Goal: Task Accomplishment & Management: Complete application form

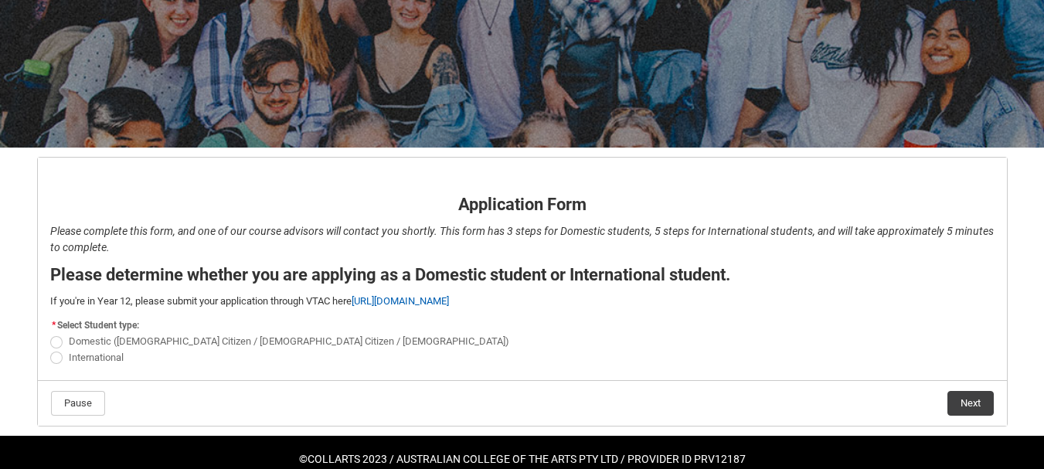
scroll to position [188, 0]
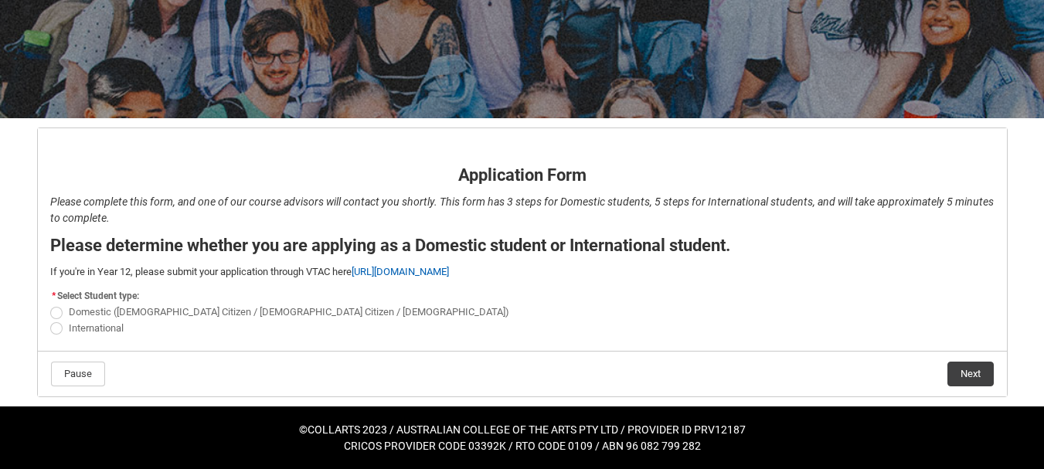
click at [56, 326] on span "REDU_Application_Form_for_Applicant flow" at bounding box center [56, 328] width 12 height 12
click at [50, 320] on input "International" at bounding box center [49, 319] width 1 height 1
radio input "true"
click at [967, 369] on button "Next" at bounding box center [970, 374] width 46 height 25
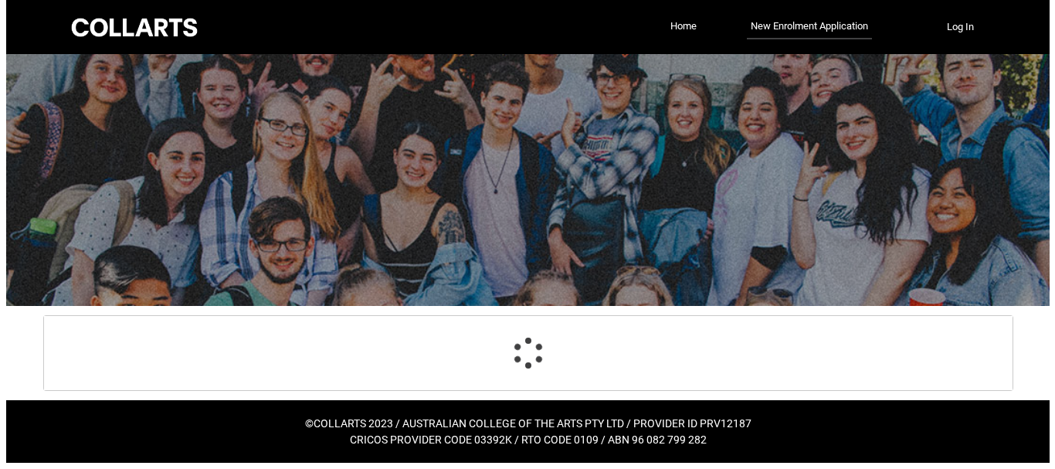
scroll to position [0, 0]
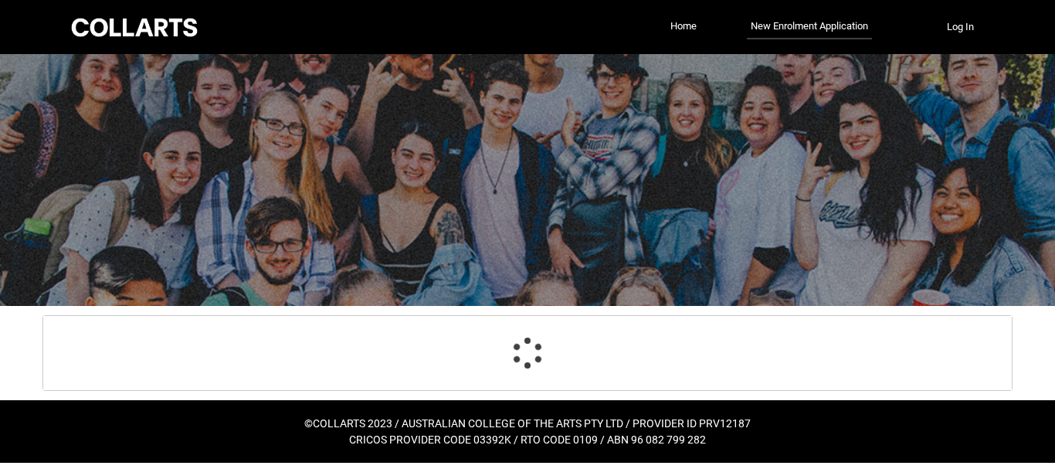
select select "choice_No"
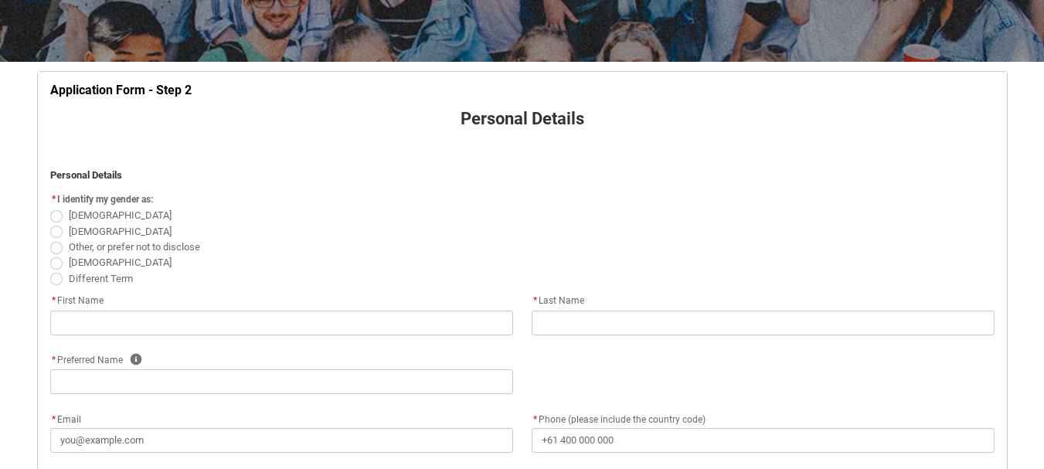
scroll to position [245, 0]
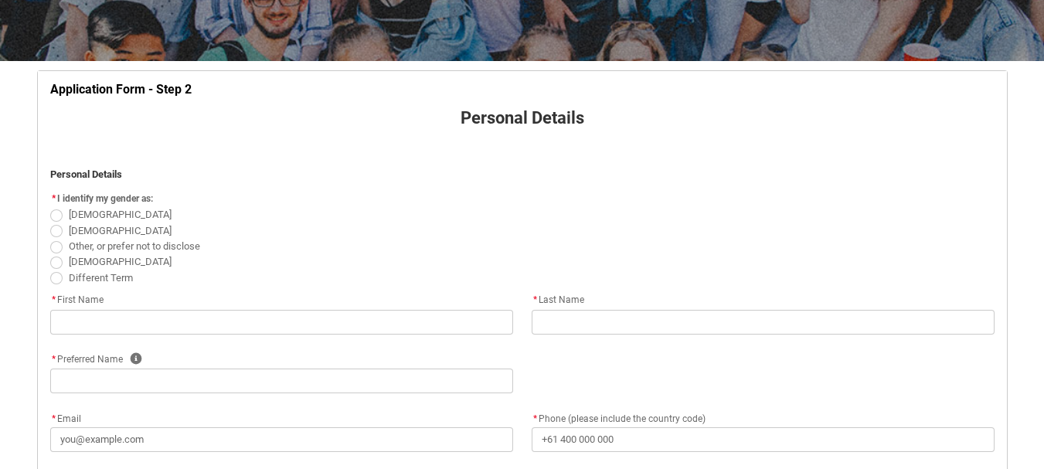
click at [57, 229] on span "REDU_Application_Form_for_Applicant flow" at bounding box center [56, 231] width 12 height 12
click at [50, 223] on input "[DEMOGRAPHIC_DATA]" at bounding box center [49, 222] width 1 height 1
radio input "true"
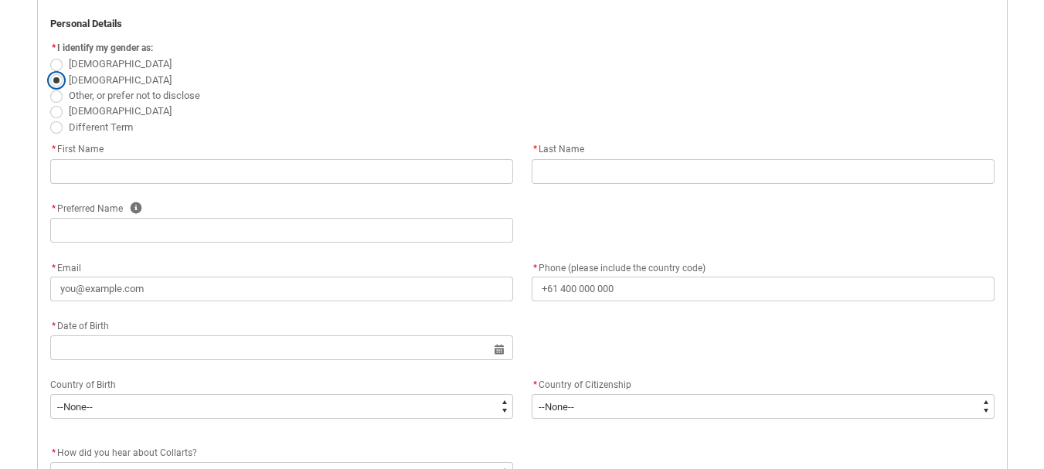
scroll to position [396, 0]
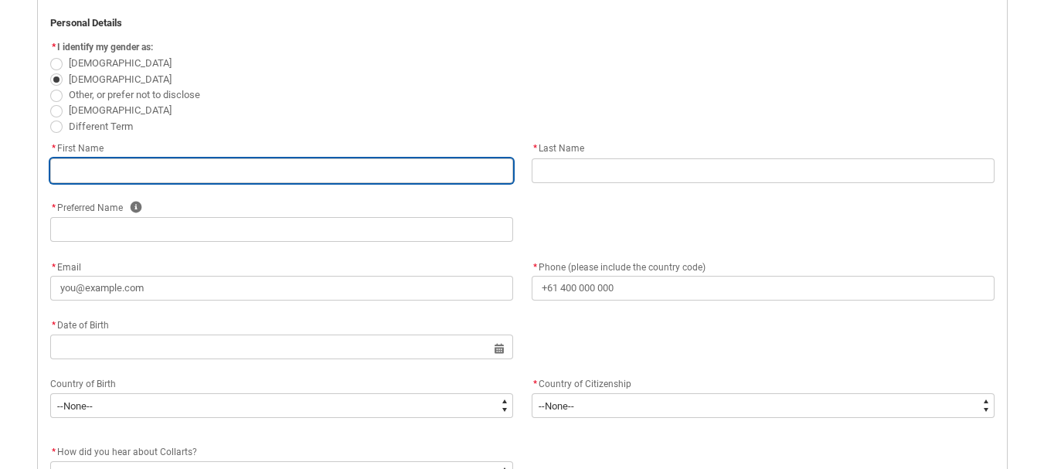
click at [209, 168] on input "REDU_Application_Form_for_Applicant flow" at bounding box center [281, 170] width 463 height 25
type lightning-primitive-input-simple "Md.[PERSON_NAME]"
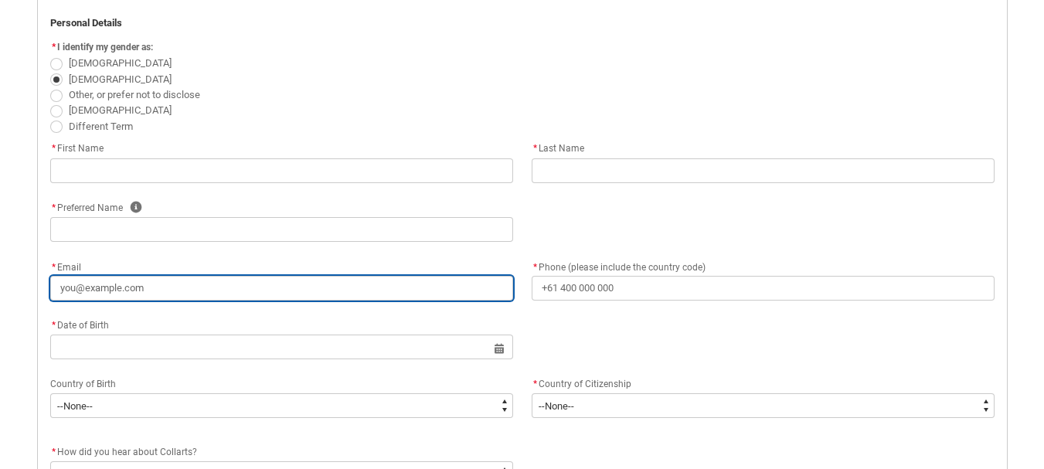
type lightning-primitive-input-simple "[EMAIL_ADDRESS][DOMAIN_NAME]"
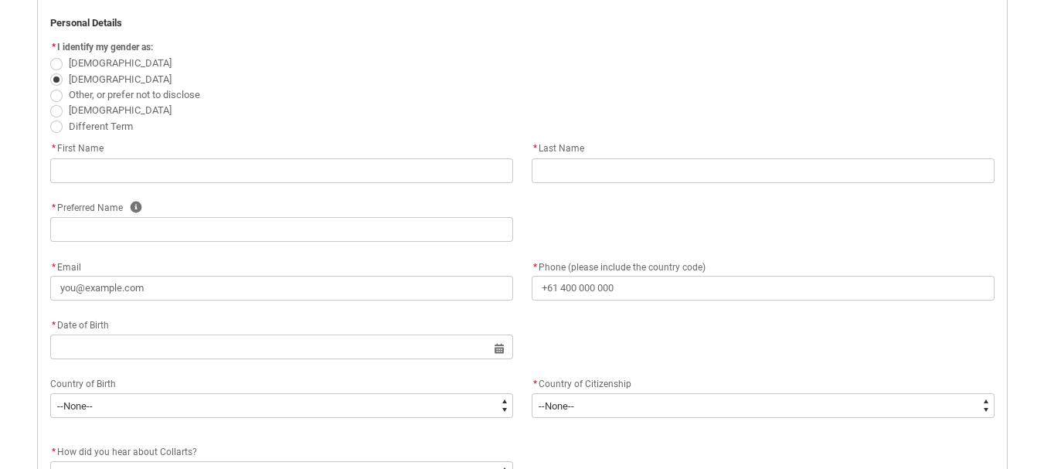
type lightning-primitive-input-simple "[PHONE_NUMBER]"
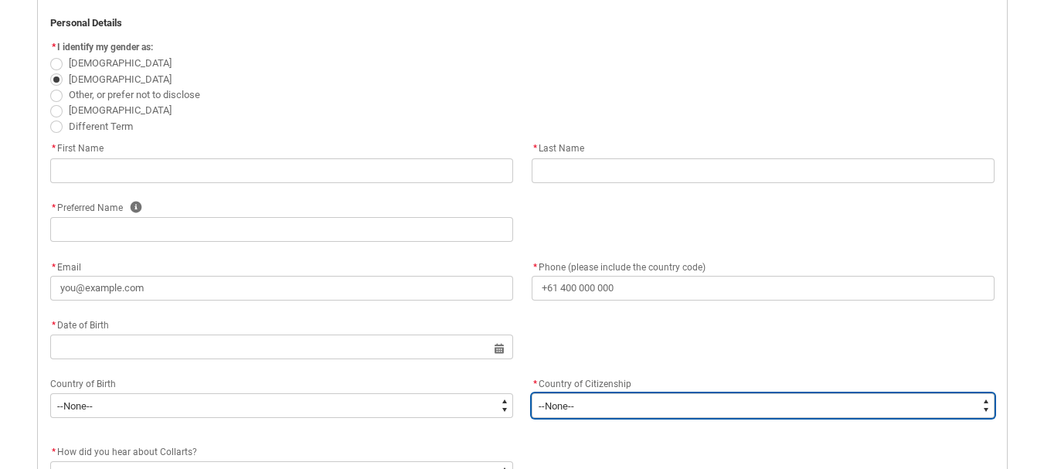
type lightning-select "Citizenship_Country.[DEMOGRAPHIC_DATA]"
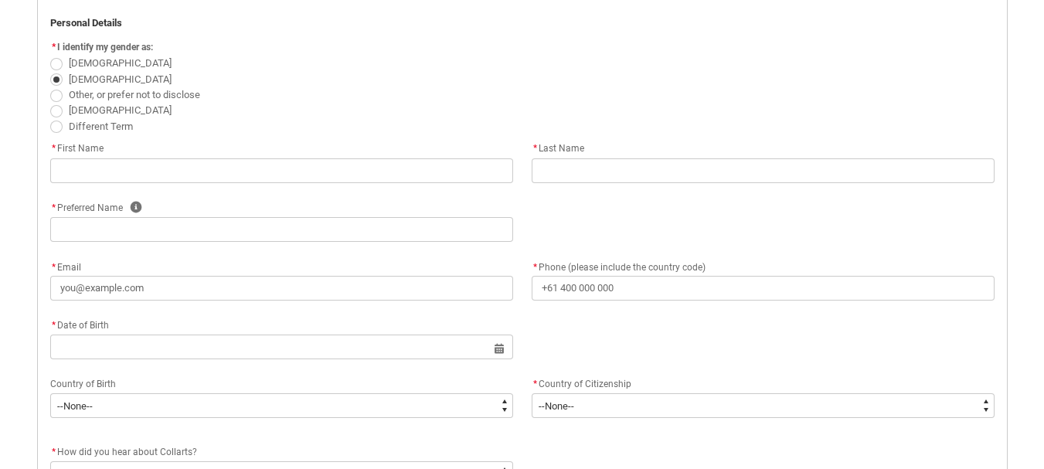
type lightning-primitive-input-simple "Pakakanchanpur,[GEOGRAPHIC_DATA],[GEOGRAPHIC_DATA]"
type lightning-primitive-input-simple "Magura"
type lightning-primitive-input-simple "7600"
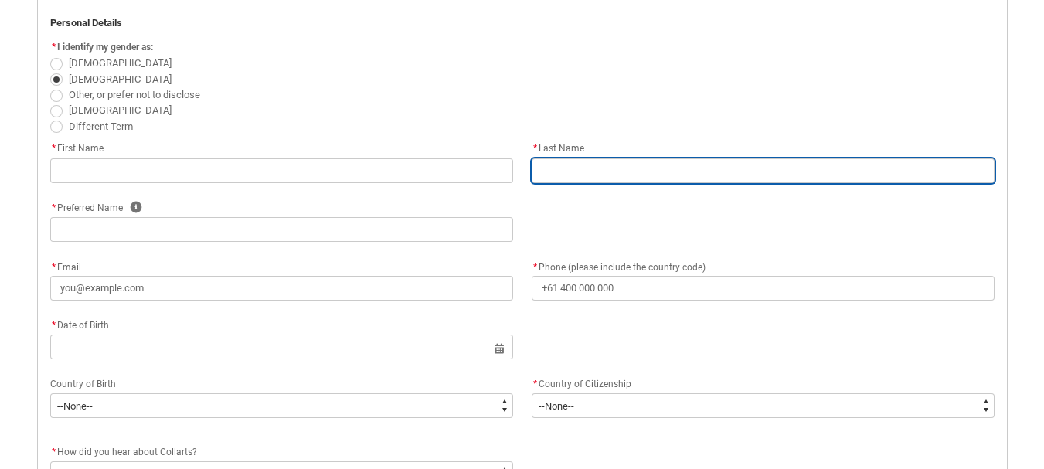
type input "Md.[PERSON_NAME]"
type input "[EMAIL_ADDRESS][DOMAIN_NAME]"
type input "[PHONE_NUMBER]"
select select "Citizenship_Country.[DEMOGRAPHIC_DATA]"
type input "Pakakanchanpur,[GEOGRAPHIC_DATA],[GEOGRAPHIC_DATA]"
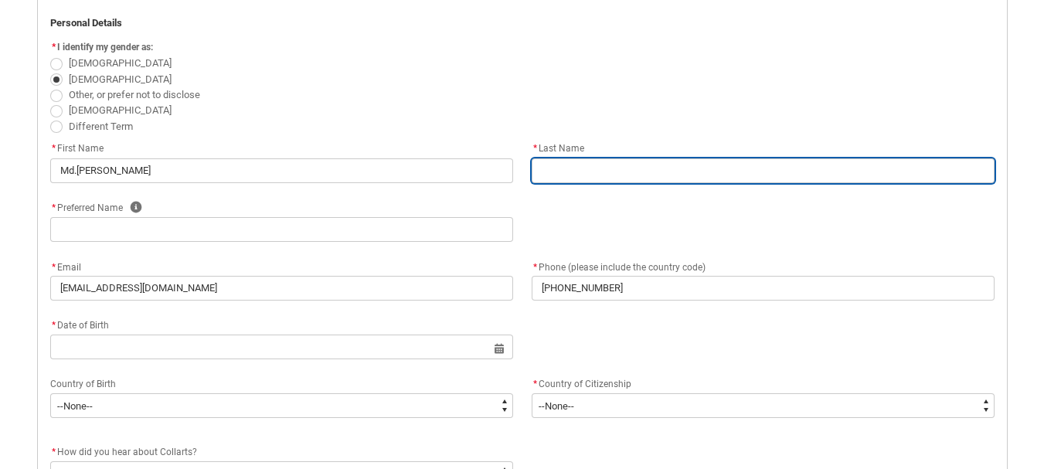
type input "Magura"
type input "7600"
click at [535, 175] on input "REDU_Application_Form_for_Applicant flow" at bounding box center [763, 170] width 463 height 25
type lightning-primitive-input-simple "[PERSON_NAME]"
type input "[PERSON_NAME]"
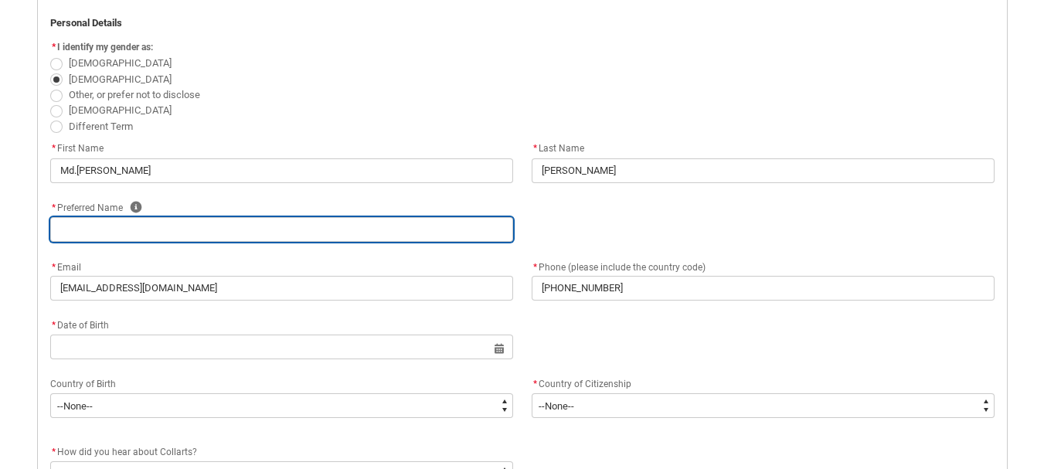
click at [197, 229] on input "REDU_Application_Form_for_Applicant flow" at bounding box center [281, 229] width 463 height 25
type lightning-primitive-input-simple "J"
type input "J"
type lightning-primitive-input-simple "Jo"
type input "Jo"
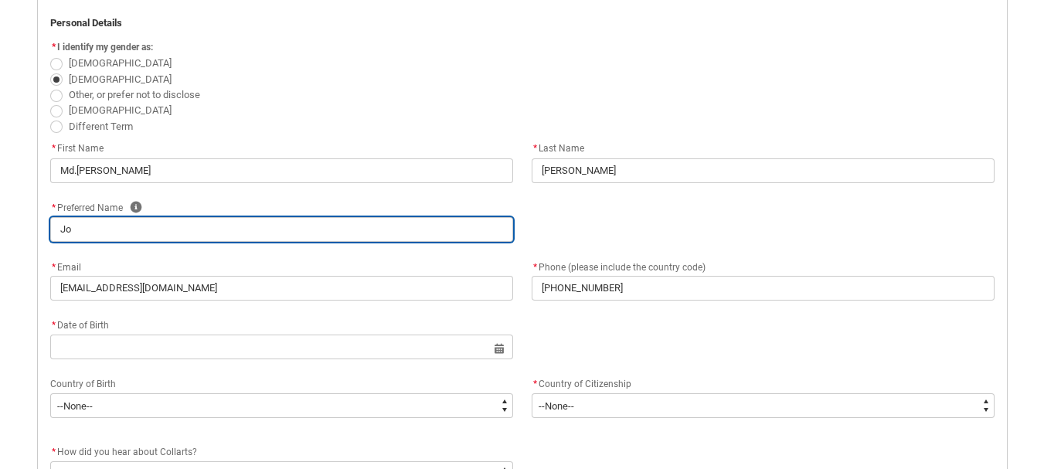
type lightning-primitive-input-simple "J"
type input "J"
type lightning-primitive-input-simple "R"
type input "R"
type lightning-primitive-input-simple "RA"
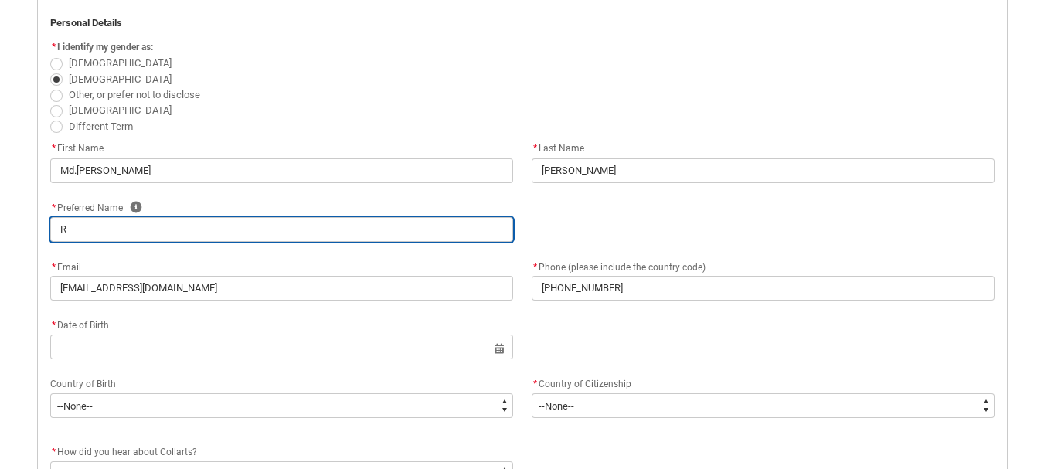
type input "RA"
type lightning-primitive-input-simple "R"
type input "R"
type lightning-primitive-input-simple "Ra"
type input "Ra"
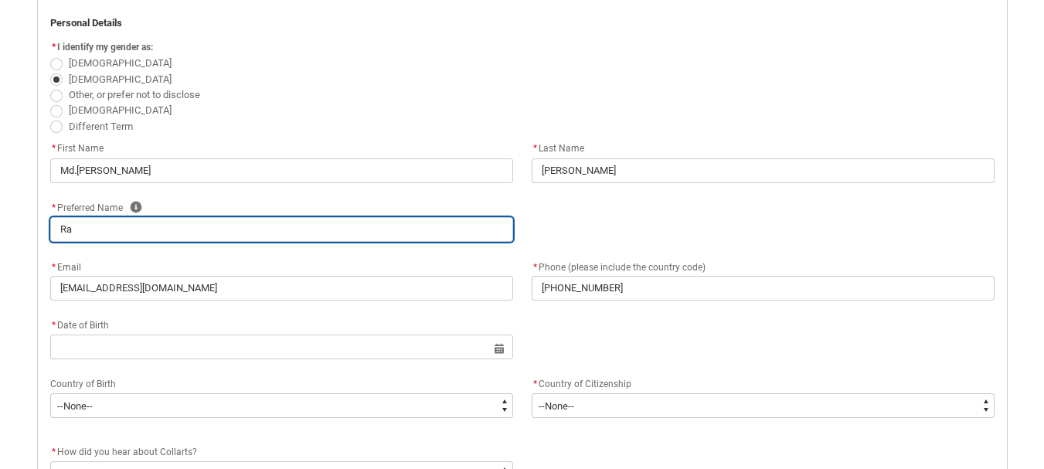
type lightning-primitive-input-simple "Ran"
type input "Ran"
type lightning-primitive-input-simple "[PERSON_NAME]"
type input "[PERSON_NAME]"
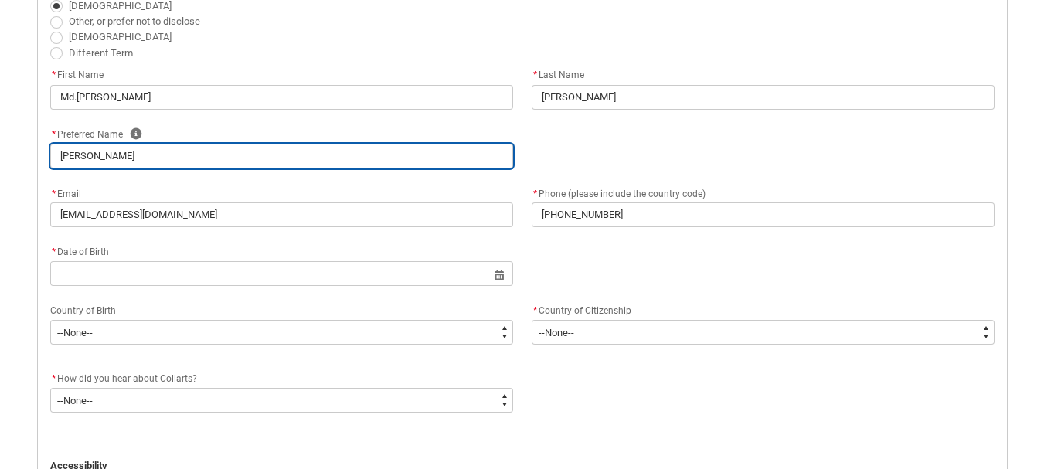
scroll to position [474, 0]
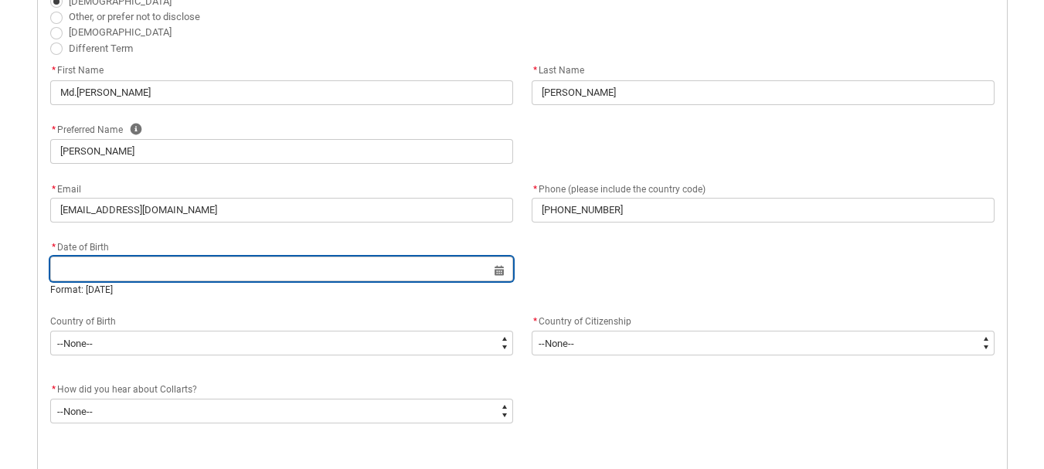
click at [498, 272] on input "REDU_Application_Form_for_Applicant flow" at bounding box center [281, 269] width 463 height 25
select select "2025"
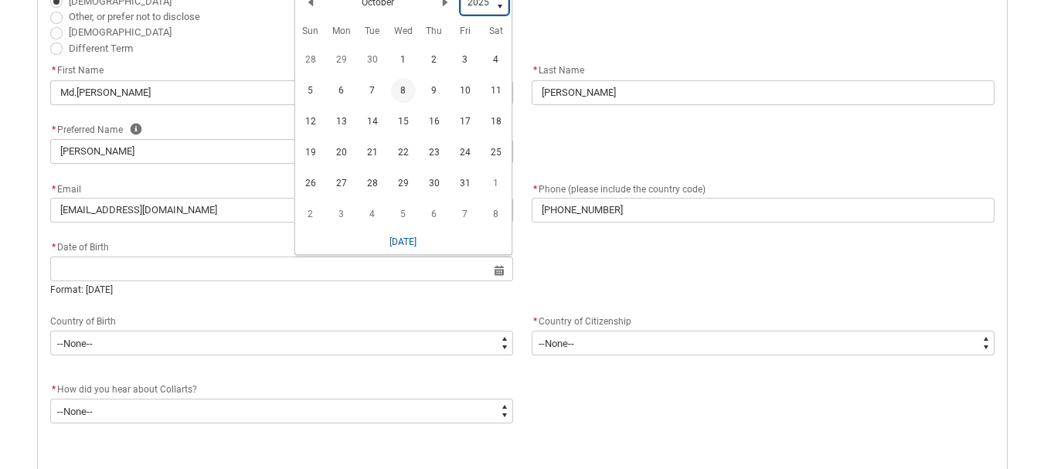
click at [495, 4] on select "1925 1926 1927 1928 1929 1930 1931 1932 1933 1934 1935 1936 1937 1938 1939 1940…" at bounding box center [484, 2] width 48 height 25
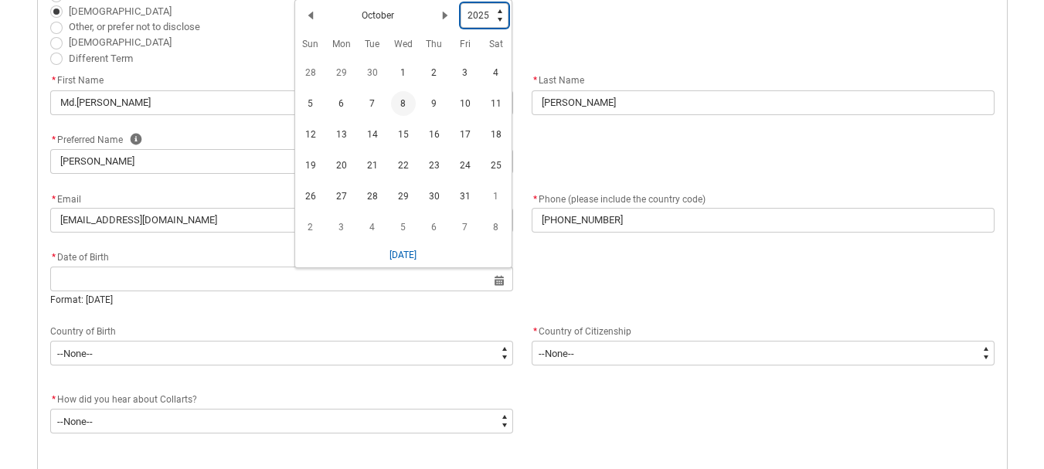
type lightning-select "2000"
click at [460, 3] on select "1925 1926 1927 1928 1929 1930 1931 1932 1933 1934 1935 1936 1937 1938 1939 1940…" at bounding box center [484, 15] width 48 height 25
select select "2000"
click at [310, 11] on lightning-primitive-icon "Date picker: October" at bounding box center [310, 15] width 11 height 11
click at [310, 11] on lightning-primitive-icon "Date picker: September" at bounding box center [310, 15] width 11 height 11
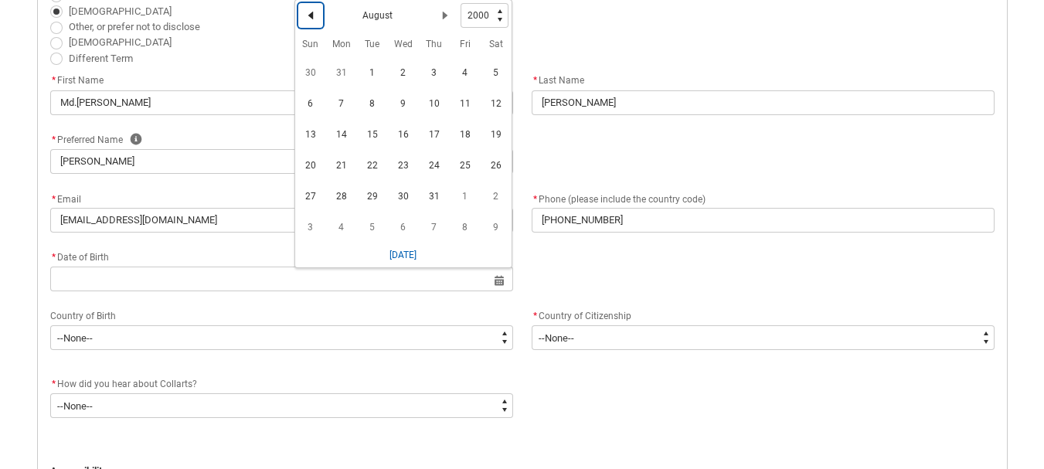
click at [310, 11] on lightning-primitive-icon "Date picker: August" at bounding box center [310, 15] width 11 height 11
click at [310, 11] on lightning-primitive-icon "Date picker: June" at bounding box center [310, 15] width 11 height 11
click at [310, 11] on lightning-primitive-icon "Date picker: May" at bounding box center [310, 15] width 11 height 11
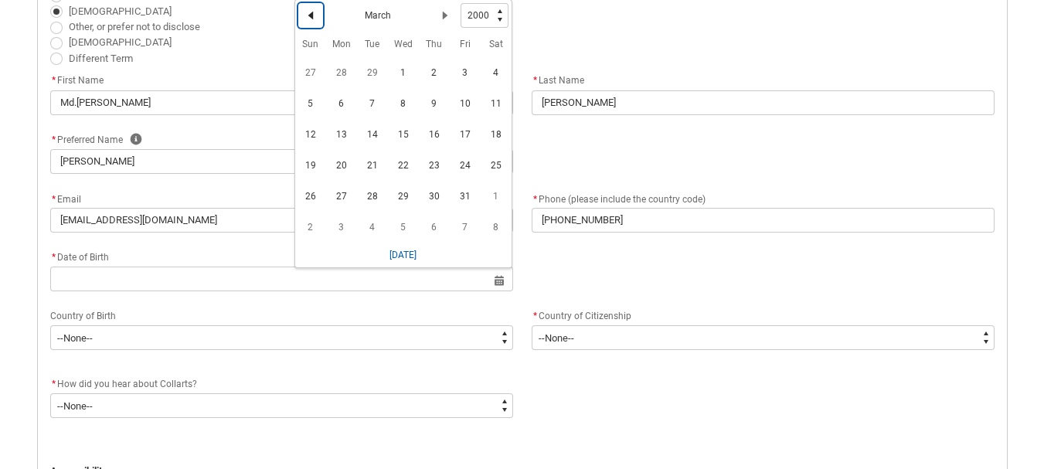
click at [310, 11] on lightning-primitive-icon "Date picker: March" at bounding box center [310, 15] width 11 height 11
click at [310, 11] on lightning-primitive-icon "Date picker: February" at bounding box center [310, 15] width 11 height 11
click at [499, 78] on span "1" at bounding box center [496, 72] width 25 height 25
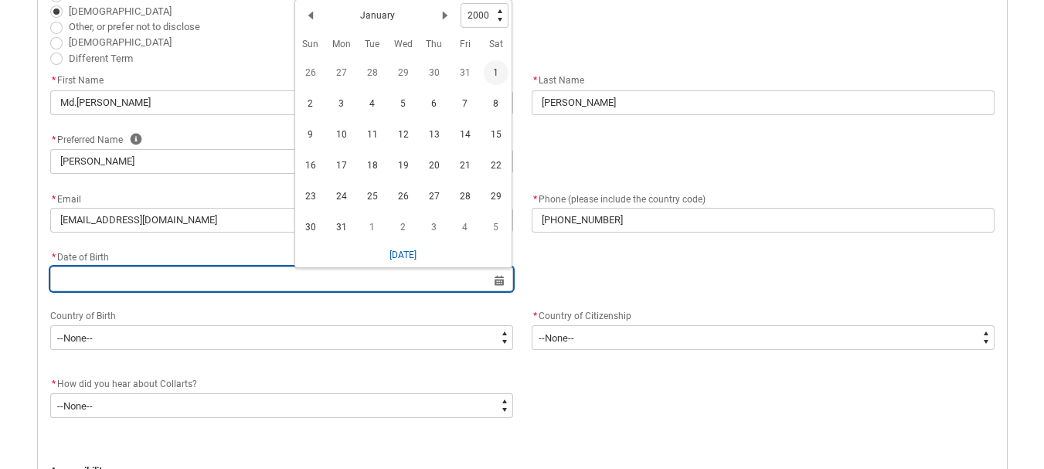
type lightning-datepicker "[DATE]"
type lightning-input "[DATE]"
type input "[DATE]"
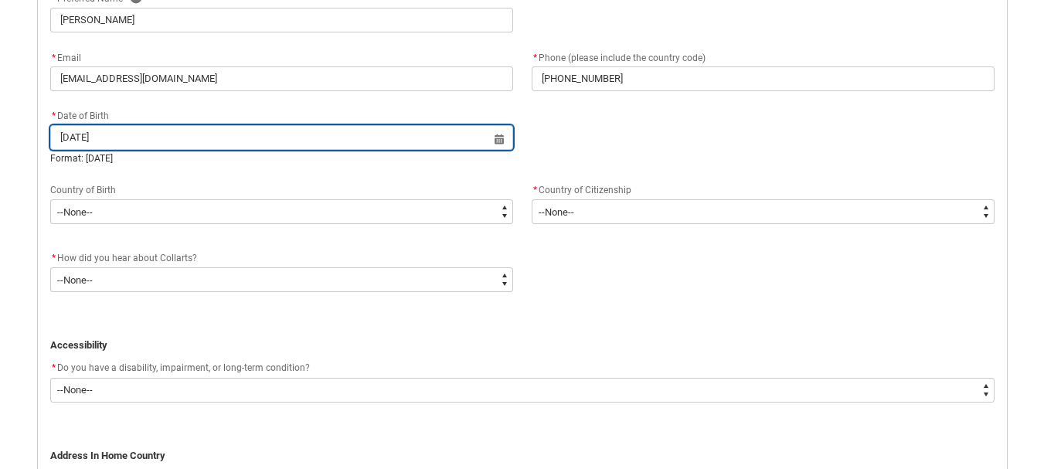
scroll to position [607, 0]
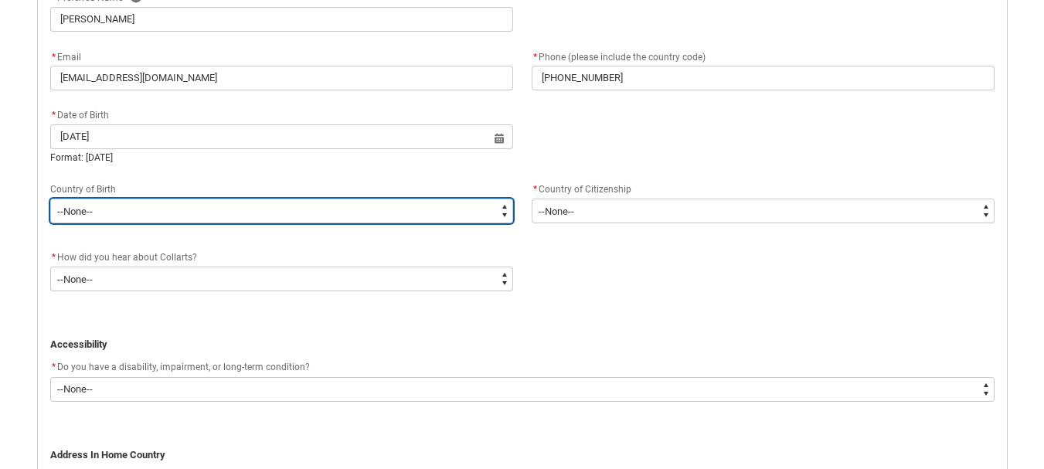
click at [365, 219] on select "--None-- [GEOGRAPHIC_DATA][PERSON_NAME] ([GEOGRAPHIC_DATA]) 7201 [GEOGRAPHIC_DA…" at bounding box center [281, 211] width 463 height 25
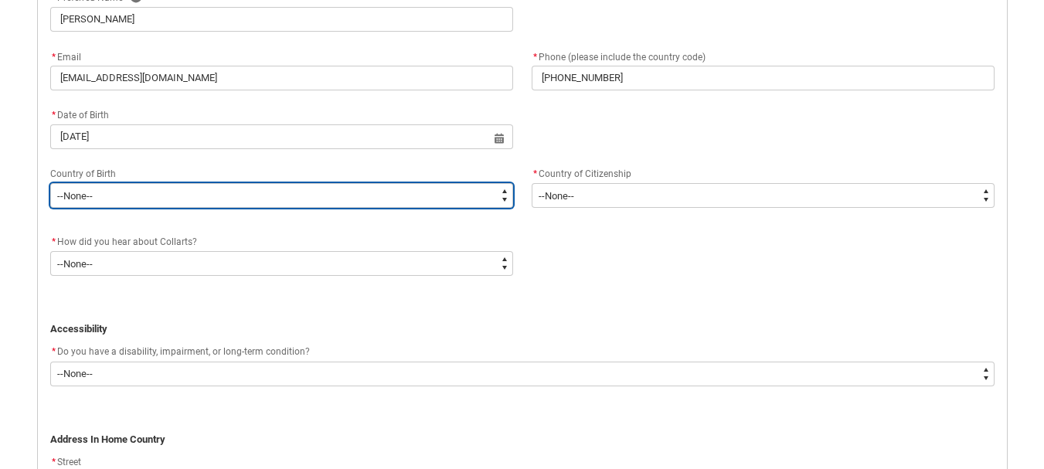
type lightning-select "Birth_Country.7101"
click at [50, 183] on select "--None-- [GEOGRAPHIC_DATA][PERSON_NAME] ([GEOGRAPHIC_DATA]) 7201 [GEOGRAPHIC_DA…" at bounding box center [281, 195] width 463 height 25
select select "Birth_Country.7101"
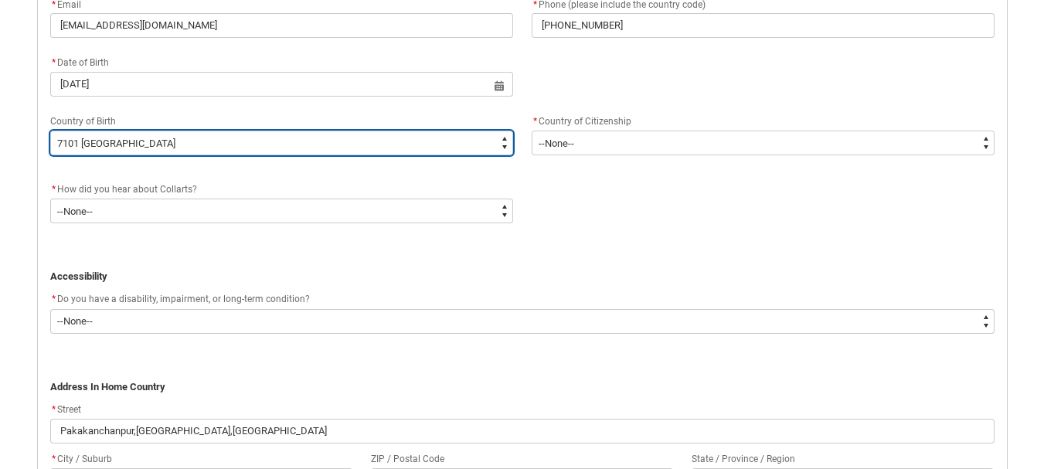
scroll to position [689, 0]
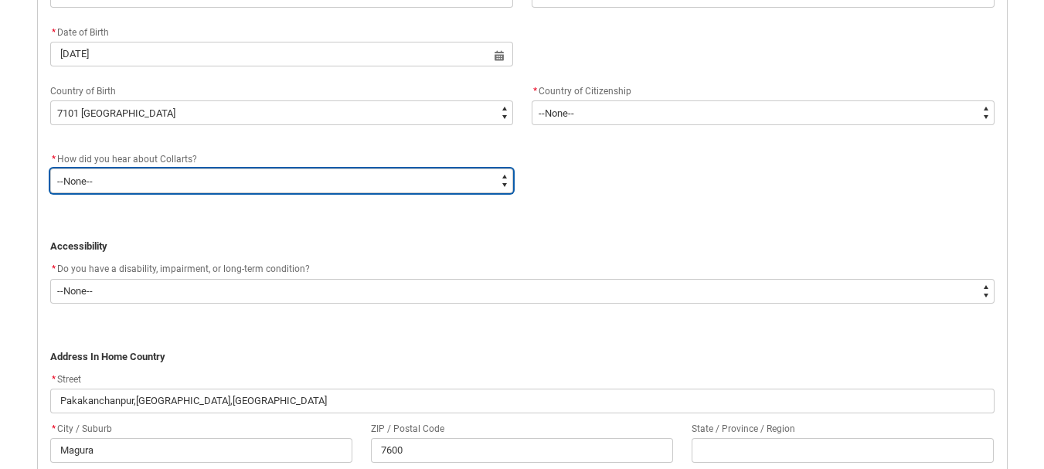
click at [231, 180] on select "--None-- Advertising - Facebook Advertising - Google Advertising - Instagram Ad…" at bounding box center [281, 180] width 463 height 25
type lightning-select "Heard_About_Collarts_Picklist.Advertising - Google"
click at [50, 168] on select "--None-- Advertising - Facebook Advertising - Google Advertising - Instagram Ad…" at bounding box center [281, 180] width 463 height 25
select select "Heard_About_Collarts_Picklist.Advertising - Google"
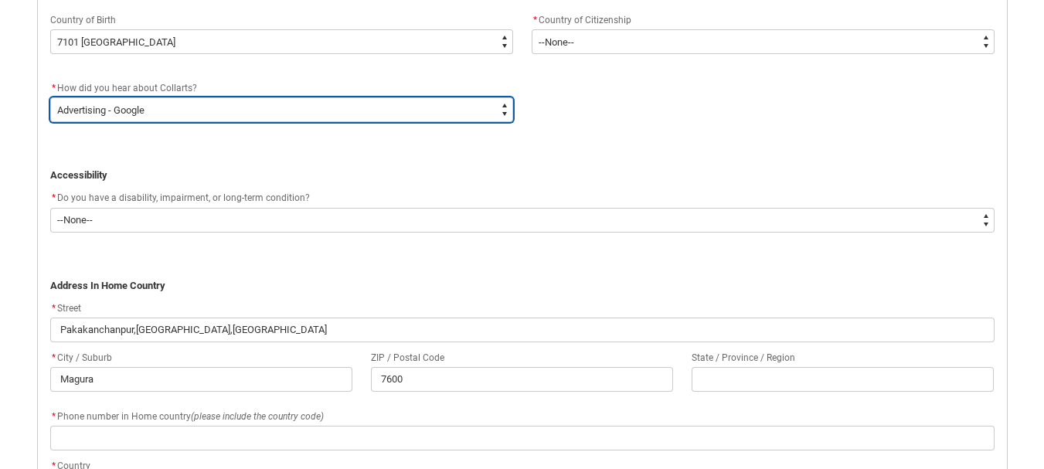
scroll to position [780, 0]
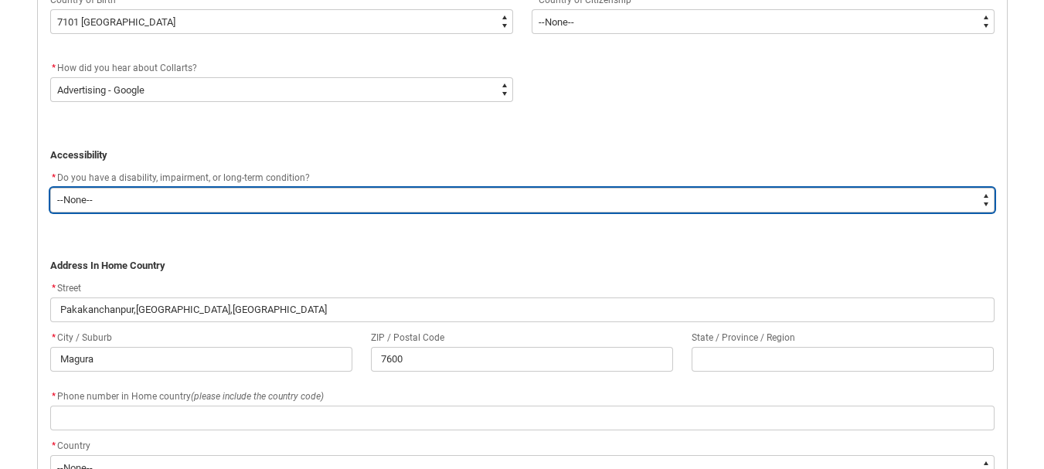
click at [260, 209] on select "--None-- Yes No" at bounding box center [522, 200] width 944 height 25
type lightning-select "No_TextChoice"
click at [50, 188] on select "--None-- Yes No" at bounding box center [522, 200] width 944 height 25
select select "No_TextChoice"
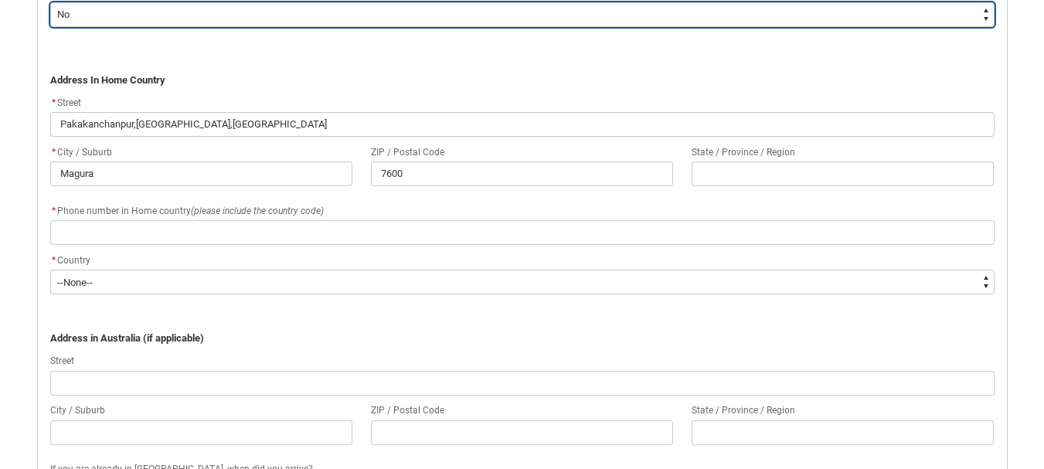
scroll to position [968, 0]
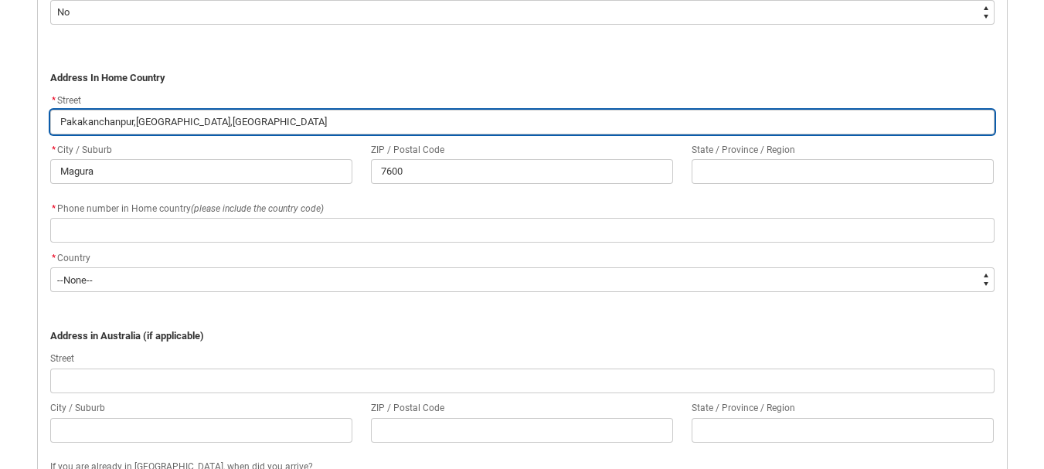
click at [114, 124] on input "Pakakanchanpur,[GEOGRAPHIC_DATA],[GEOGRAPHIC_DATA]" at bounding box center [522, 122] width 944 height 25
type lightning-primitive-input-simple "[GEOGRAPHIC_DATA],Magura Sadar,[GEOGRAPHIC_DATA]"
type input "[GEOGRAPHIC_DATA],Magura Sadar,[GEOGRAPHIC_DATA]"
type lightning-primitive-input-simple "Pakakanchonpur,Magura Sadar,[GEOGRAPHIC_DATA]"
type input "Pakakanchonpur,Magura Sadar,[GEOGRAPHIC_DATA]"
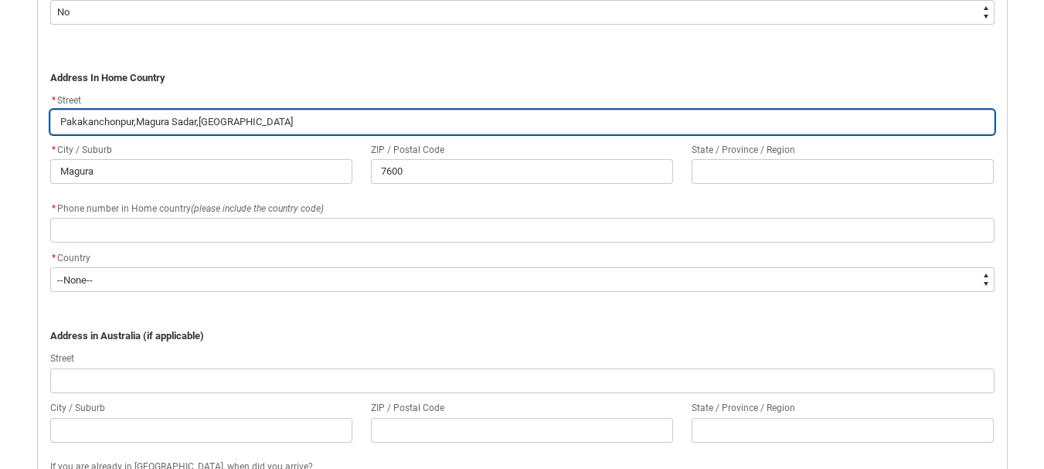
scroll to position [973, 0]
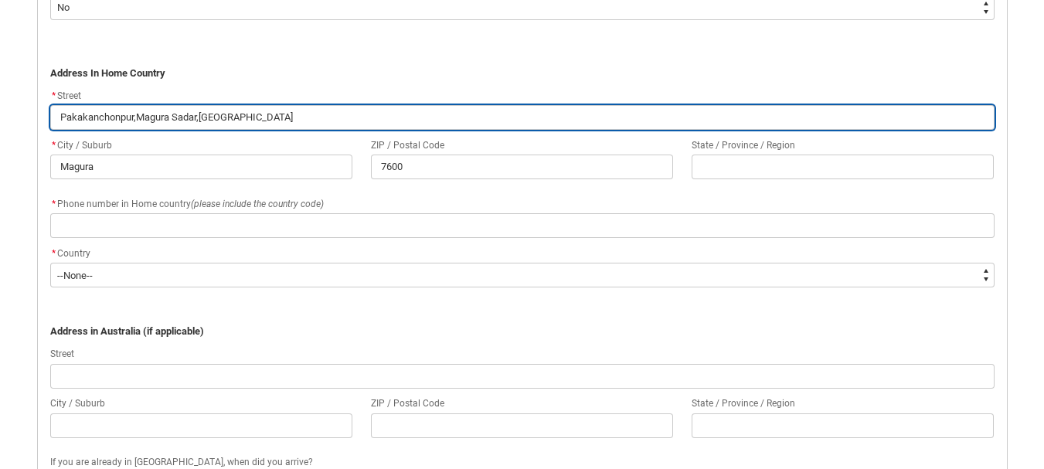
click at [194, 117] on input "Pakakanchonpur,Magura Sadar,[GEOGRAPHIC_DATA]" at bounding box center [522, 117] width 944 height 25
type lightning-primitive-input-simple "Pakakanchonpur,Magura Sadr,[GEOGRAPHIC_DATA]"
type input "Pakakanchonpur,Magura Sadr,[GEOGRAPHIC_DATA]"
type lightning-primitive-input-simple "Pakakanchonpur,Magura Sador,[GEOGRAPHIC_DATA]"
type input "Pakakanchonpur,Magura Sador,[GEOGRAPHIC_DATA]"
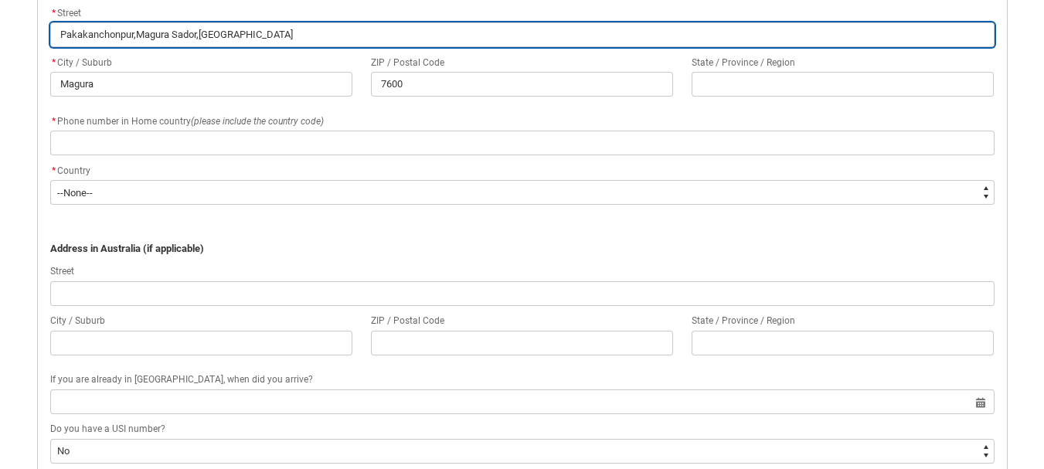
scroll to position [1063, 0]
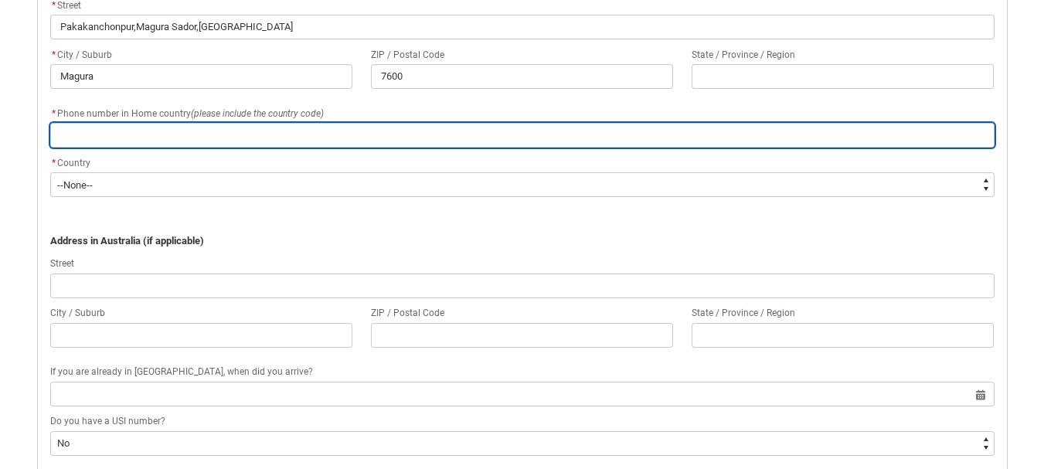
click at [272, 130] on input "REDU_Application_Form_for_Applicant flow" at bounding box center [522, 135] width 944 height 25
type lightning-primitive-input-simple "01846620451"
type input "01846620451"
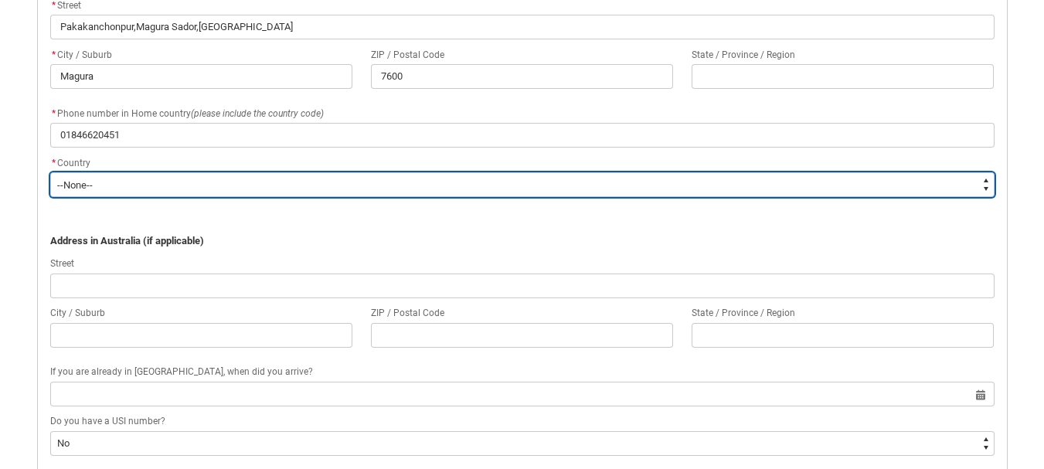
click at [215, 185] on select "--None-- [GEOGRAPHIC_DATA] ([GEOGRAPHIC_DATA]) [GEOGRAPHIC_DATA] [GEOGRAPHIC_DA…" at bounding box center [522, 184] width 944 height 25
type lightning-select "Country_Choice.7101"
click at [50, 172] on select "--None-- [GEOGRAPHIC_DATA] ([GEOGRAPHIC_DATA]) [GEOGRAPHIC_DATA] [GEOGRAPHIC_DA…" at bounding box center [522, 184] width 944 height 25
select select "Country_Choice.7101"
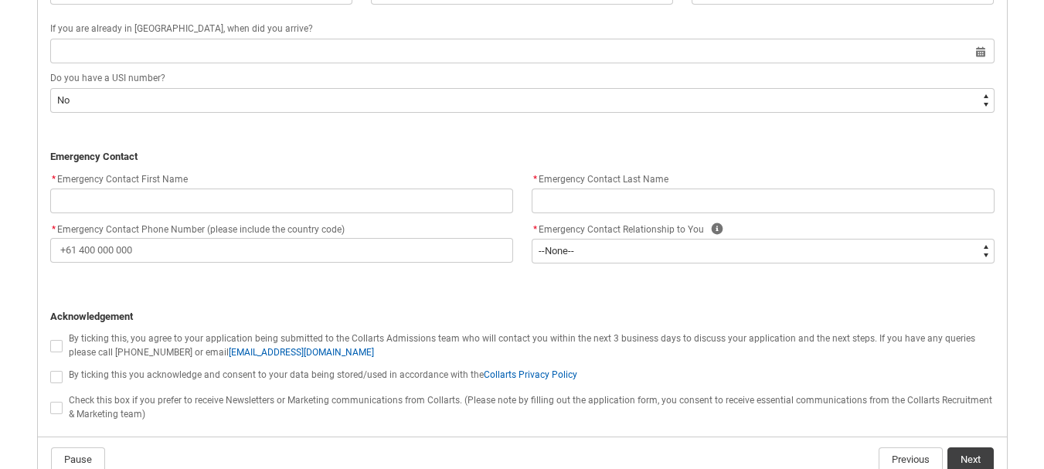
scroll to position [1422, 0]
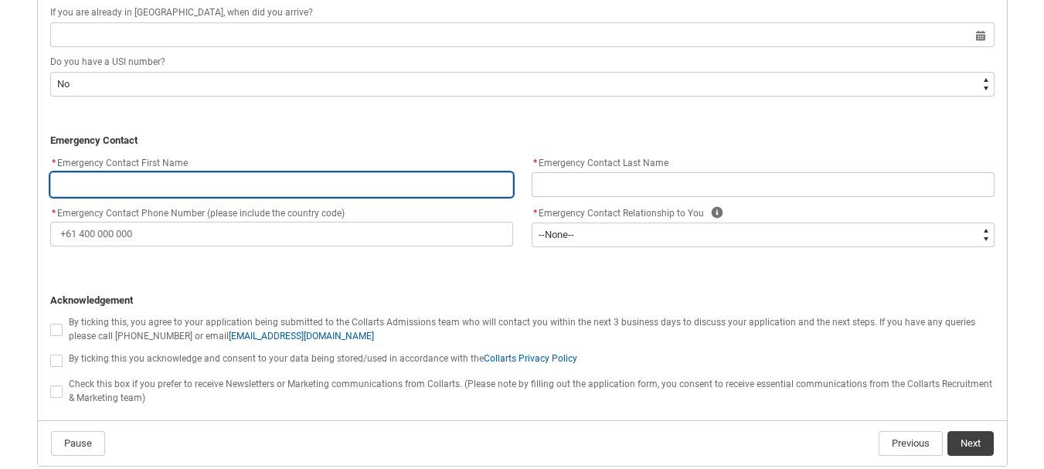
click at [209, 182] on input "REDU_Application_Form_for_Applicant flow" at bounding box center [281, 184] width 463 height 25
type lightning-primitive-input-simple "M"
type input "M"
type lightning-primitive-input-simple "Md"
type input "Md"
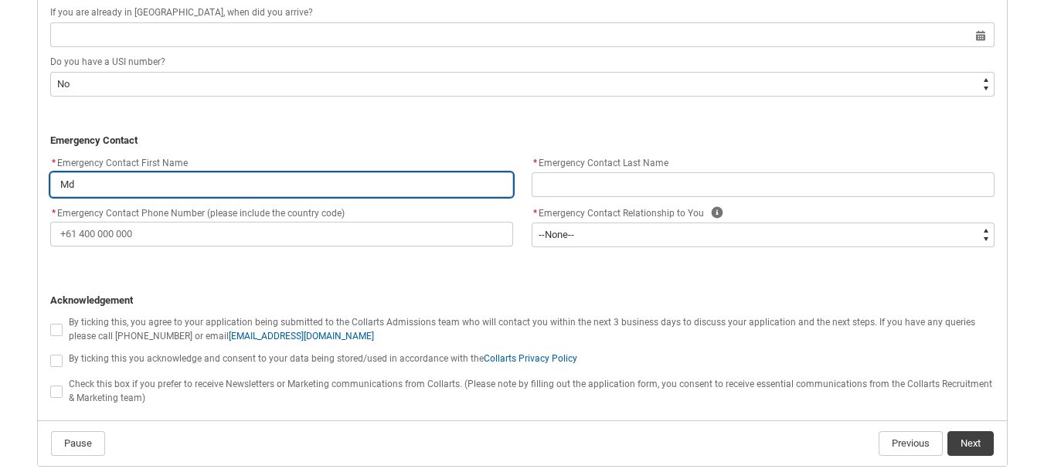
type lightning-primitive-input-simple "Md."
type input "Md."
type lightning-primitive-input-simple "Md.R"
type input "Md.R"
type lightning-primitive-input-simple "Md.Ra"
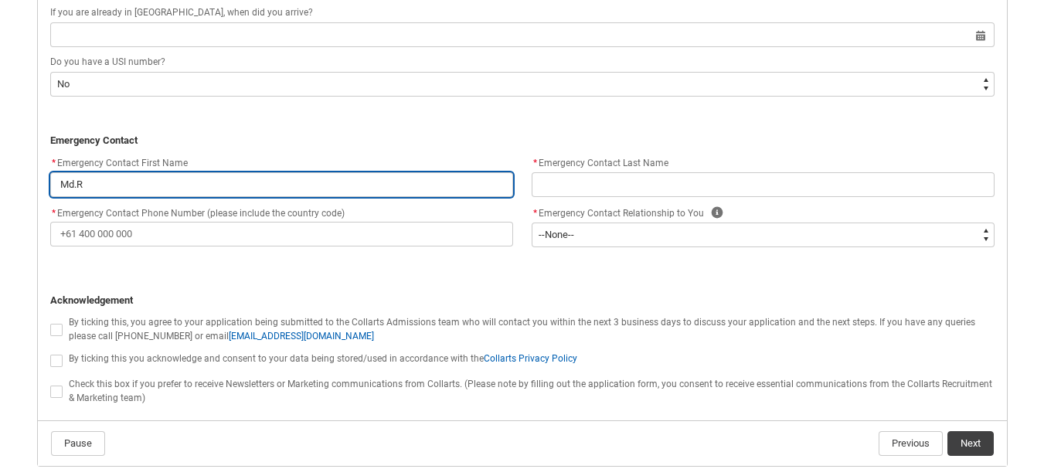
type input "Md.Ra"
type lightning-primitive-input-simple "Md.Ras"
type input "Md.Ras"
type lightning-primitive-input-simple "Md.Rase"
type input "Md.Rase"
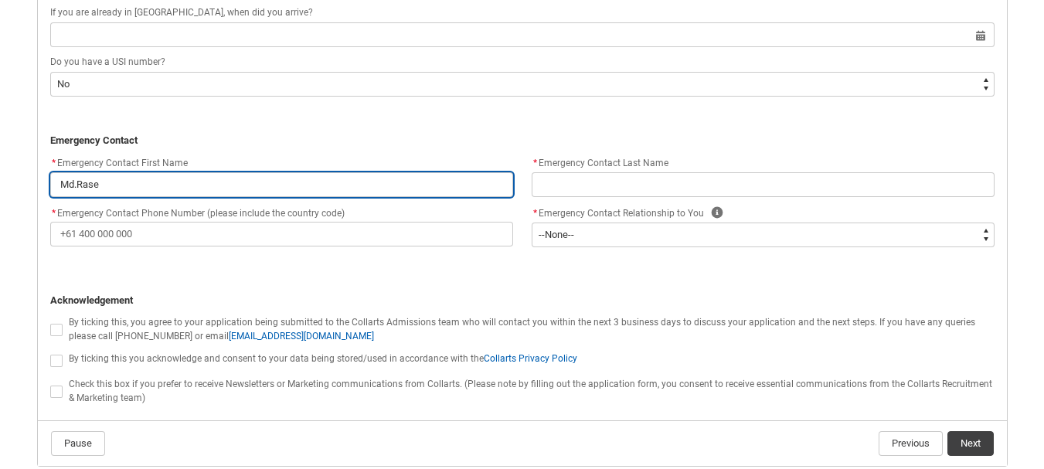
type lightning-primitive-input-simple "Md.Rasel"
type input "Md.Rasel"
type lightning-primitive-input-simple "Md.Rasel"
type input "Md.Rasel"
type lightning-primitive-input-simple "Md.Rasel A"
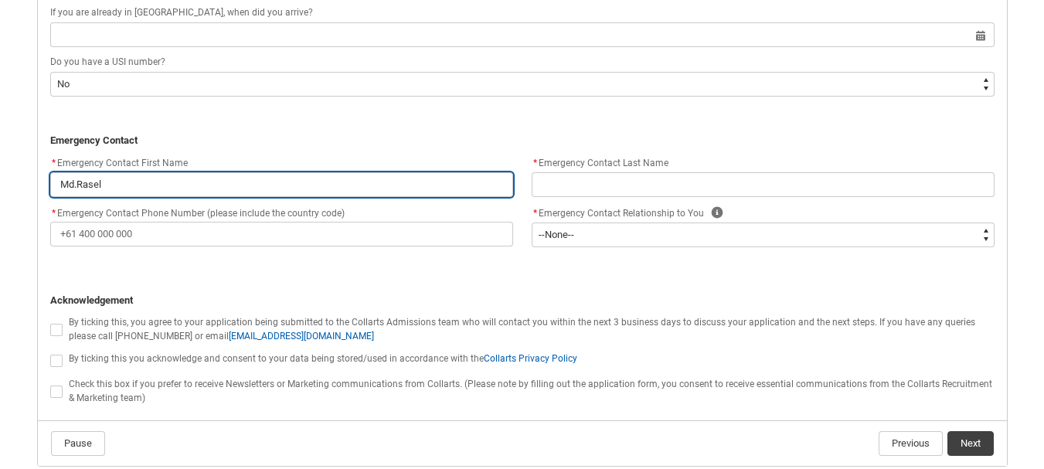
type input "Md.Rasel A"
type lightning-primitive-input-simple "Md.[PERSON_NAME]"
type input "Md.[PERSON_NAME]"
type lightning-primitive-input-simple "Md.Rasel Ahm"
type input "Md.Rasel Ahm"
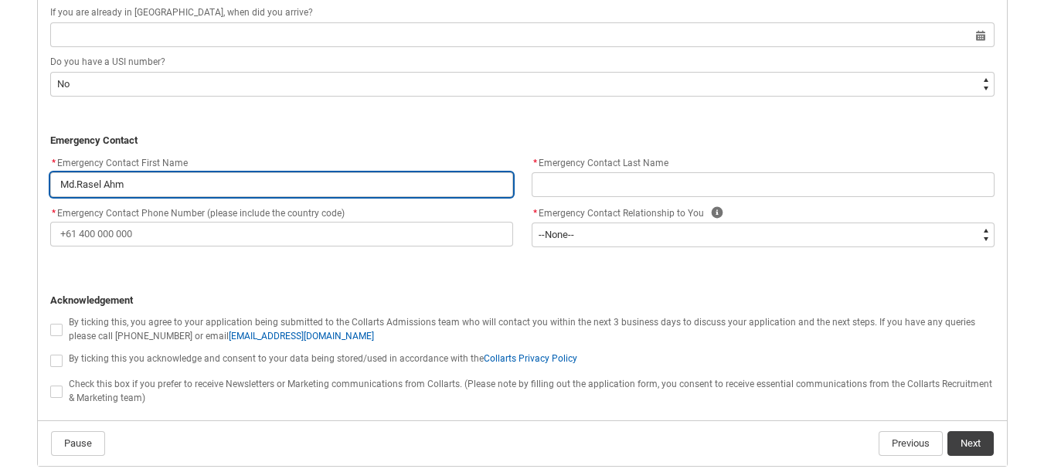
type lightning-primitive-input-simple "Md.[PERSON_NAME]"
type input "Md.[PERSON_NAME]"
type lightning-primitive-input-simple "Md.[PERSON_NAME]"
type input "Md.[PERSON_NAME]"
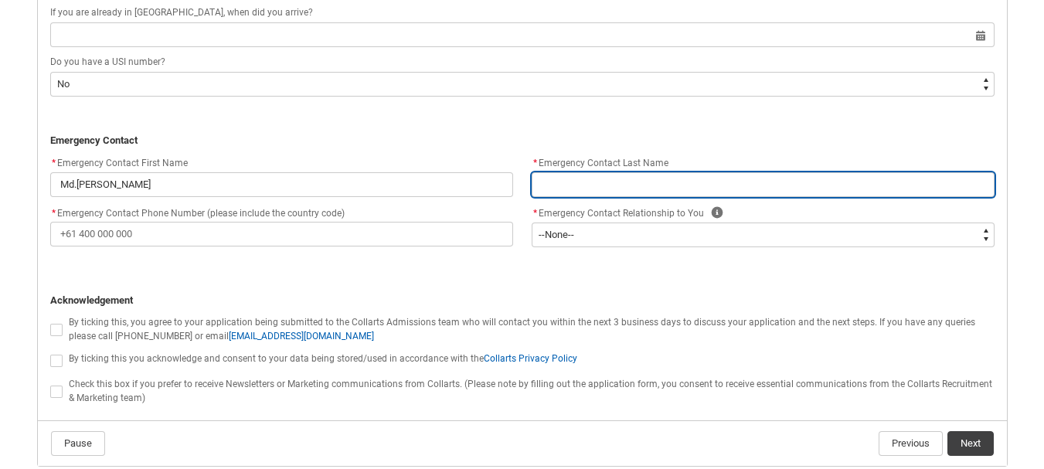
click at [575, 185] on input "REDU_Application_Form_for_Applicant flow" at bounding box center [763, 184] width 463 height 25
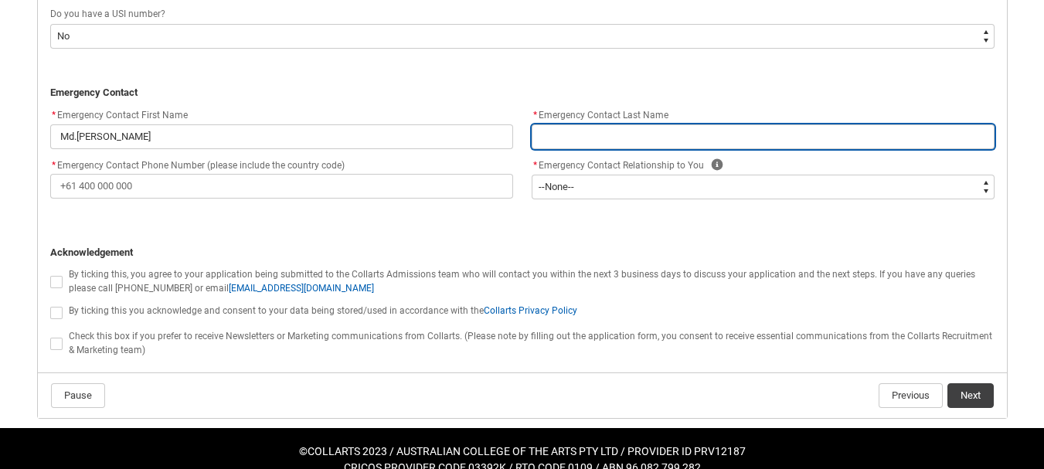
scroll to position [1471, 0]
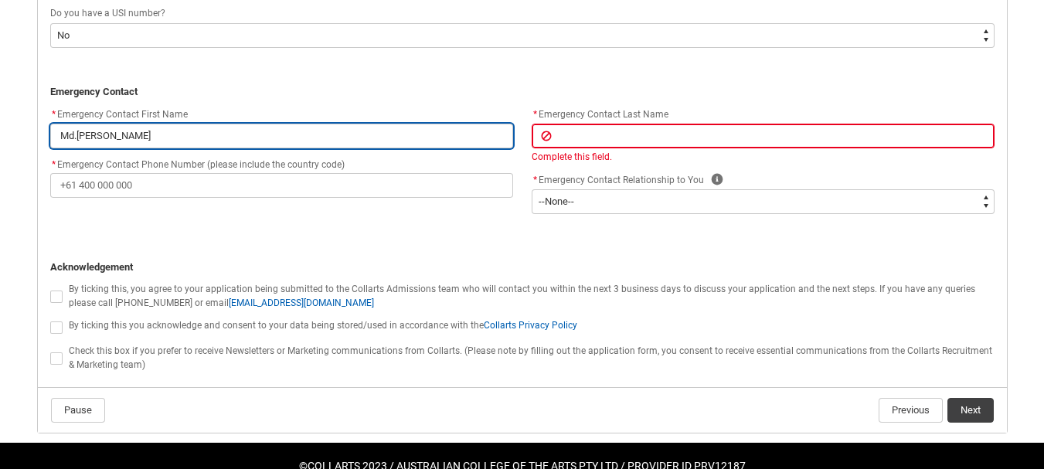
drag, startPoint x: 105, startPoint y: 134, endPoint x: 141, endPoint y: 139, distance: 36.0
click at [141, 139] on input "Md.[PERSON_NAME]" at bounding box center [281, 136] width 463 height 25
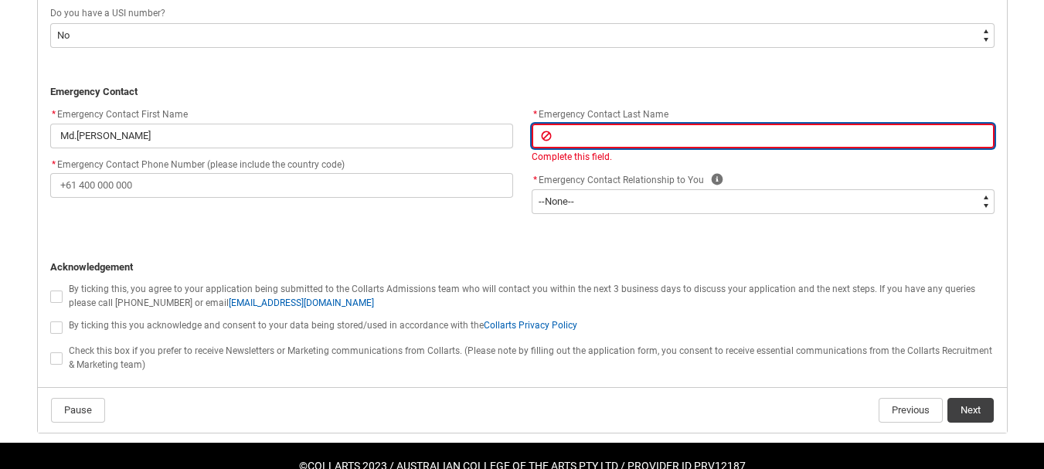
click at [572, 131] on input "REDU_Application_Form_for_Applicant flow" at bounding box center [763, 136] width 463 height 25
paste input "[PERSON_NAME]"
type lightning-primitive-input-simple "[PERSON_NAME]"
type input "[PERSON_NAME]"
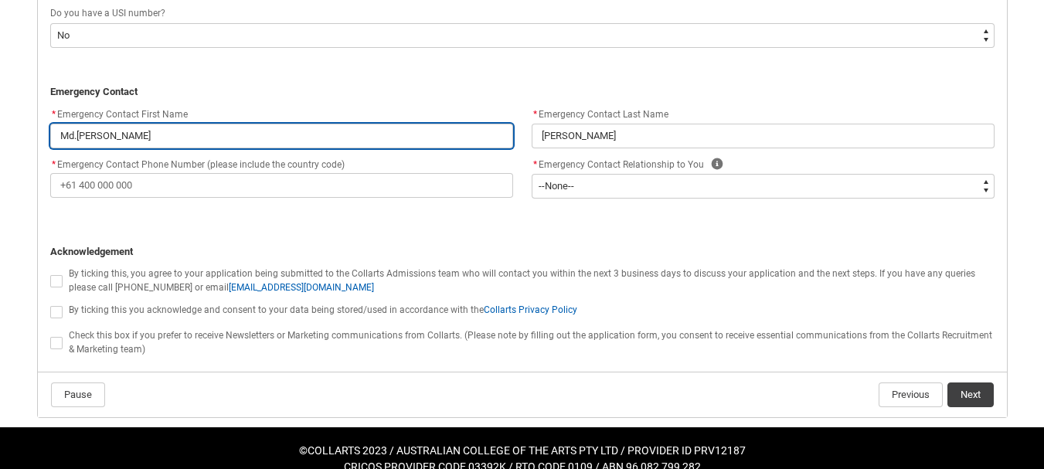
click at [149, 137] on input "Md.[PERSON_NAME]" at bounding box center [281, 136] width 463 height 25
type lightning-primitive-input-simple "Md.[PERSON_NAME]\"
type input "Md.[PERSON_NAME]\"
type lightning-primitive-input-simple "Md.[PERSON_NAME]\\"
type input "Md.[PERSON_NAME]\\"
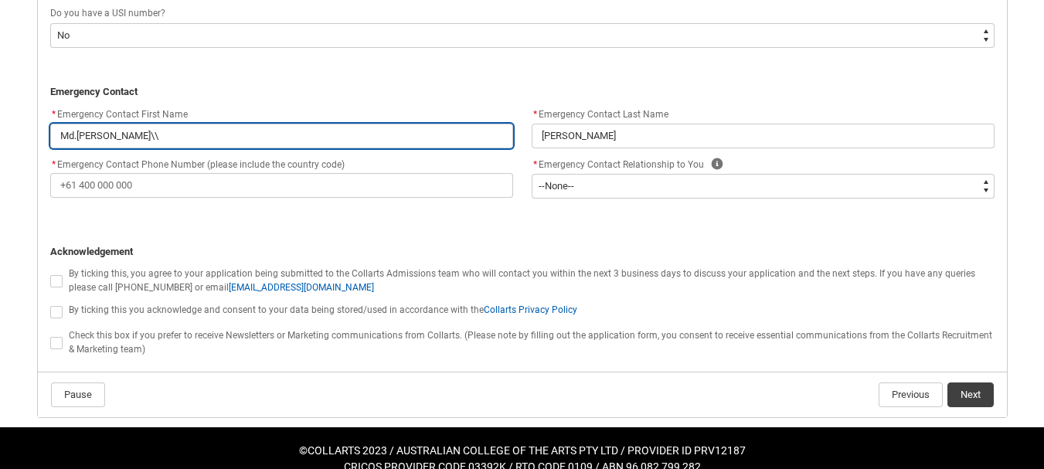
type lightning-primitive-input-simple "Md.[PERSON_NAME]\\\"
type input "Md.[PERSON_NAME]\\\"
type lightning-primitive-input-simple "Md.[PERSON_NAME]\\"
type input "Md.[PERSON_NAME]\\"
type lightning-primitive-input-simple "Md.[PERSON_NAME]\"
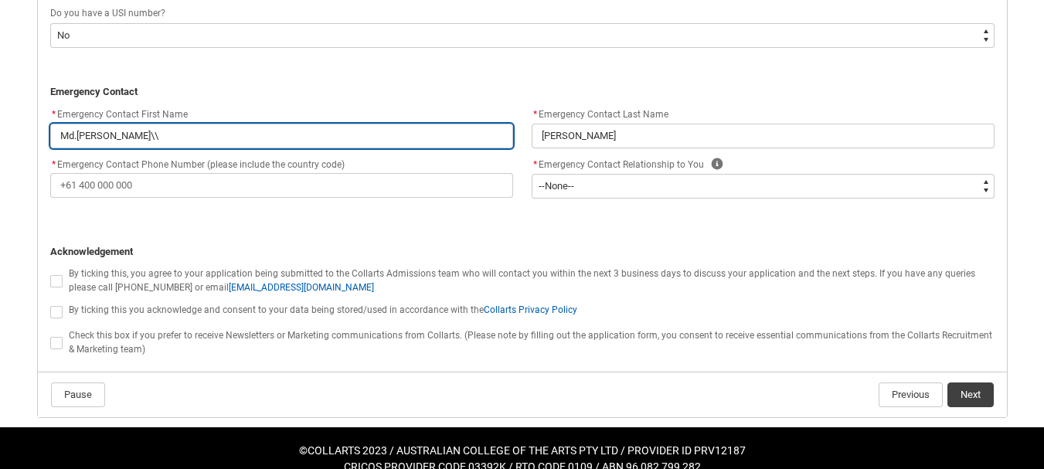
type input "Md.[PERSON_NAME]\"
type lightning-primitive-input-simple "Md.[PERSON_NAME]"
type input "Md.[PERSON_NAME]"
type lightning-primitive-input-simple "Md.[PERSON_NAME]"
type input "Md.[PERSON_NAME]"
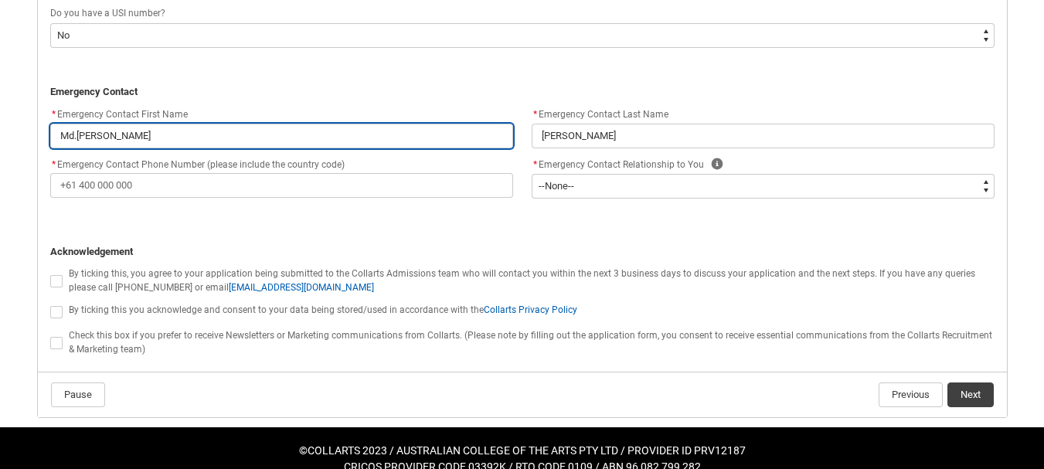
type lightning-primitive-input-simple "Md.Rasel Ahm"
type input "Md.Rasel Ahm"
type lightning-primitive-input-simple "Md.[PERSON_NAME]"
type input "Md.[PERSON_NAME]"
type lightning-primitive-input-simple "Md.Rasel A"
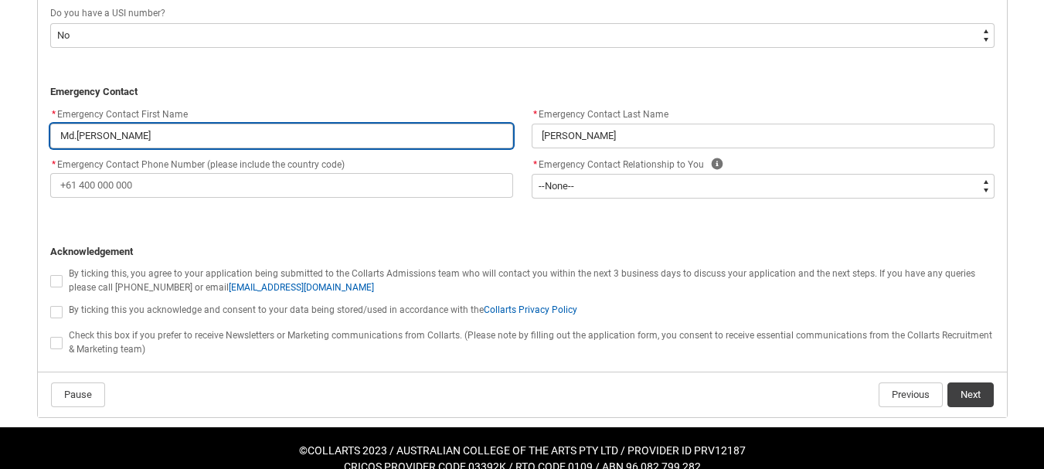
type input "Md.Rasel A"
type lightning-primitive-input-simple "Md.Rasel"
type input "Md.Rasel"
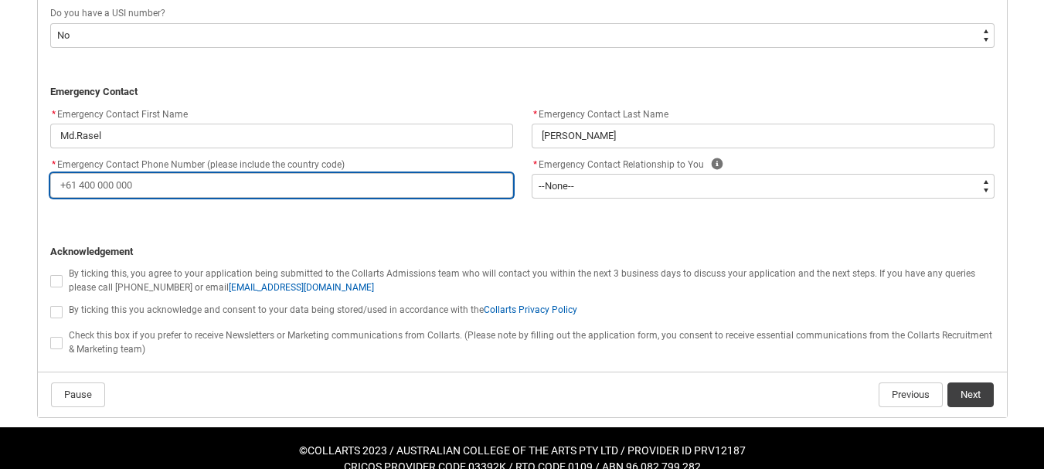
click at [151, 183] on input "* Emergency Contact Phone Number (please include the country code)" at bounding box center [281, 185] width 463 height 25
type lightning-primitive-input-simple "[PHONE_NUMBER]"
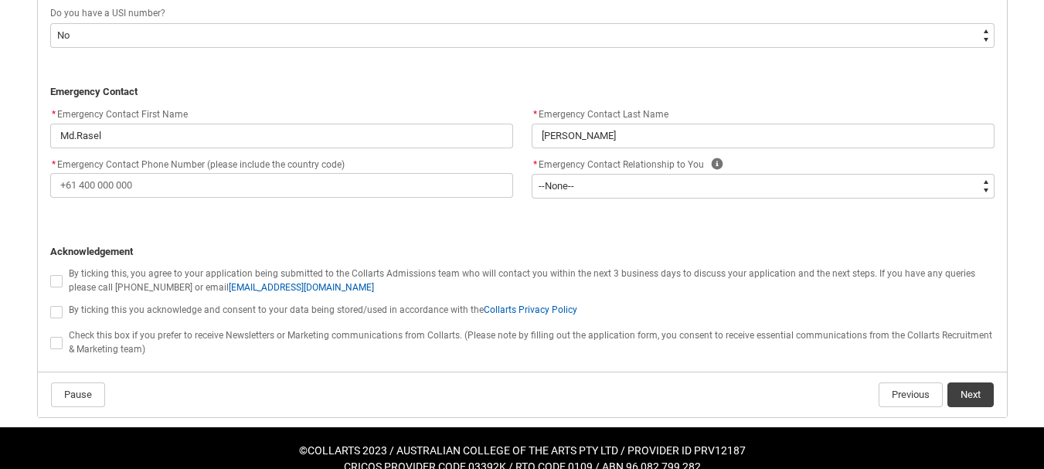
type lightning-primitive-input-simple "Pakakanchanpur,[GEOGRAPHIC_DATA],[GEOGRAPHIC_DATA]"
type lightning-primitive-input-simple "Magura"
type lightning-primitive-input-simple "7600"
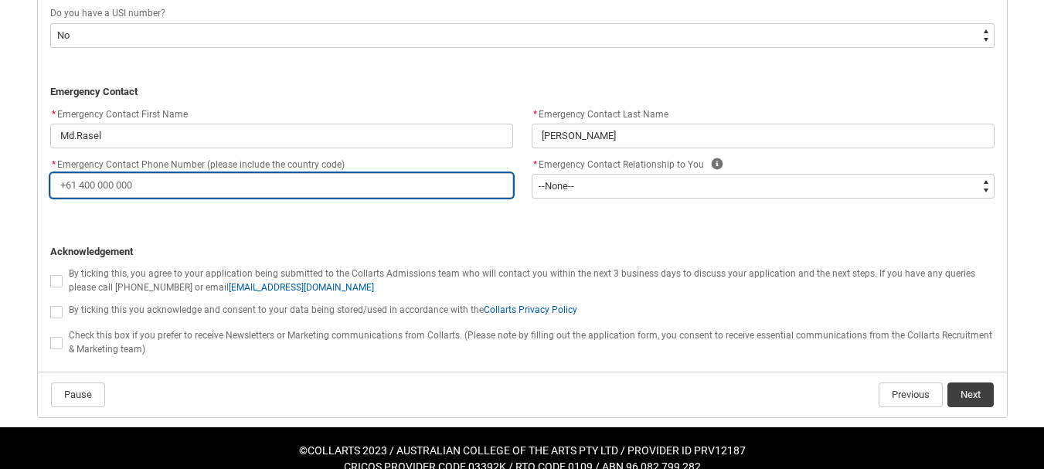
type input "Pakakanchanpur,[GEOGRAPHIC_DATA],[GEOGRAPHIC_DATA]"
type input "Magura"
type input "7600"
type input "[PHONE_NUMBER]"
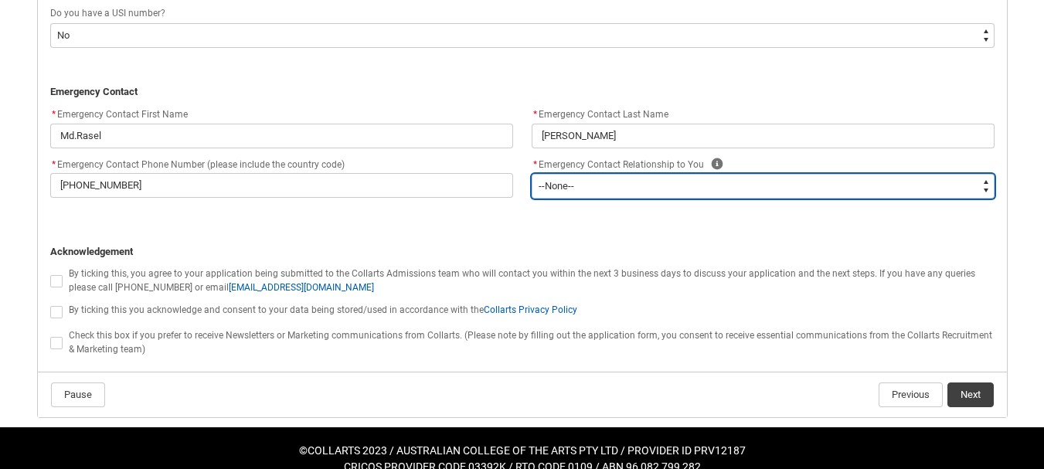
click at [598, 185] on select "--None-- Mother Father Sibling Child Partner Relation Friend" at bounding box center [763, 186] width 463 height 25
type lightning-select "Emergency_Contact_Relationship.Sibling"
click at [532, 174] on select "--None-- Mother Father Sibling Child Partner Relation Friend" at bounding box center [763, 186] width 463 height 25
select select "Emergency_Contact_Relationship.Sibling"
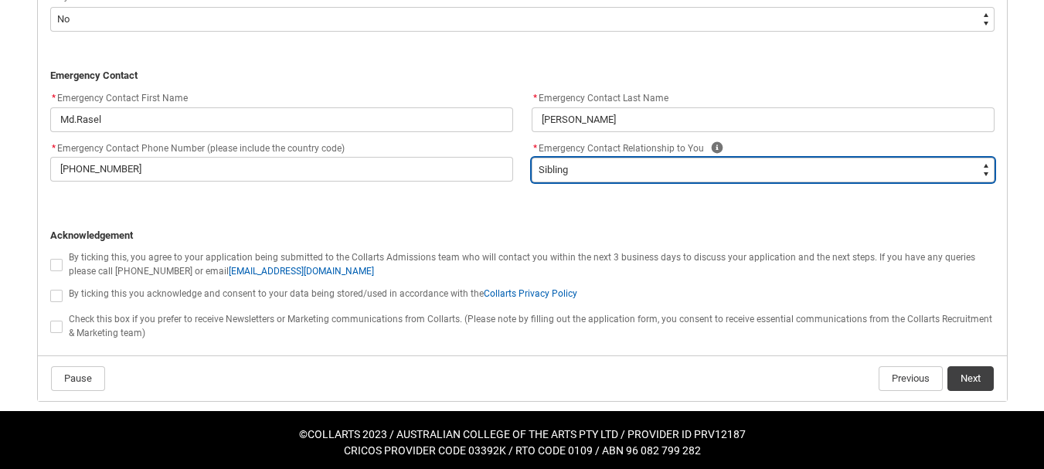
scroll to position [1492, 0]
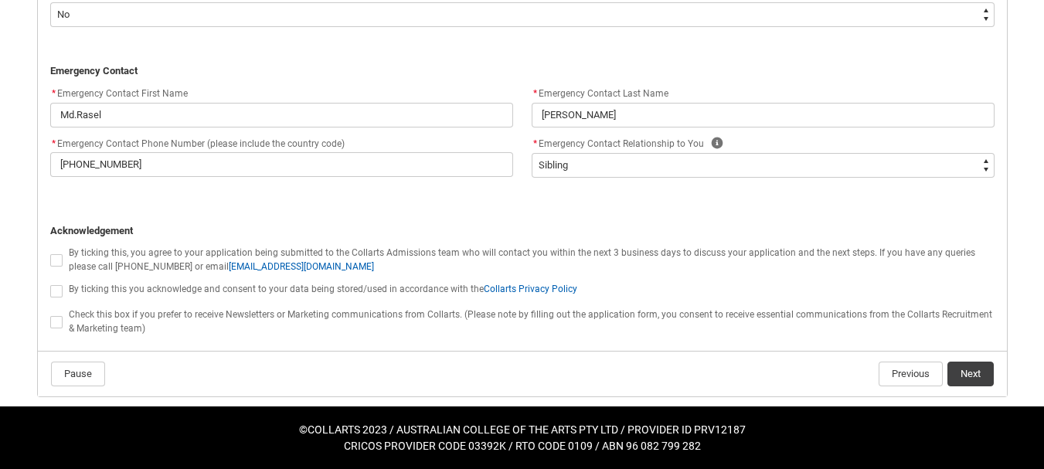
click at [56, 257] on span "REDU_Application_Form_for_Applicant flow" at bounding box center [56, 260] width 12 height 12
click at [50, 252] on input "REDU_Application_Form_for_Applicant flow" at bounding box center [49, 251] width 1 height 1
type lightning-input "true"
checkbox input "true"
click at [58, 290] on span "REDU_Application_Form_for_Applicant flow" at bounding box center [56, 291] width 12 height 12
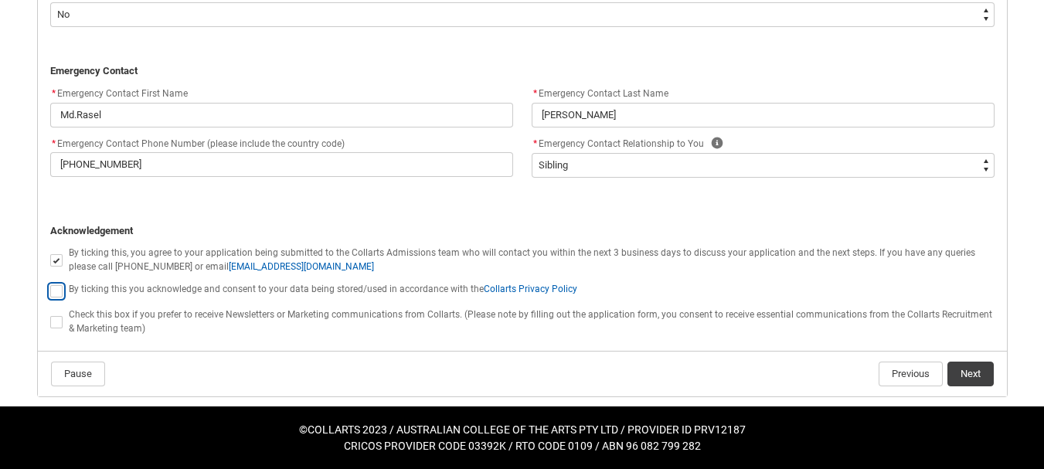
click at [50, 283] on input "REDU_Application_Form_for_Applicant flow" at bounding box center [49, 282] width 1 height 1
type lightning-input "true"
checkbox input "true"
click at [59, 327] on span "REDU_Application_Form_for_Applicant flow" at bounding box center [56, 322] width 12 height 12
click at [50, 314] on input "REDU_Application_Form_for_Applicant flow" at bounding box center [49, 313] width 1 height 1
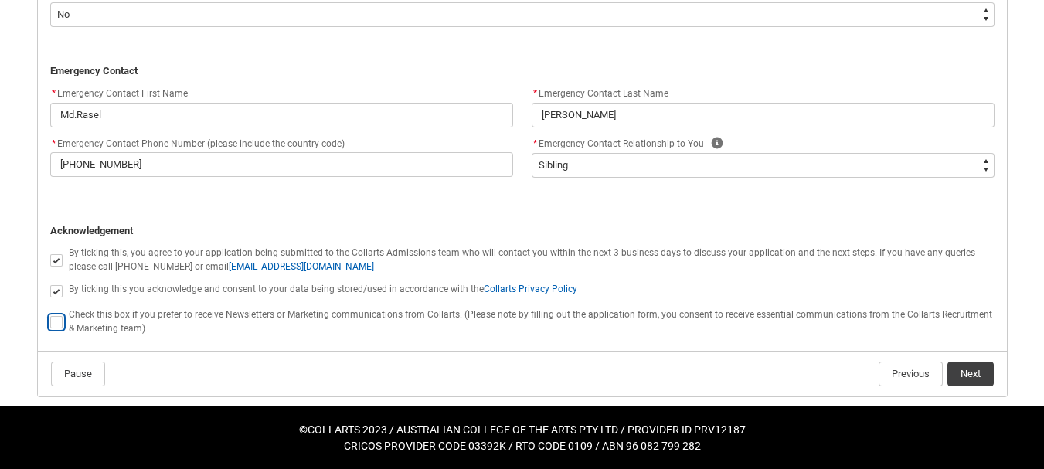
type lightning-input "true"
checkbox input "true"
click at [963, 366] on button "Next" at bounding box center [970, 374] width 46 height 25
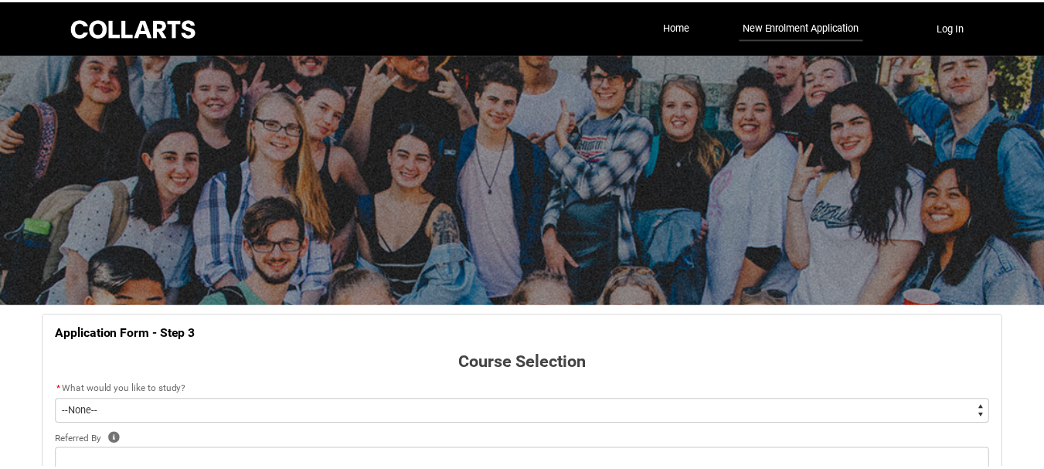
scroll to position [161, 0]
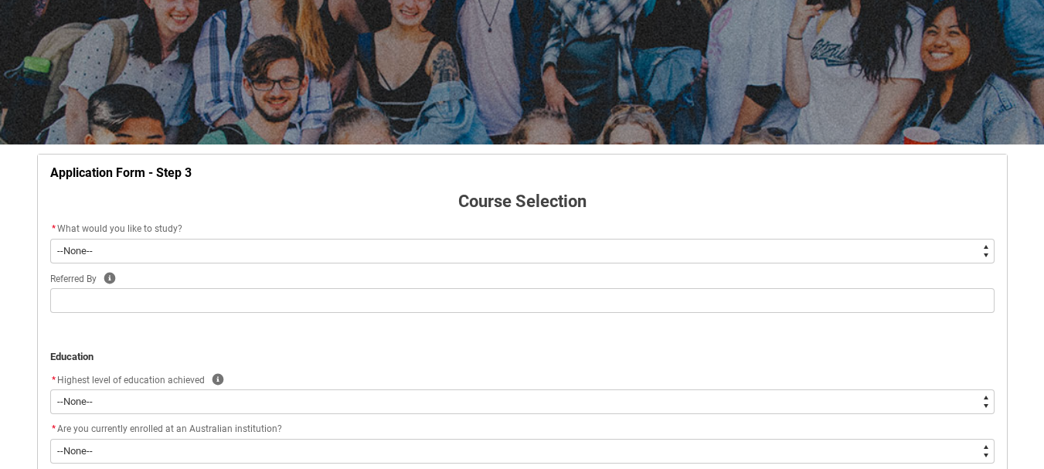
click at [588, 257] on select "--None-- Diploma Bachelor Post Graduate" at bounding box center [522, 251] width 944 height 25
type lightning-select "WhichDegree_Diploma"
click at [50, 239] on select "--None-- Diploma Bachelor Post Graduate" at bounding box center [522, 251] width 944 height 25
select select "WhichDegree_Diploma"
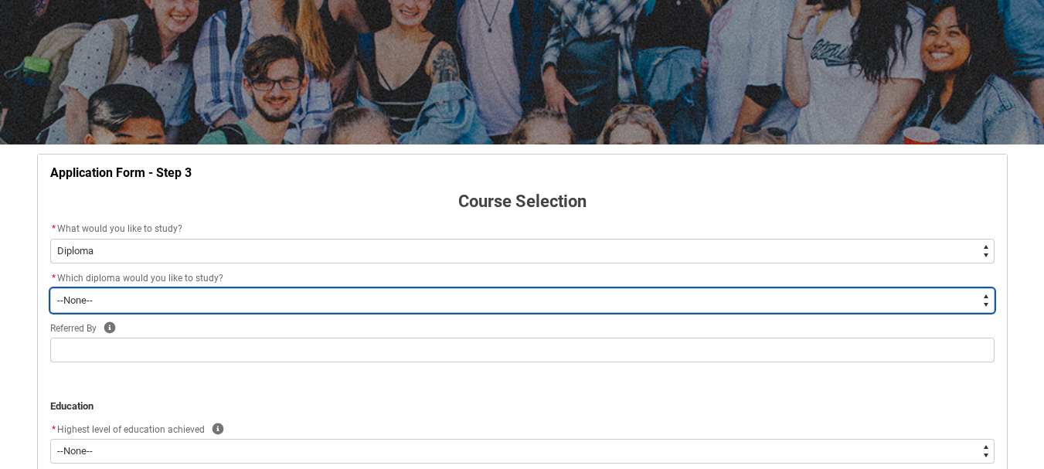
click at [515, 301] on select "--None-- Diploma of 2D Animation Diploma of Applied Business (Entertainment Man…" at bounding box center [522, 300] width 944 height 25
type lightning-select "ProgramChoice_Diploma.001OZ0000040YM1YAM"
click at [50, 288] on select "--None-- Diploma of 2D Animation Diploma of Applied Business (Entertainment Man…" at bounding box center [522, 300] width 944 height 25
select select "ProgramChoice_Diploma.001OZ0000040YM1YAM"
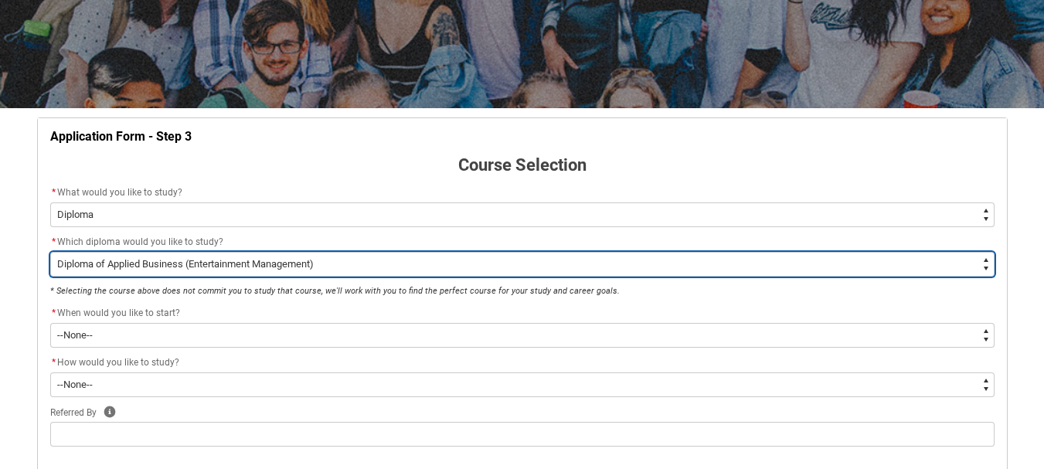
scroll to position [325, 0]
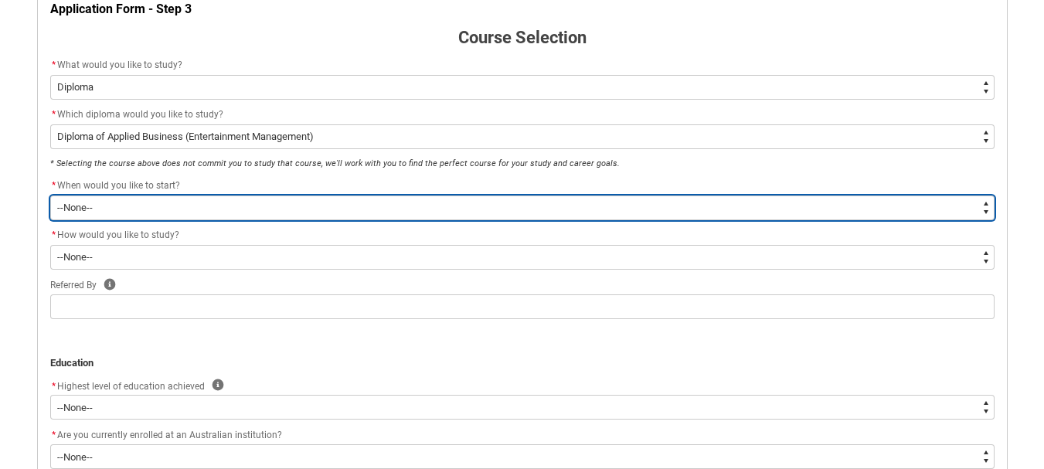
click at [360, 209] on select "--None-- Trimester 1 2026, starting [DATE]" at bounding box center [522, 207] width 944 height 25
type lightning-select "Starting_Term.a0pI70000004aTdIAI"
click at [50, 195] on select "--None-- Trimester 1 2026, starting [DATE]" at bounding box center [522, 207] width 944 height 25
select select "Starting_Term.a0pI70000004aTdIAI"
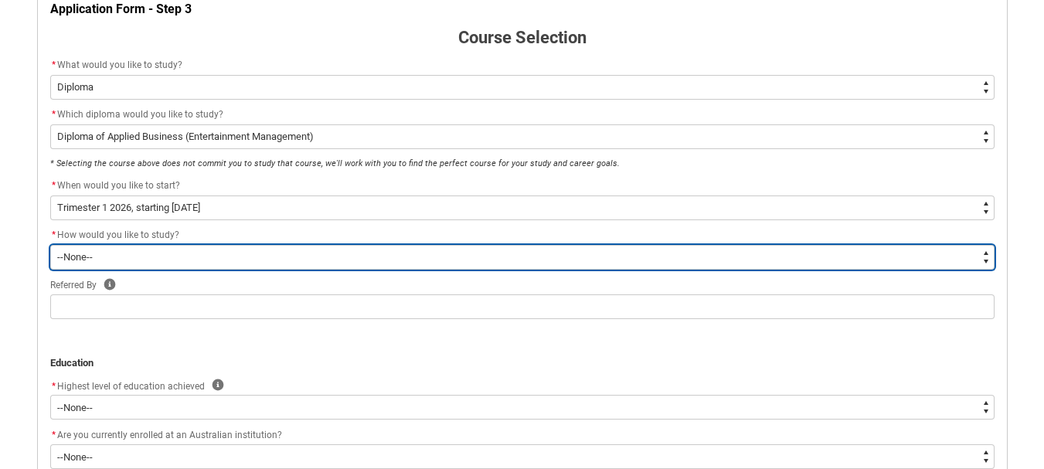
click at [347, 264] on select "--None-- On-campus Online" at bounding box center [522, 257] width 944 height 25
type lightning-select "WhichStudyMethod_OnCampus"
click at [50, 245] on select "--None-- On-campus Online" at bounding box center [522, 257] width 944 height 25
select select "WhichStudyMethod_OnCampus"
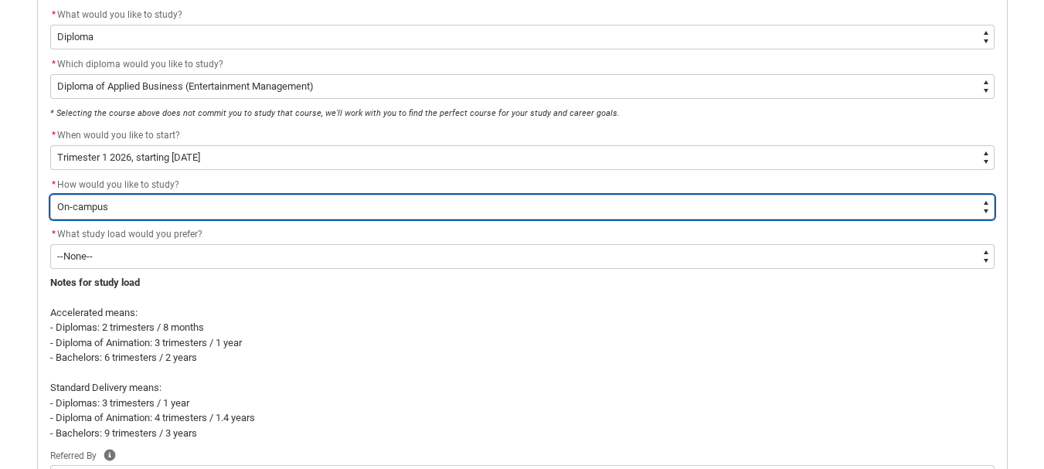
scroll to position [396, 0]
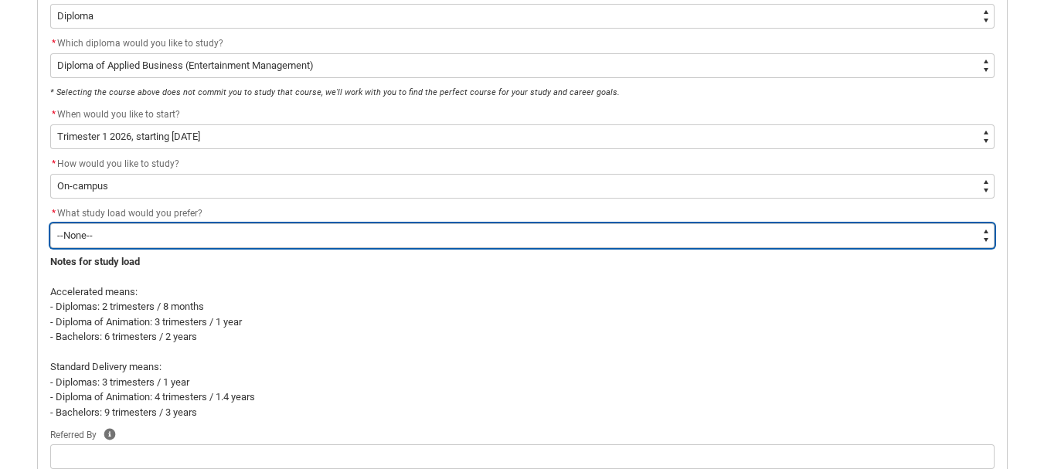
click at [372, 245] on select "--None-- Accelerated Learning Standard Delivery" at bounding box center [522, 235] width 944 height 25
type lightning-select "WhichStudyLoad_Standard"
click at [50, 223] on select "--None-- Accelerated Learning Standard Delivery" at bounding box center [522, 235] width 944 height 25
select select "WhichStudyLoad_Standard"
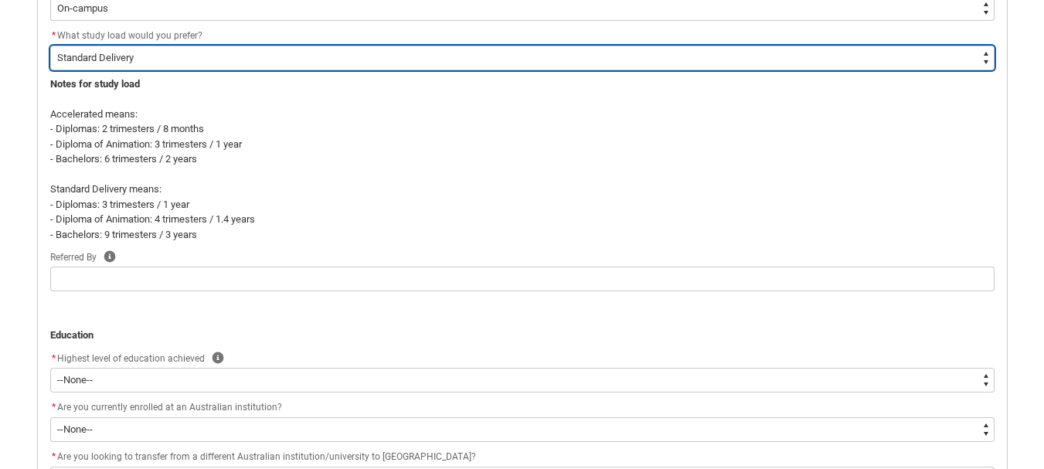
scroll to position [576, 0]
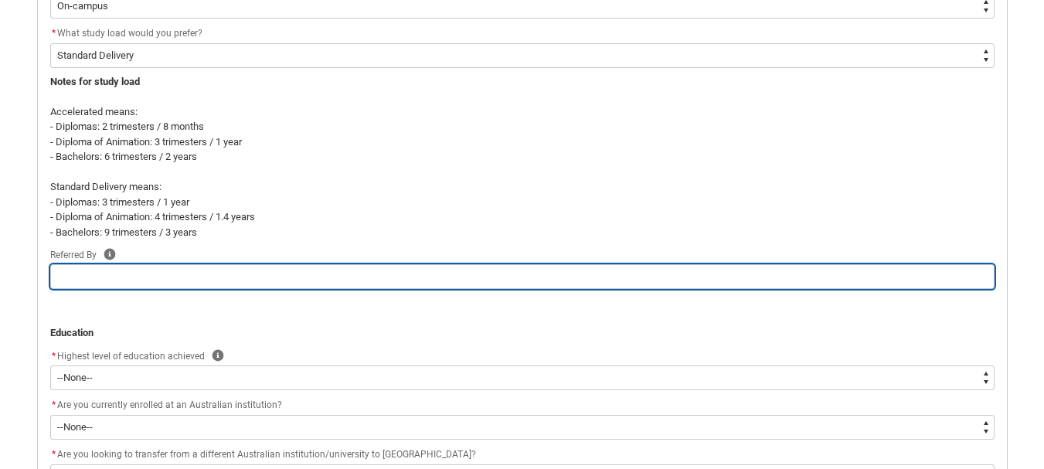
click at [371, 282] on input "REDU_Application_Form_for_Applicant flow" at bounding box center [522, 276] width 944 height 25
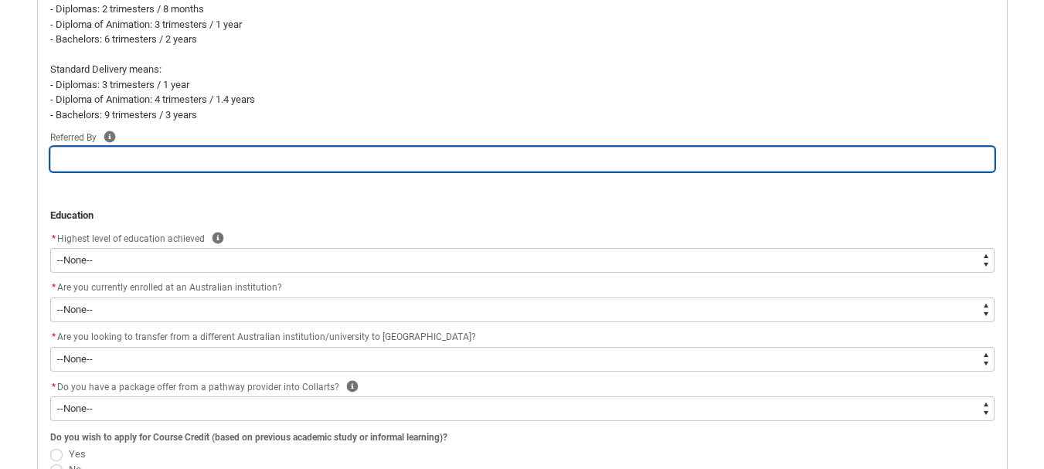
scroll to position [712, 0]
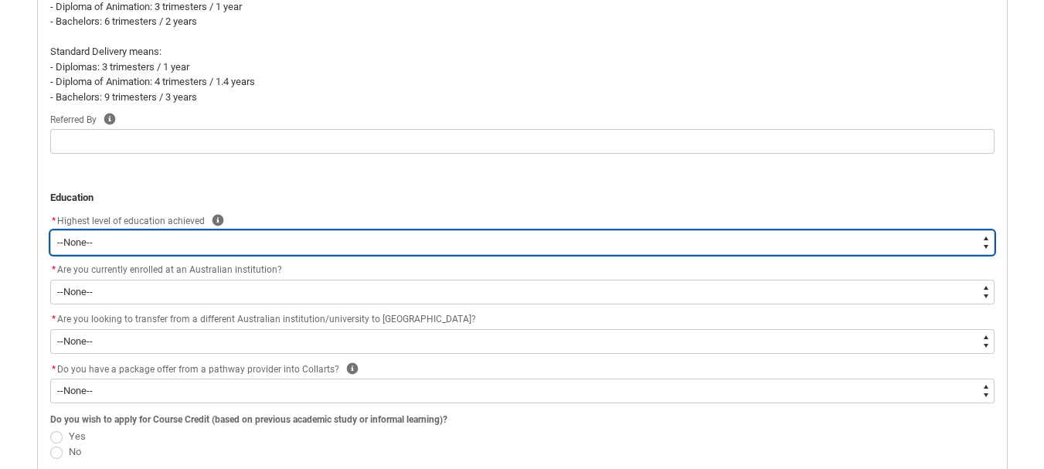
click at [346, 253] on select "--None-- Completed High School Completed a VET Course Completed Foundation Stud…" at bounding box center [522, 242] width 944 height 25
type lightning-select "HSLC_International_e"
click at [50, 230] on select "--None-- Completed High School Completed a VET Course Completed Foundation Stud…" at bounding box center [522, 242] width 944 height 25
select select "HSLC_International_e"
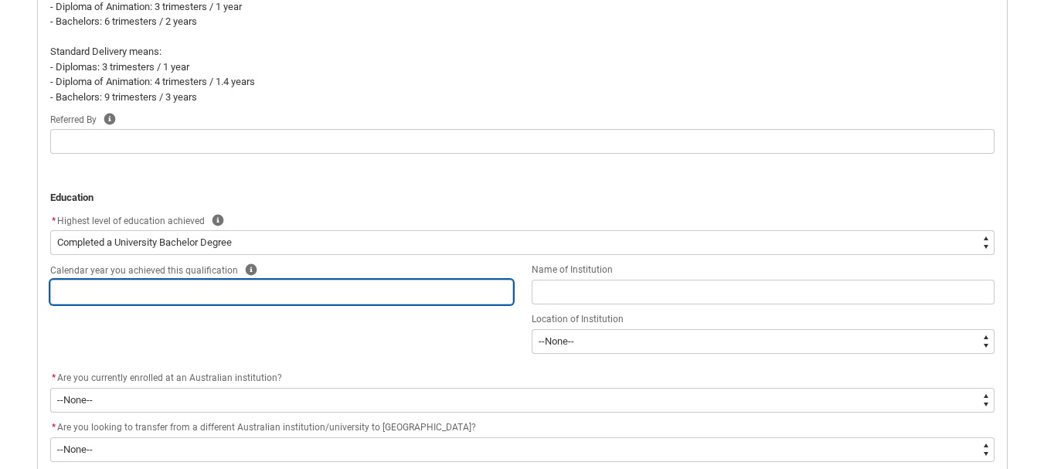
click at [340, 290] on input "REDU_Application_Form_for_Applicant flow" at bounding box center [281, 292] width 463 height 25
type lightning-primitive-input-simple "2"
type input "2"
type lightning-primitive-input-simple "20"
type input "20"
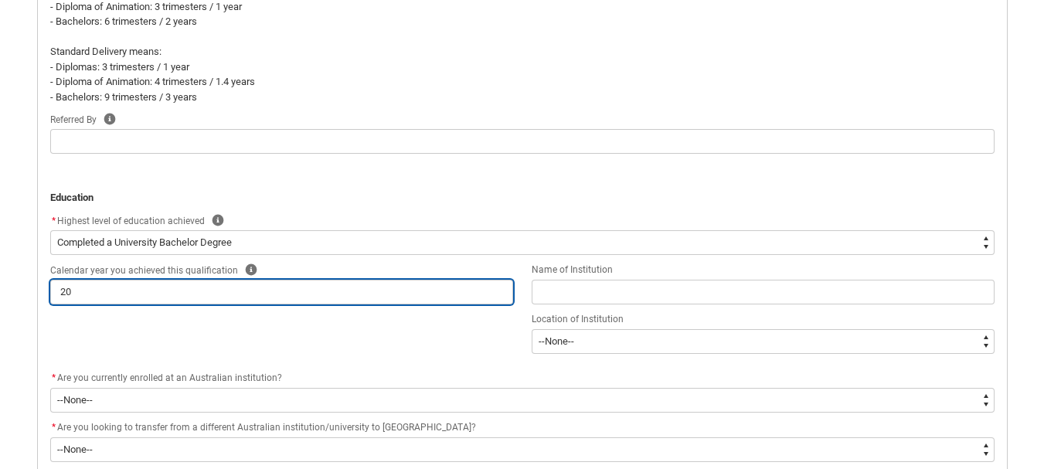
type lightning-primitive-input-simple "202"
type input "202"
type lightning-primitive-input-simple "2025"
type input "2025"
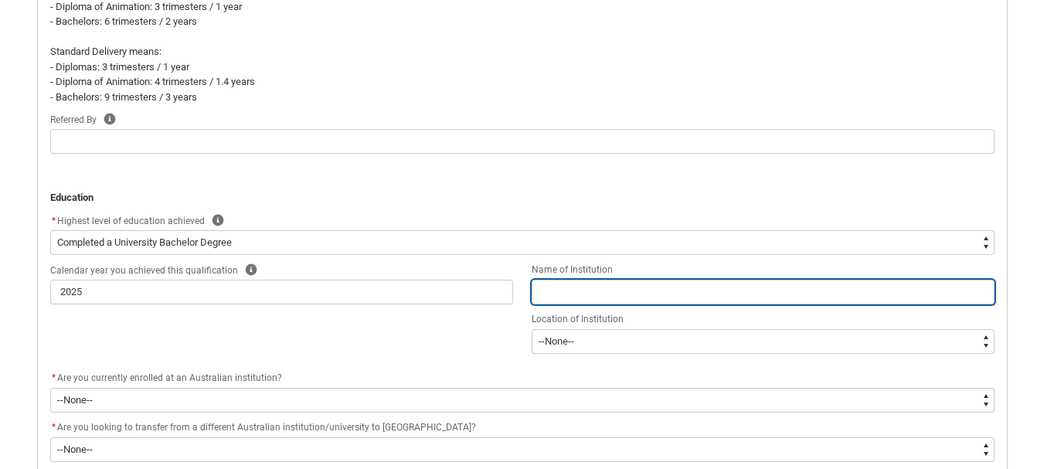
click at [548, 291] on input "REDU_Application_Form_for_Applicant flow" at bounding box center [763, 292] width 463 height 25
type lightning-primitive-input-simple "U"
type input "U"
type lightning-primitive-input-simple "Ub"
type input "Ub"
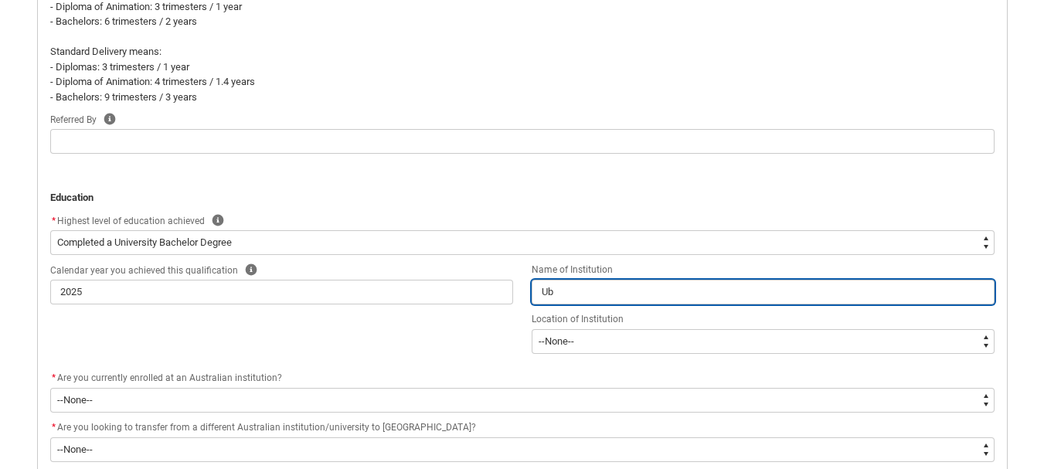
type lightning-primitive-input-simple "U"
type input "U"
type lightning-primitive-input-simple "Un"
type input "Un"
type lightning-primitive-input-simple "Uni"
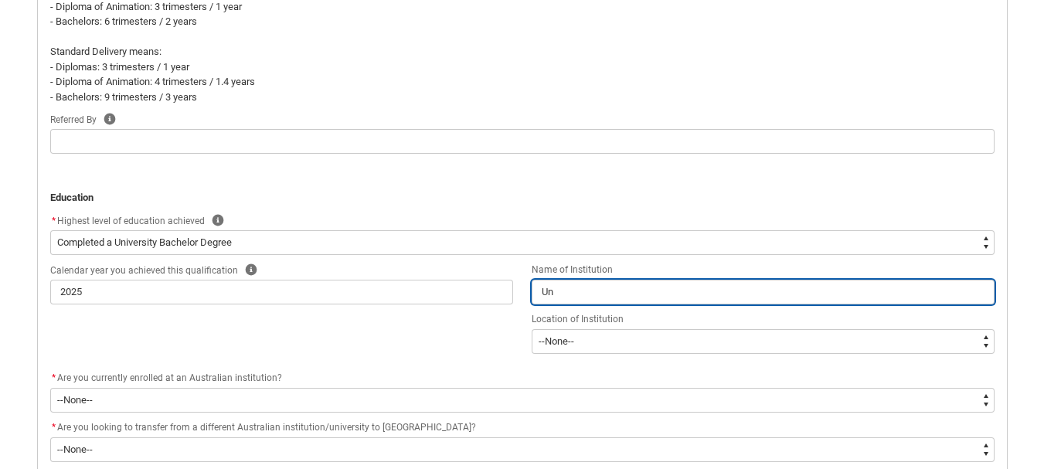
type input "Uni"
type lightning-primitive-input-simple "Univ"
type input "Univ"
type lightning-primitive-input-simple "Unive"
type input "Unive"
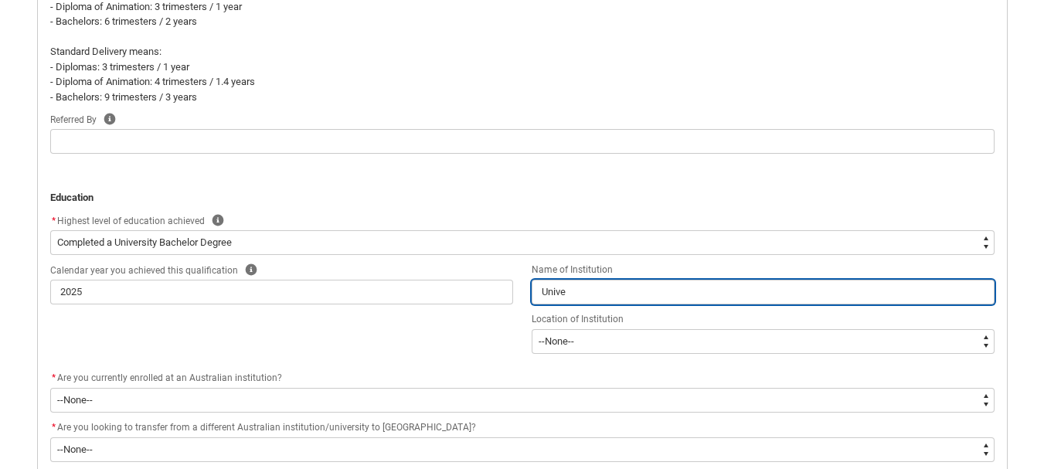
type lightning-primitive-input-simple "Univer"
type input "Univer"
type lightning-primitive-input-simple "Univers"
type input "Univers"
type lightning-primitive-input-simple "Universi"
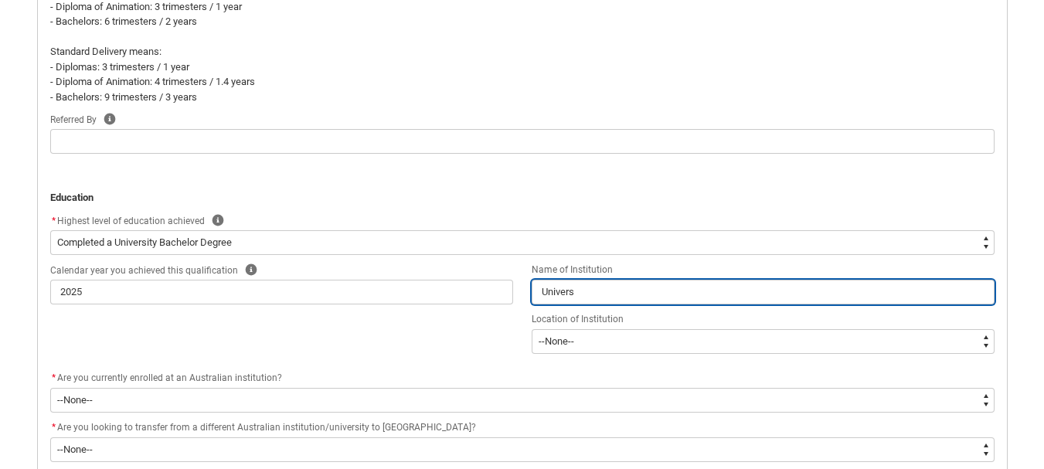
type input "Universi"
type lightning-primitive-input-simple "Universit"
type input "Universit"
type lightning-primitive-input-simple "University"
type input "University"
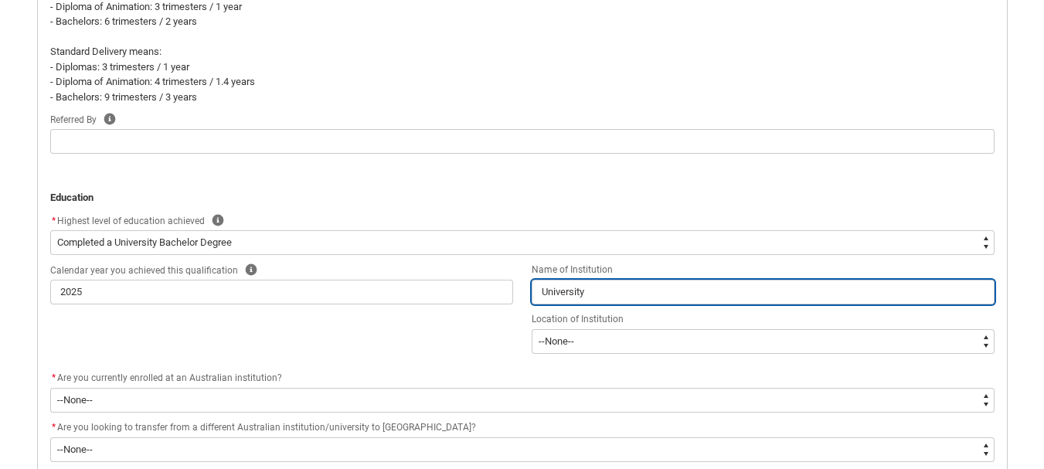
type lightning-primitive-input-simple "University"
type input "University"
type lightning-primitive-input-simple "University o"
type input "University o"
type lightning-primitive-input-simple "University of"
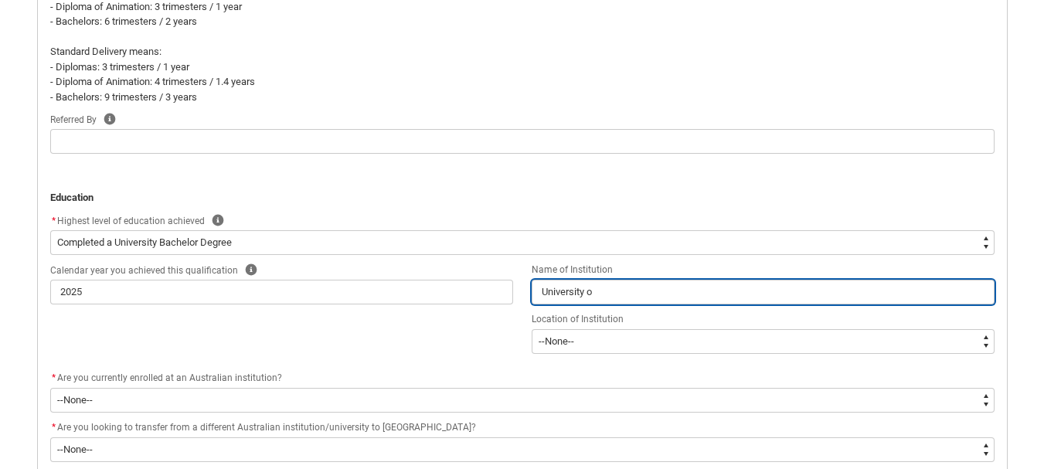
type input "University of"
type lightning-primitive-input-simple "University of"
type input "University of"
type lightning-primitive-input-simple "University of D"
type input "University of D"
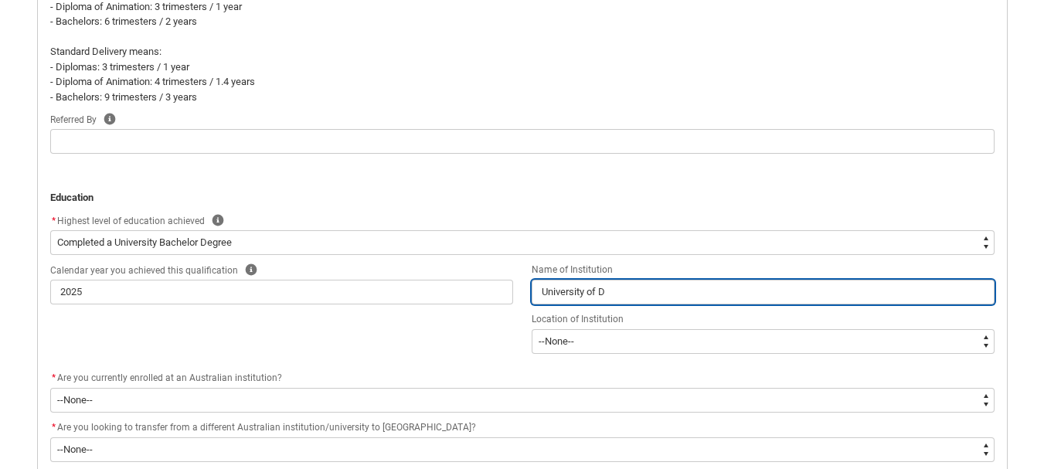
type lightning-primitive-input-simple "[GEOGRAPHIC_DATA]"
type input "[GEOGRAPHIC_DATA]"
type lightning-primitive-input-simple "[GEOGRAPHIC_DATA]"
type input "[GEOGRAPHIC_DATA]"
type lightning-primitive-input-simple "[GEOGRAPHIC_DATA]"
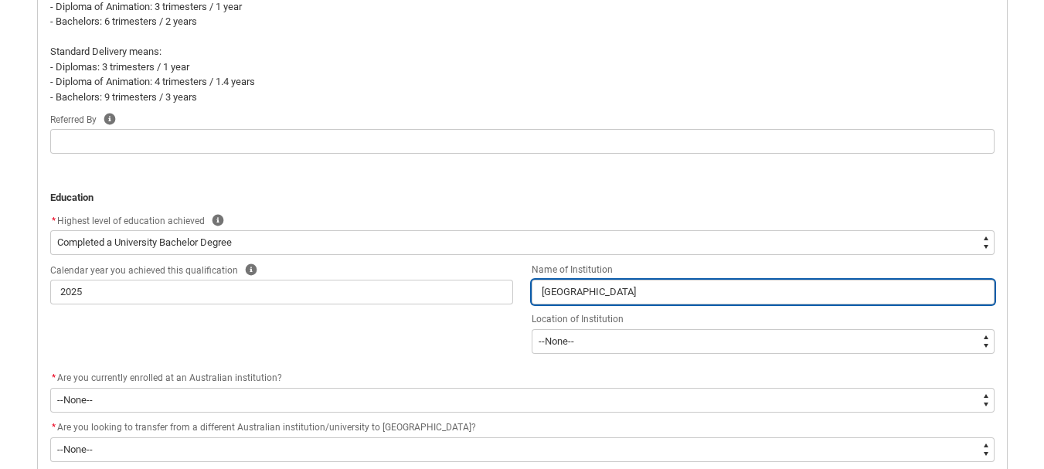
type input "[GEOGRAPHIC_DATA]"
type lightning-primitive-input-simple "[GEOGRAPHIC_DATA]"
type input "[GEOGRAPHIC_DATA]"
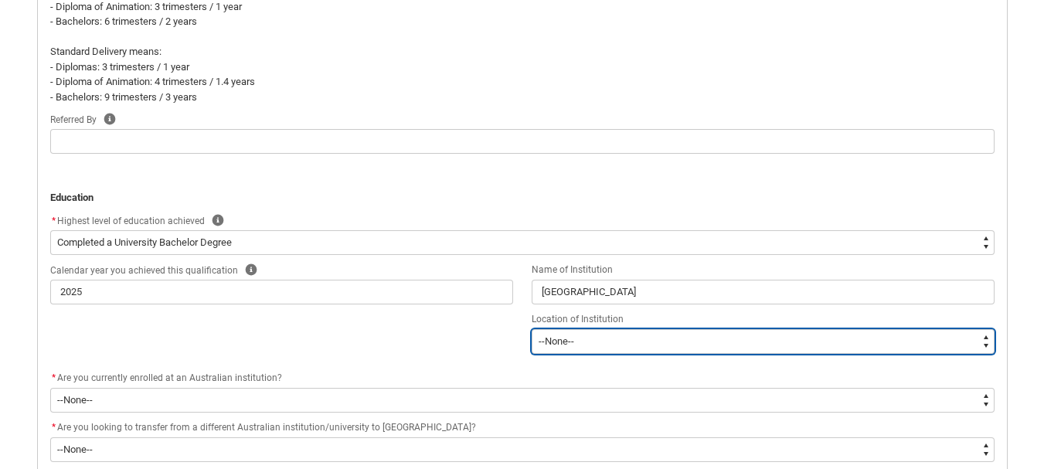
click at [586, 335] on select "--[GEOGRAPHIC_DATA]-- [GEOGRAPHIC_DATA] [GEOGRAPHIC_DATA] [GEOGRAPHIC_DATA] [GE…" at bounding box center [763, 341] width 463 height 25
type lightning-select "Institution_Location.[GEOGRAPHIC_DATA]"
click at [532, 329] on select "--[GEOGRAPHIC_DATA]-- [GEOGRAPHIC_DATA] [GEOGRAPHIC_DATA] [GEOGRAPHIC_DATA] [GE…" at bounding box center [763, 341] width 463 height 25
select select "Institution_Location.[GEOGRAPHIC_DATA]"
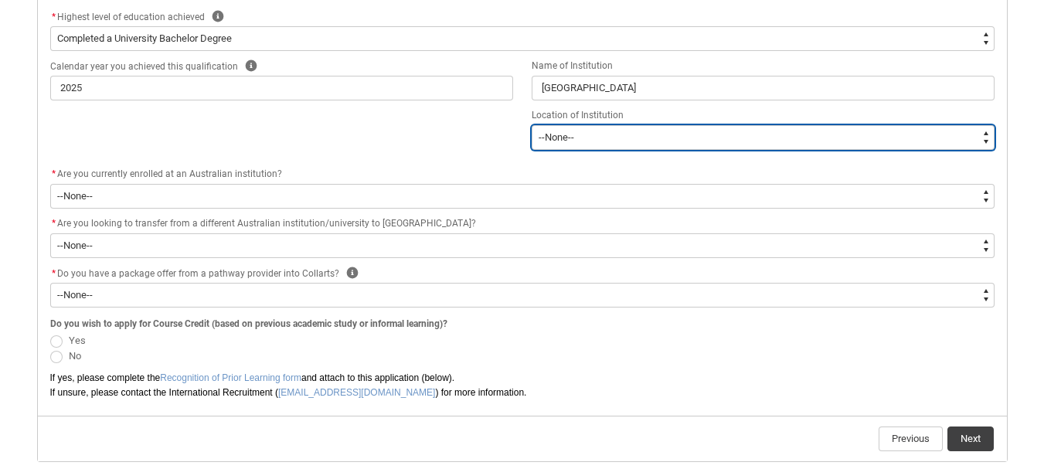
scroll to position [925, 0]
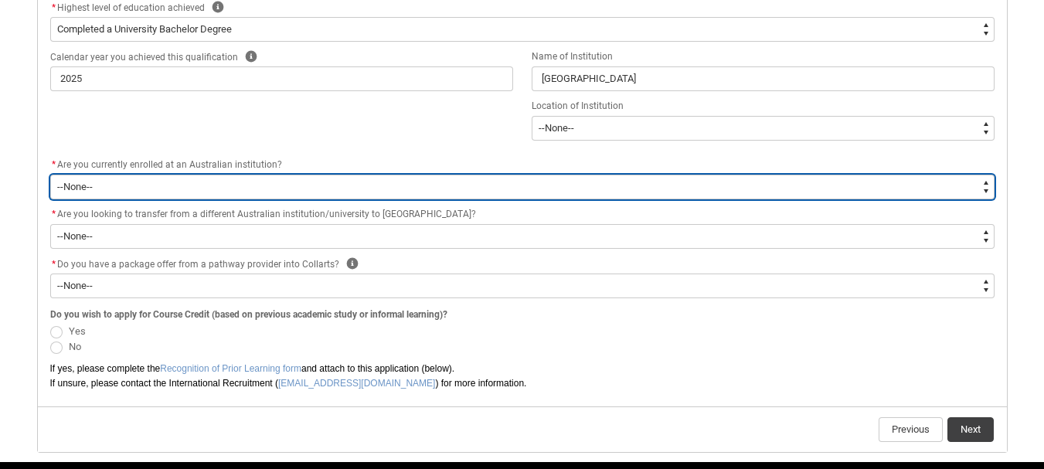
click at [249, 185] on select "--None-- Yes No" at bounding box center [522, 187] width 944 height 25
type lightning-select "No_TextChoice"
click at [50, 175] on select "--None-- Yes No" at bounding box center [522, 187] width 944 height 25
select select "No_TextChoice"
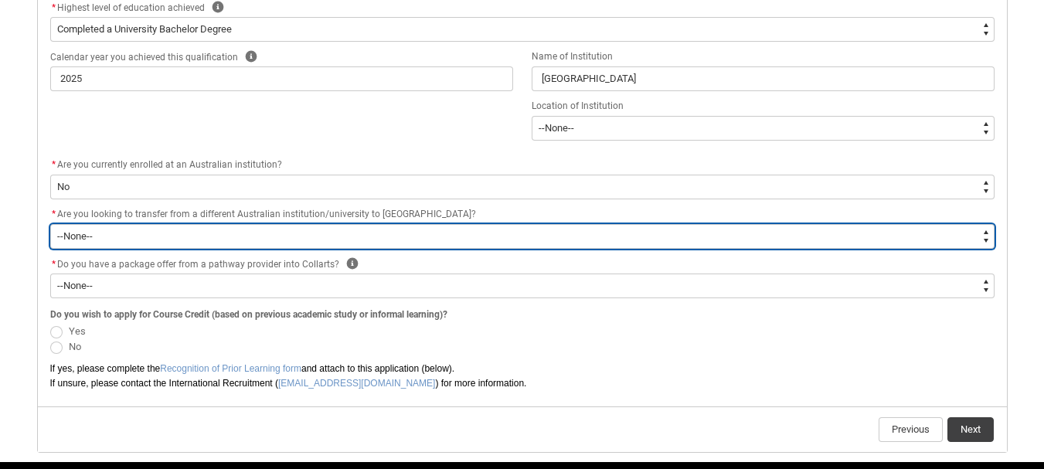
click at [250, 237] on select "--None-- Yes No" at bounding box center [522, 236] width 944 height 25
type lightning-select "[URL][DOMAIN_NAME]"
click at [50, 224] on select "--None-- Yes No" at bounding box center [522, 236] width 944 height 25
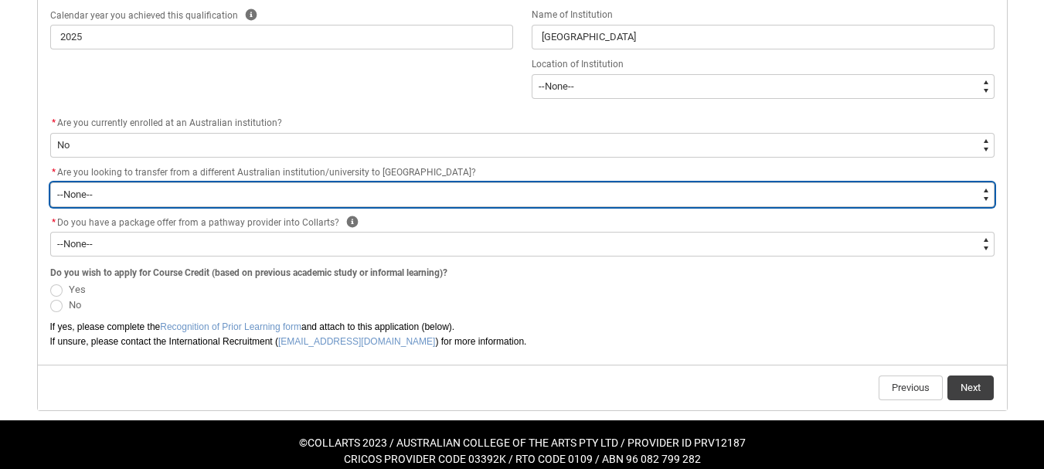
scroll to position [977, 0]
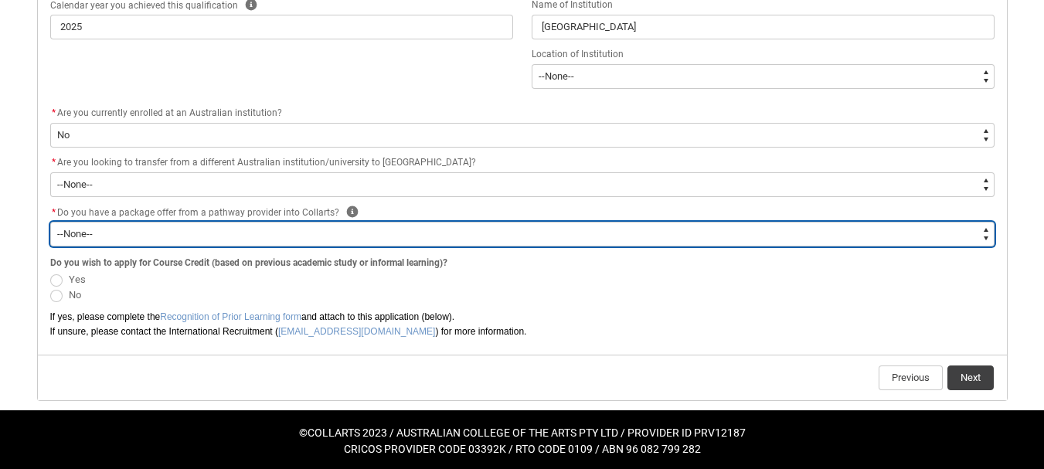
click at [267, 239] on select "--None-- Yes No" at bounding box center [522, 234] width 944 height 25
click at [50, 222] on select "--None-- Yes No" at bounding box center [522, 234] width 944 height 25
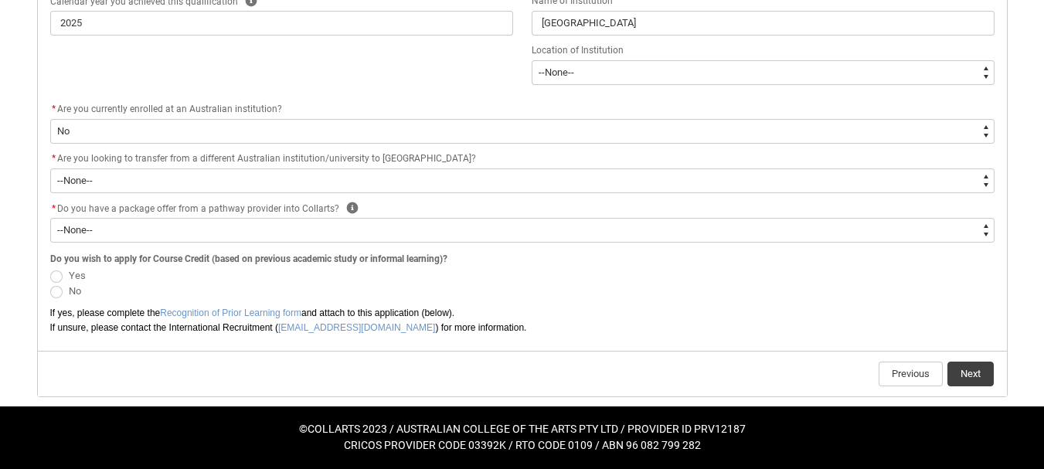
click at [54, 292] on span "REDU_Application_Form_for_Applicant flow" at bounding box center [56, 292] width 12 height 12
click at [50, 284] on input "No" at bounding box center [49, 283] width 1 height 1
click at [968, 368] on button "Next" at bounding box center [970, 374] width 46 height 25
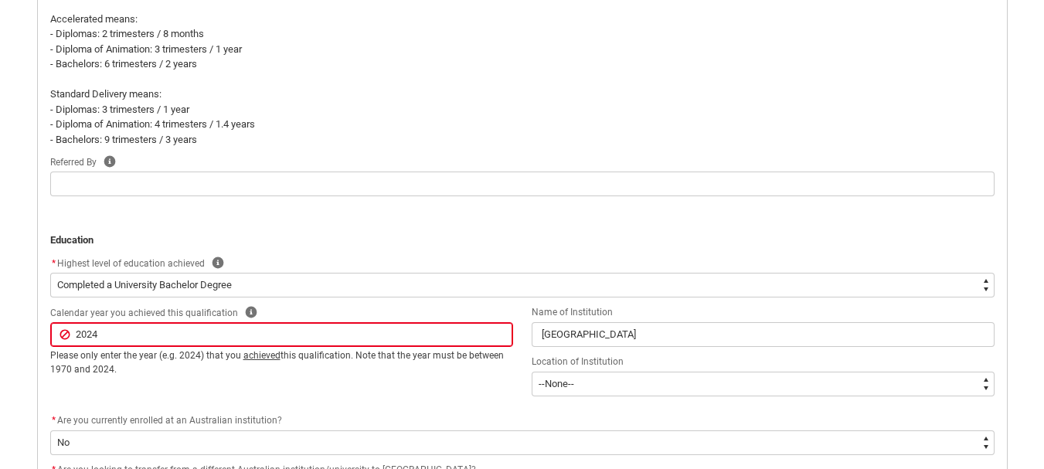
scroll to position [646, 0]
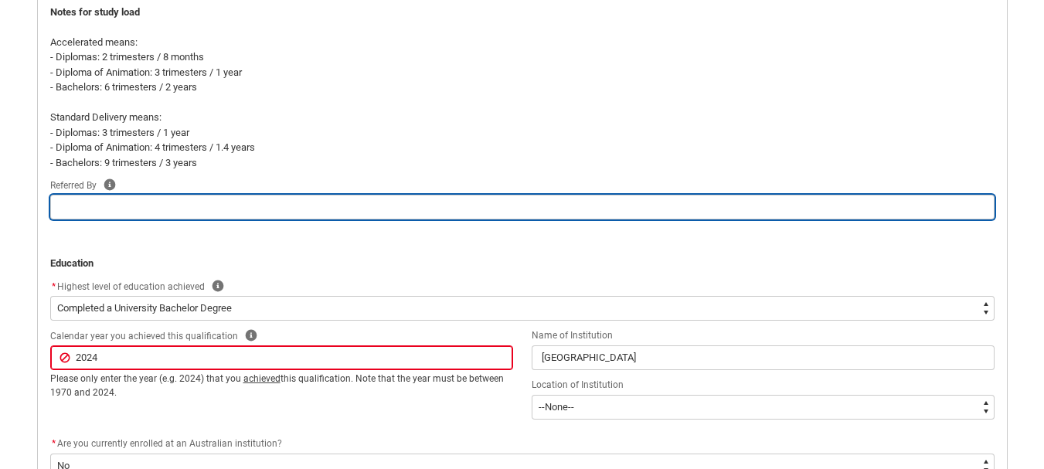
click at [200, 207] on input "REDU_Application_Form_for_Applicant flow" at bounding box center [522, 207] width 944 height 25
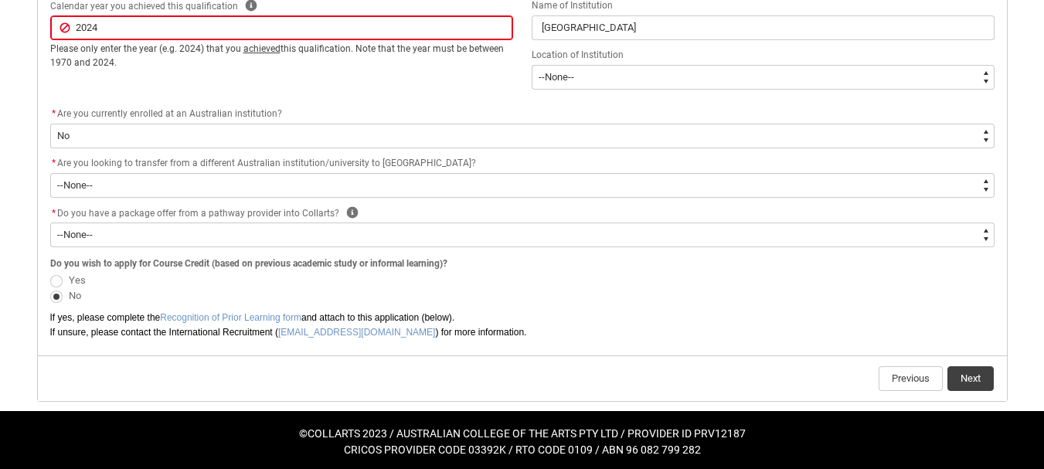
scroll to position [980, 0]
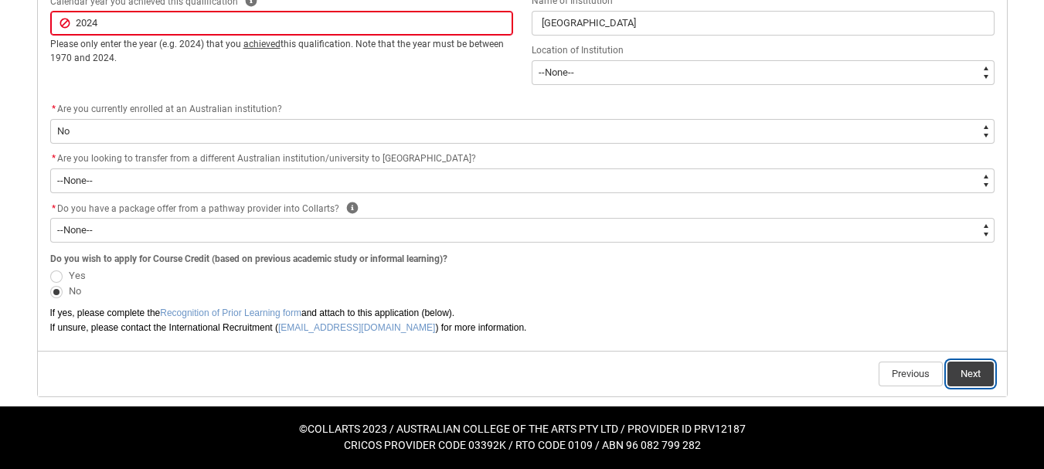
click at [969, 375] on button "Next" at bounding box center [970, 374] width 46 height 25
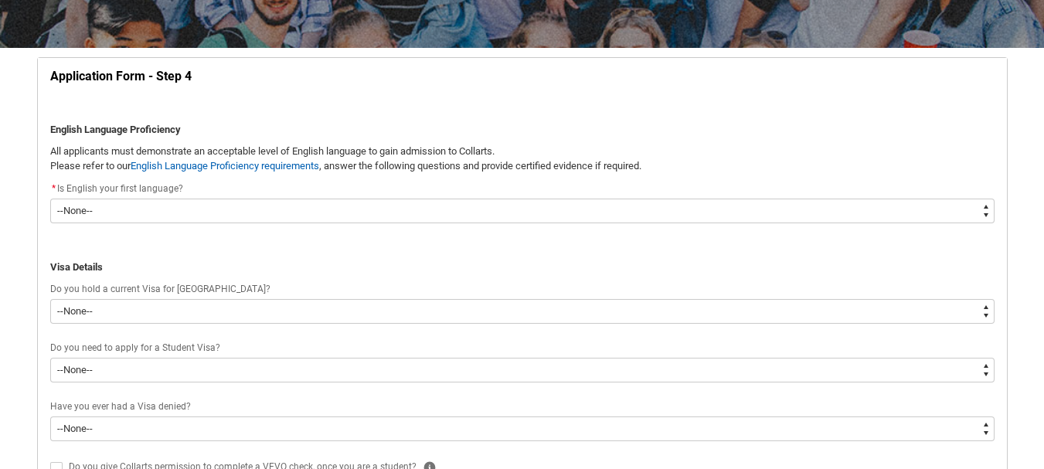
scroll to position [259, 0]
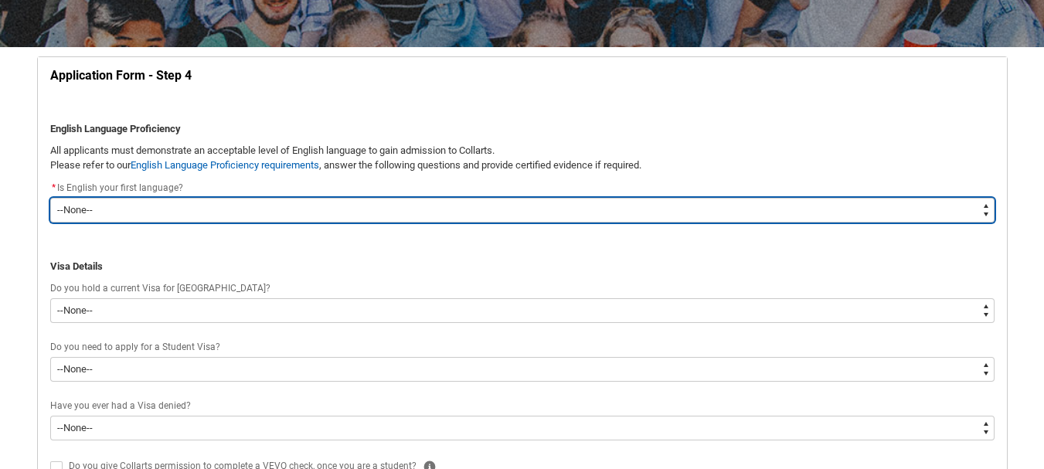
click at [654, 213] on select "--None-- Yes No" at bounding box center [522, 210] width 944 height 25
click at [50, 198] on select "--None-- Yes No" at bounding box center [522, 210] width 944 height 25
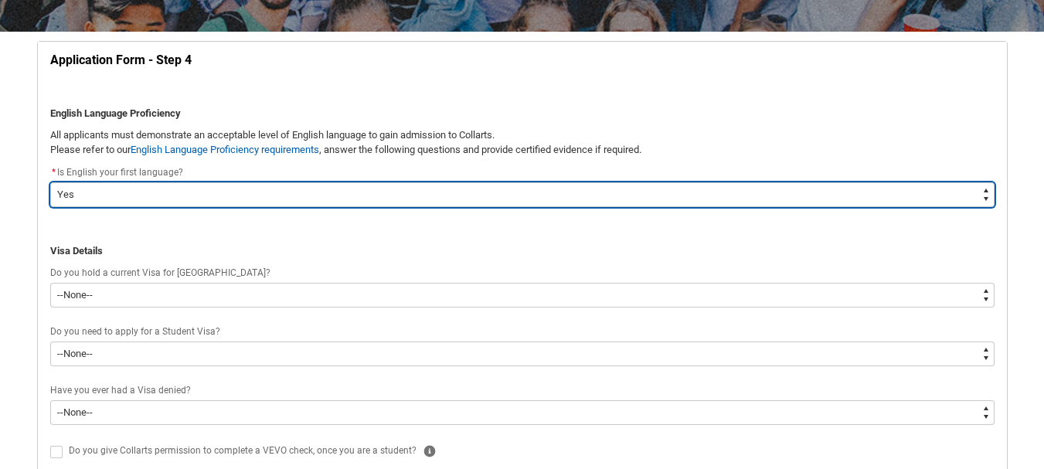
scroll to position [276, 0]
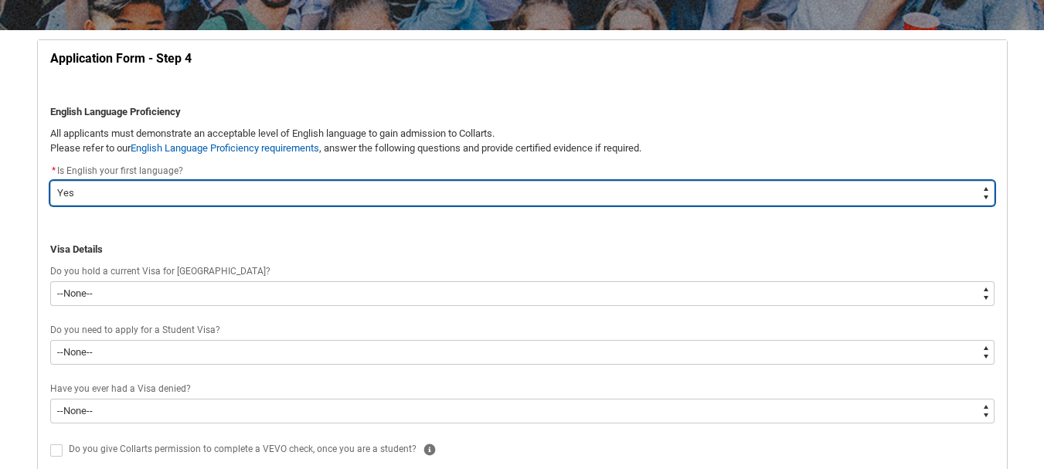
click at [629, 201] on select "--None-- Yes No" at bounding box center [522, 193] width 944 height 25
click at [50, 181] on select "--None-- Yes No" at bounding box center [522, 193] width 944 height 25
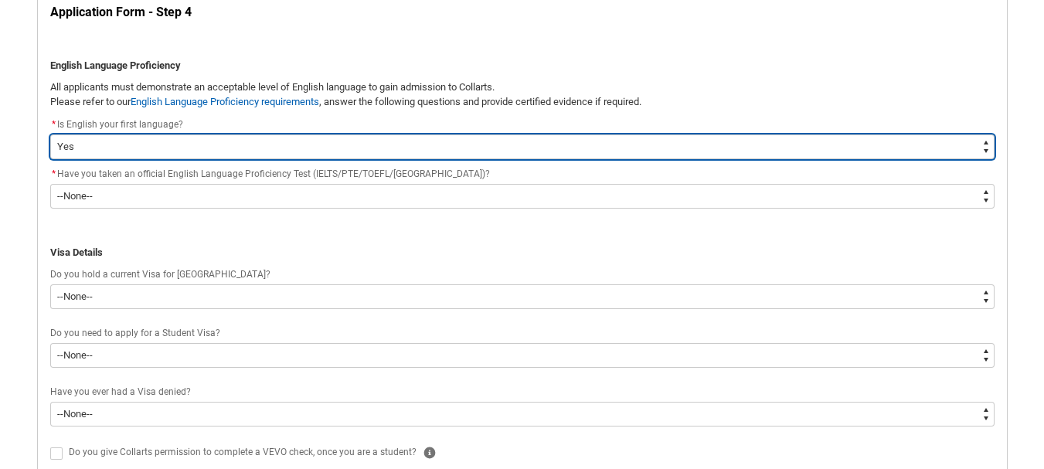
scroll to position [330, 0]
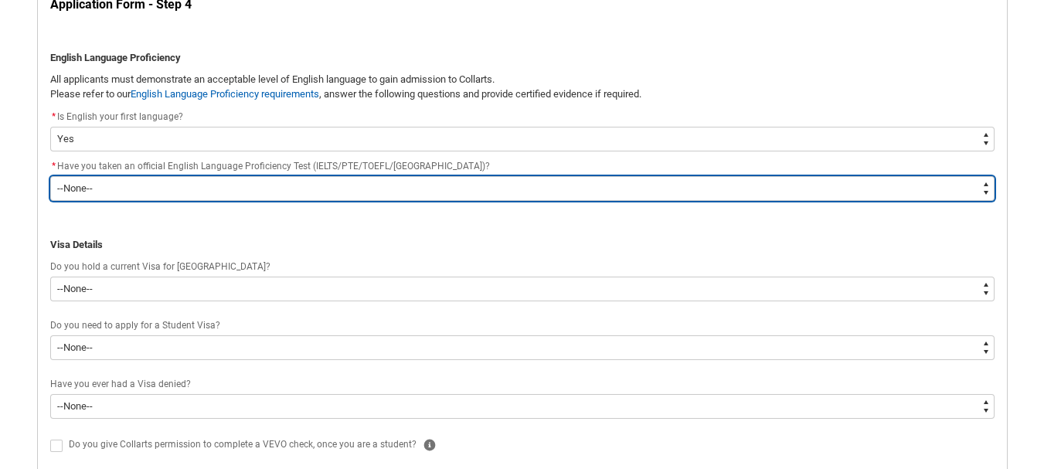
click at [555, 186] on select "--None-- Yes No" at bounding box center [522, 188] width 944 height 25
click at [50, 176] on select "--None-- Yes No" at bounding box center [522, 188] width 944 height 25
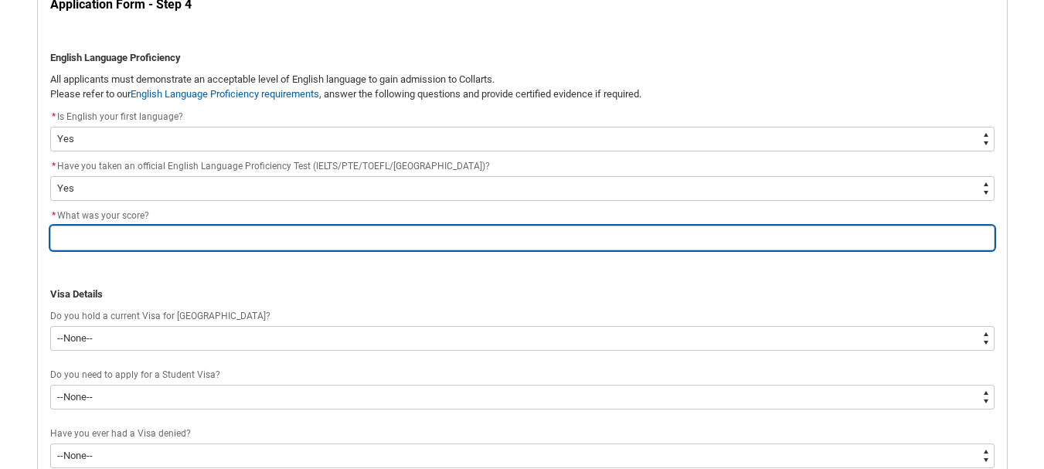
click at [483, 242] on input "REDU_Application_Form_for_Applicant flow" at bounding box center [522, 238] width 944 height 25
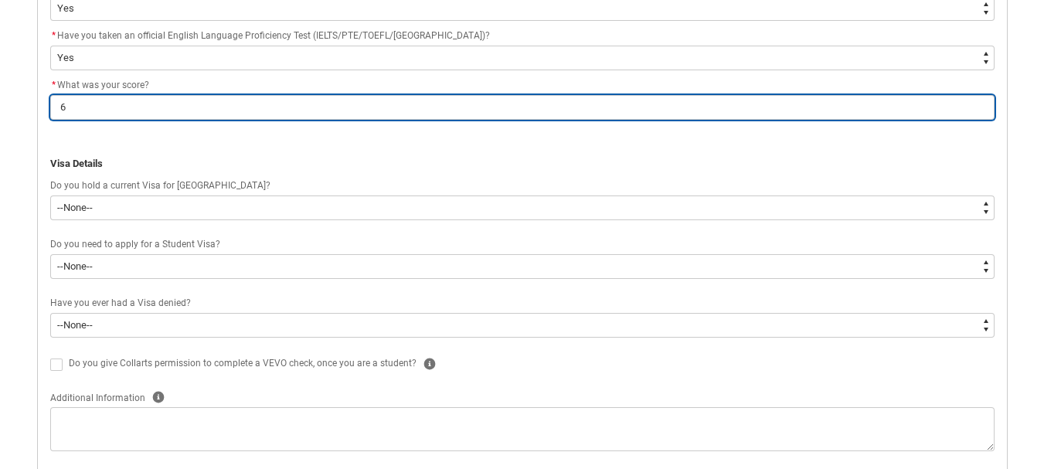
scroll to position [461, 0]
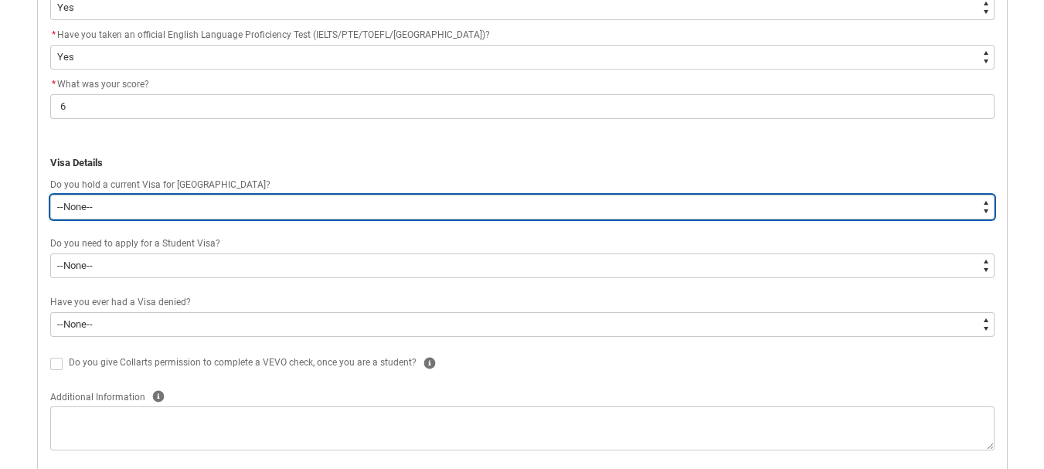
click at [558, 212] on select "--None-- Yes No" at bounding box center [522, 207] width 944 height 25
click at [50, 195] on select "--None-- Yes No" at bounding box center [522, 207] width 944 height 25
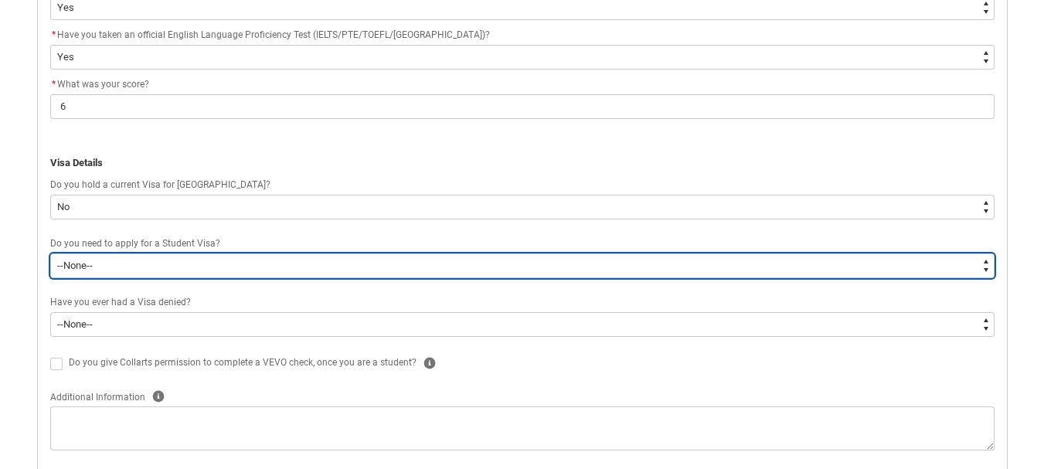
click at [417, 269] on select "--None-- Yes No" at bounding box center [522, 265] width 944 height 25
click at [50, 253] on select "--None-- Yes No" at bounding box center [522, 265] width 944 height 25
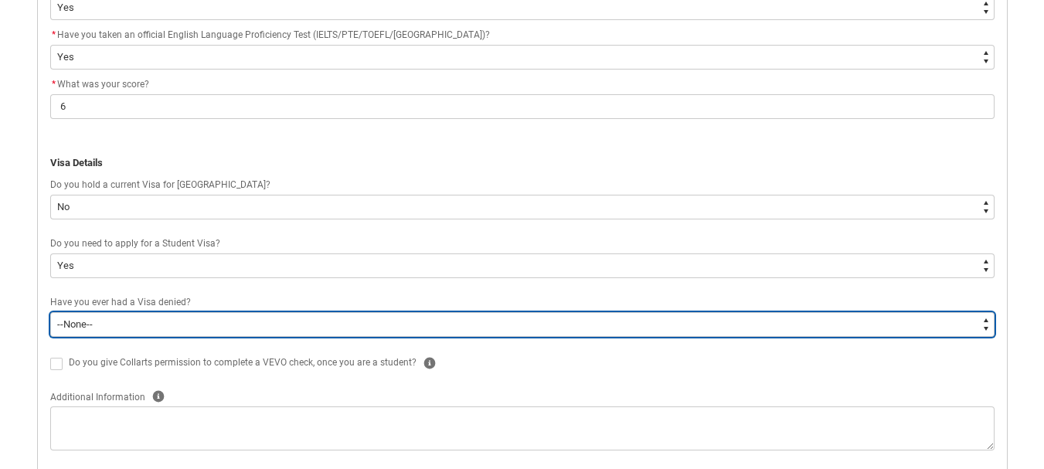
click at [344, 335] on select "--None-- Yes No" at bounding box center [522, 324] width 944 height 25
click at [50, 312] on select "--None-- Yes No" at bounding box center [522, 324] width 944 height 25
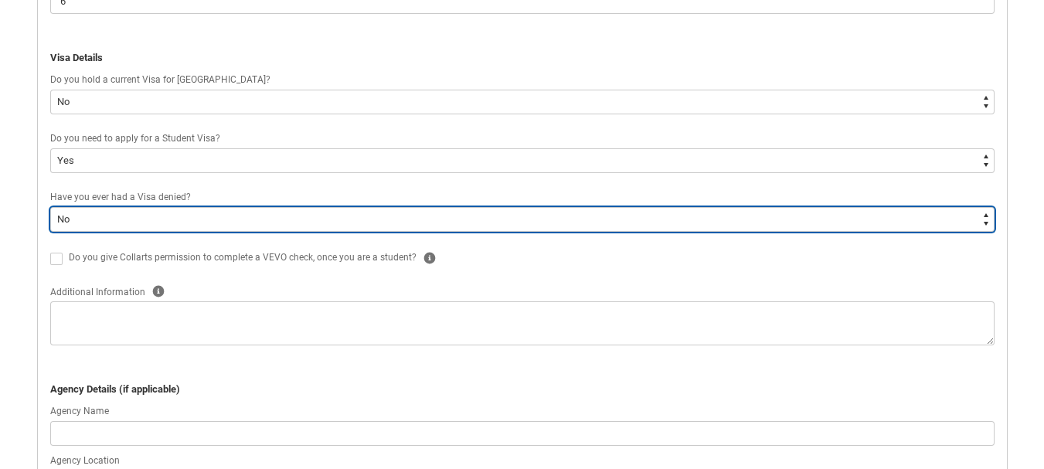
scroll to position [596, 0]
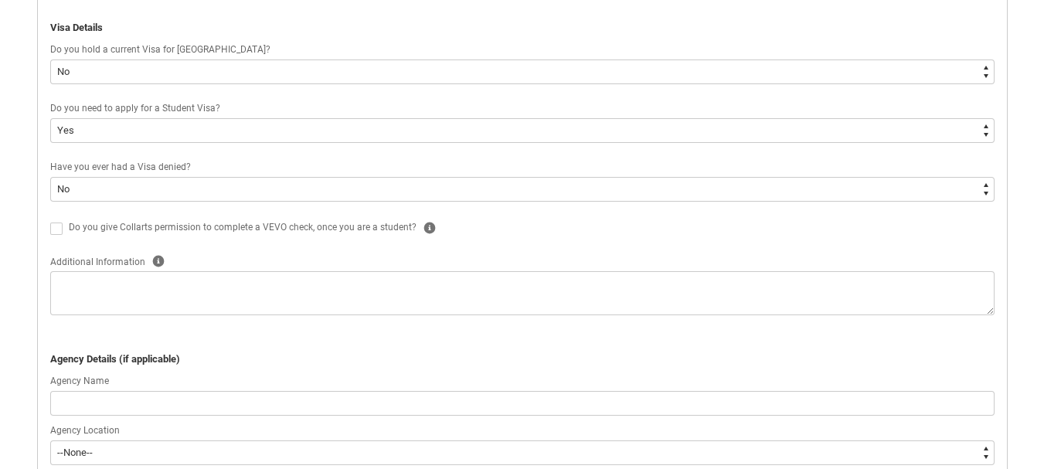
click at [54, 226] on span "REDU_Application_Form_for_Applicant flow" at bounding box center [56, 229] width 12 height 12
click at [50, 220] on input "REDU_Application_Form_for_Applicant flow" at bounding box center [49, 219] width 1 height 1
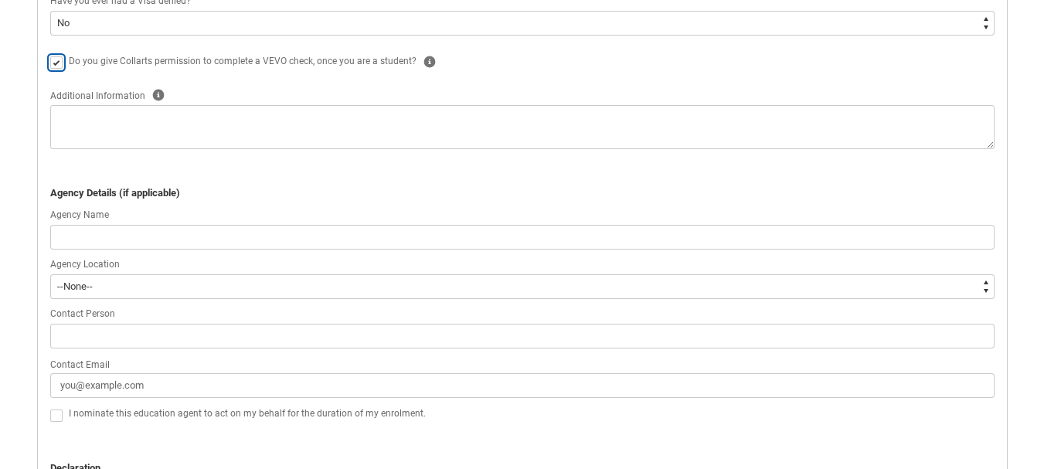
scroll to position [763, 0]
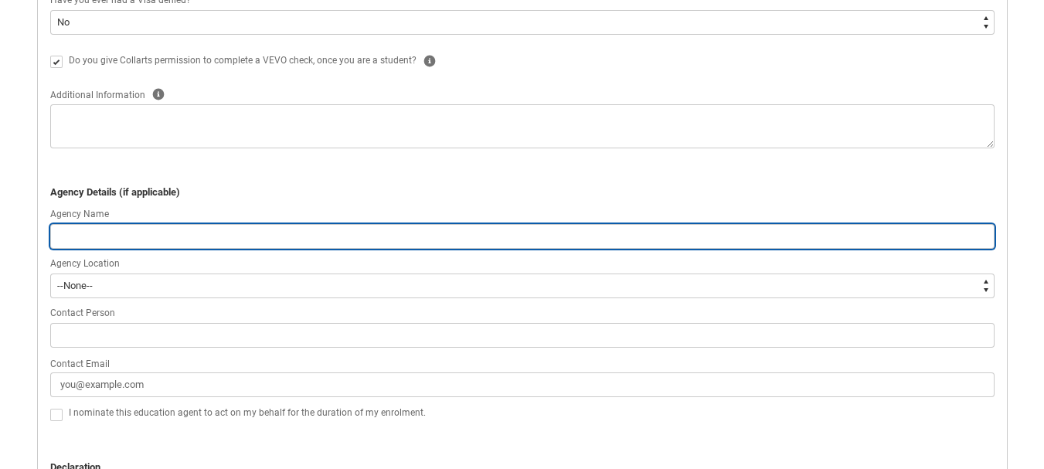
click at [211, 242] on input "REDU_Application_Form_for_Applicant flow" at bounding box center [522, 236] width 944 height 25
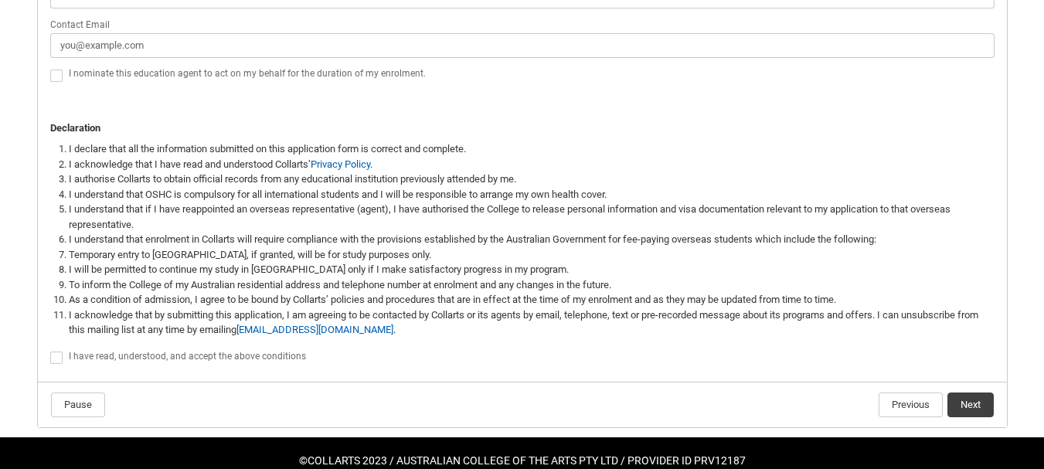
scroll to position [1133, 0]
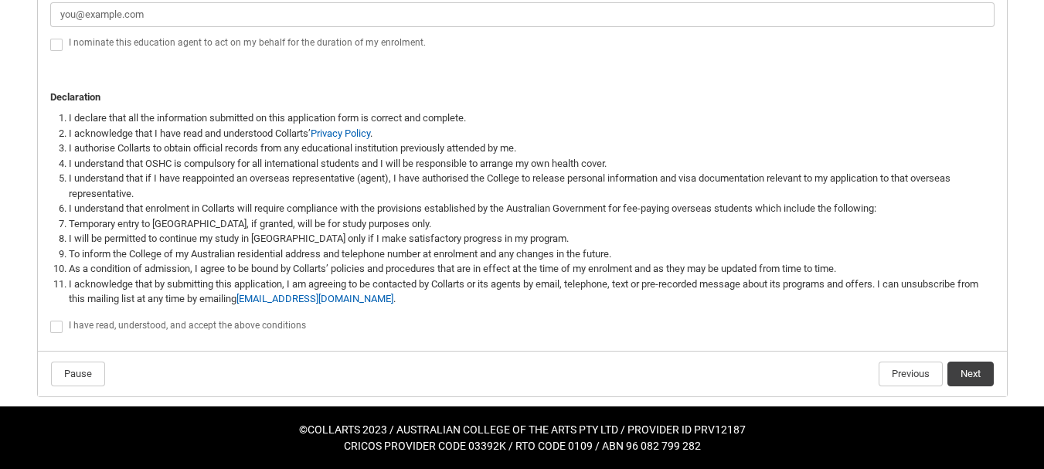
click at [63, 325] on label "REDU_Application_Form_for_Applicant flow" at bounding box center [59, 327] width 19 height 12
click at [50, 319] on input "REDU_Application_Form_for_Applicant flow" at bounding box center [49, 318] width 1 height 1
click at [957, 365] on button "Next" at bounding box center [970, 374] width 46 height 25
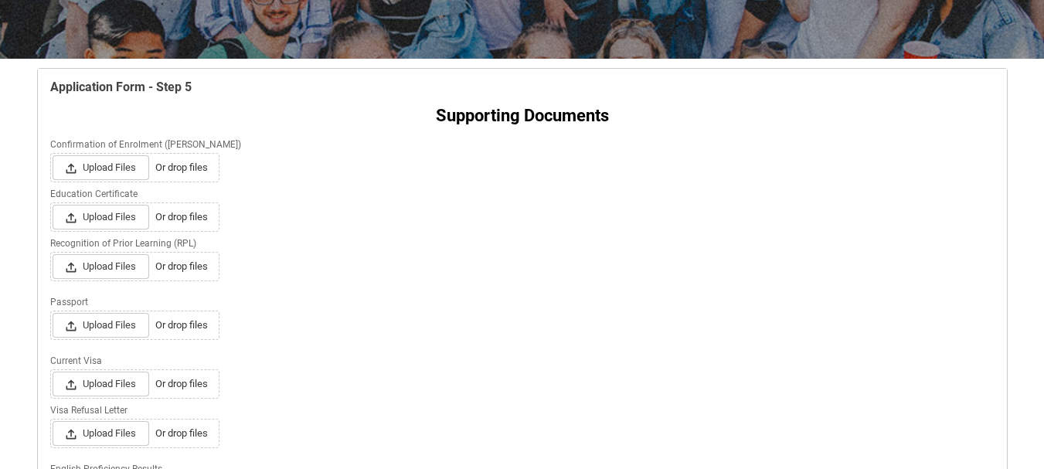
scroll to position [248, 0]
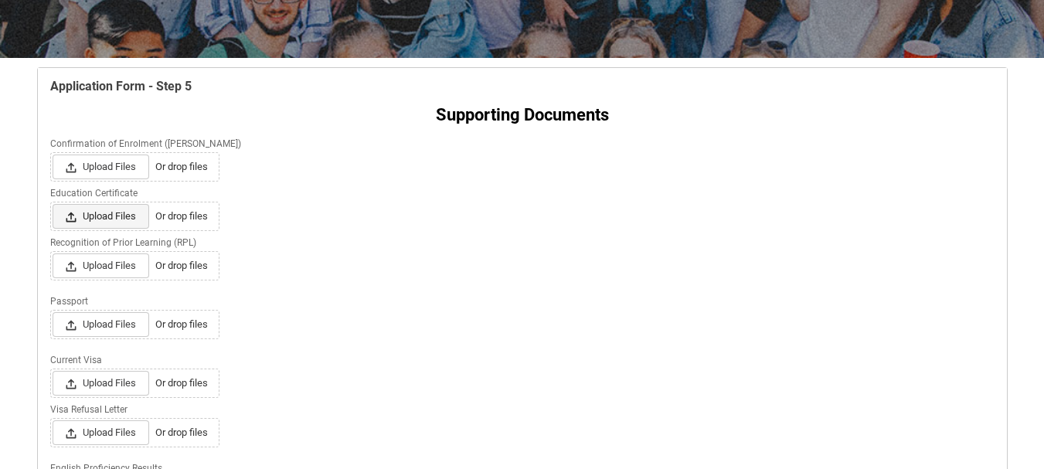
click at [117, 212] on span "Upload Files" at bounding box center [101, 216] width 97 height 25
click at [53, 204] on input "Upload Files Or drop files" at bounding box center [52, 203] width 1 height 1
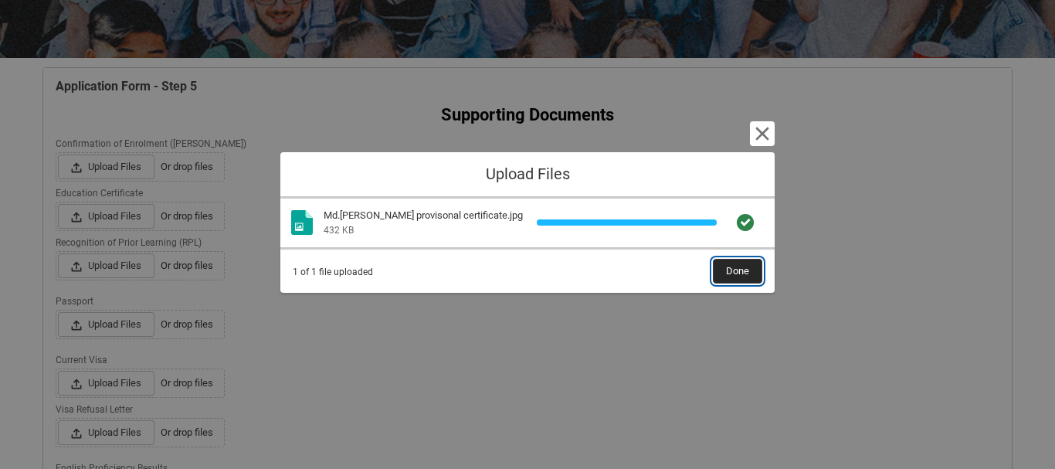
click at [721, 270] on button "Done" at bounding box center [737, 271] width 49 height 25
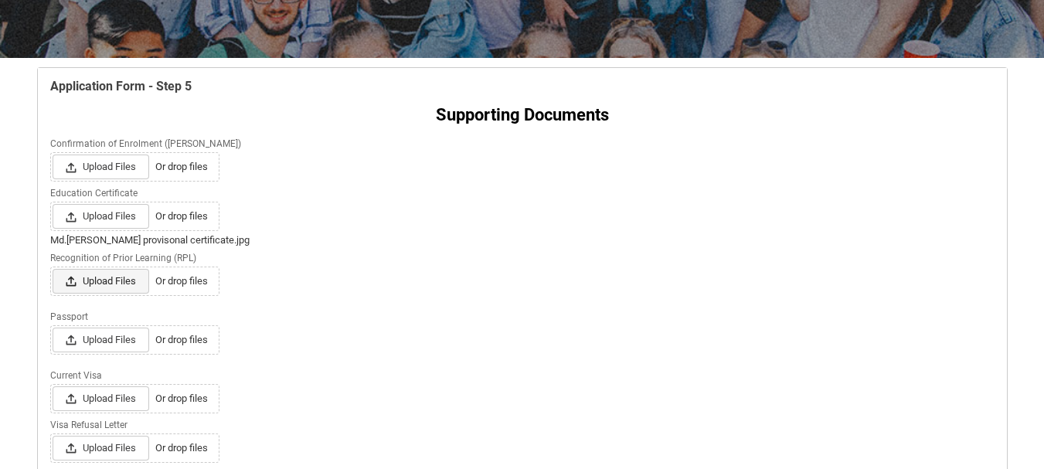
click at [90, 278] on span "Upload Files" at bounding box center [101, 281] width 97 height 25
click at [53, 269] on input "Upload Files Or drop files" at bounding box center [52, 268] width 1 height 1
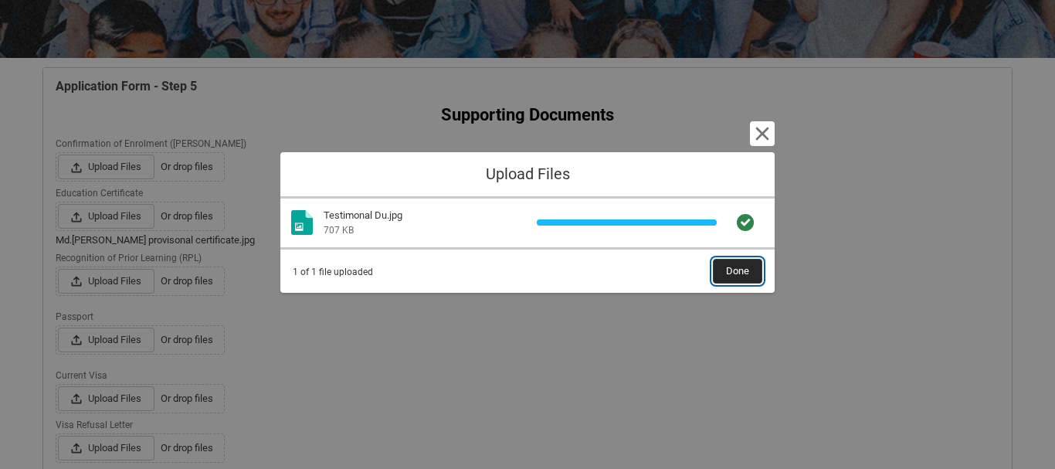
click at [733, 275] on span "Done" at bounding box center [737, 271] width 23 height 23
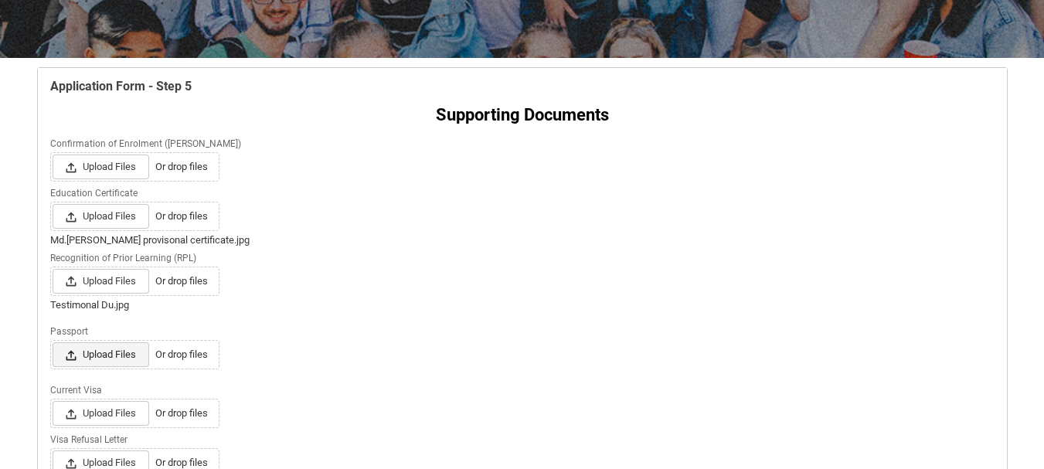
click at [94, 352] on span "Upload Files" at bounding box center [101, 354] width 97 height 25
click at [53, 342] on input "Upload Files Or drop files" at bounding box center [52, 342] width 1 height 1
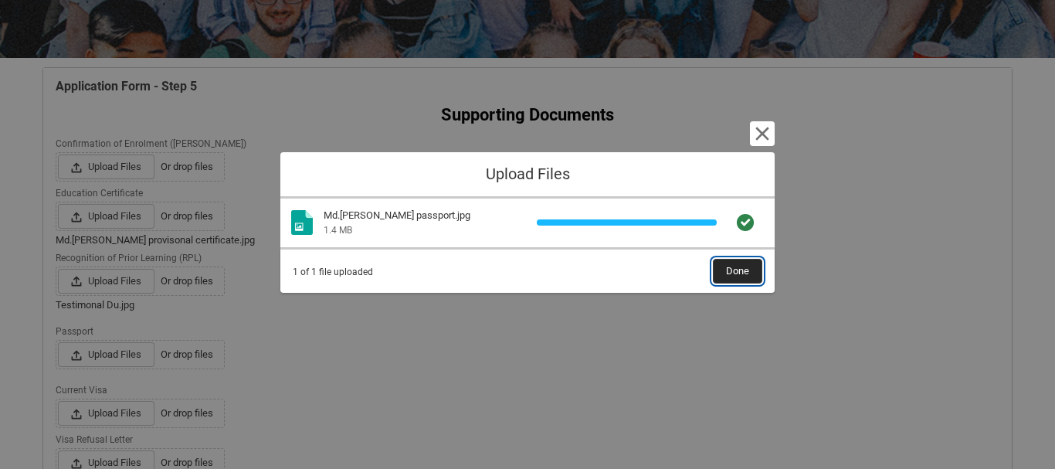
click at [744, 270] on span "Done" at bounding box center [737, 271] width 23 height 23
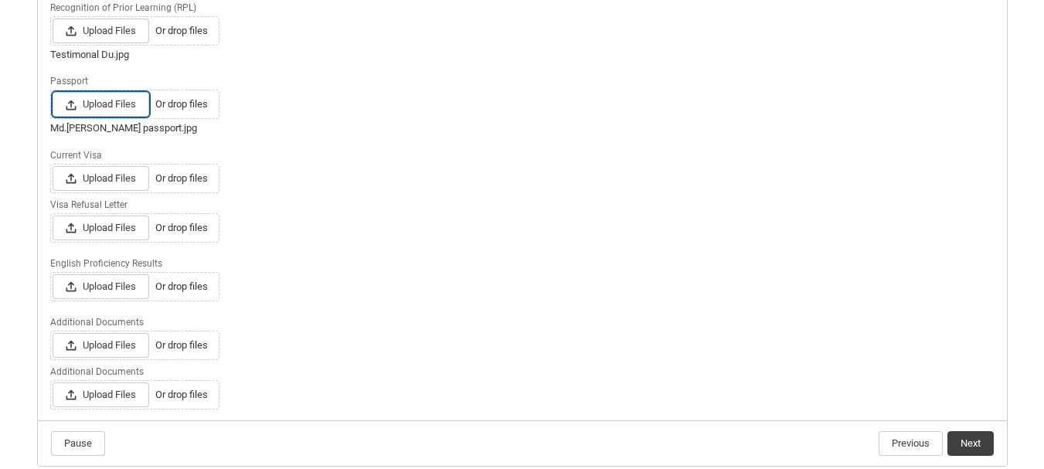
scroll to position [515, 0]
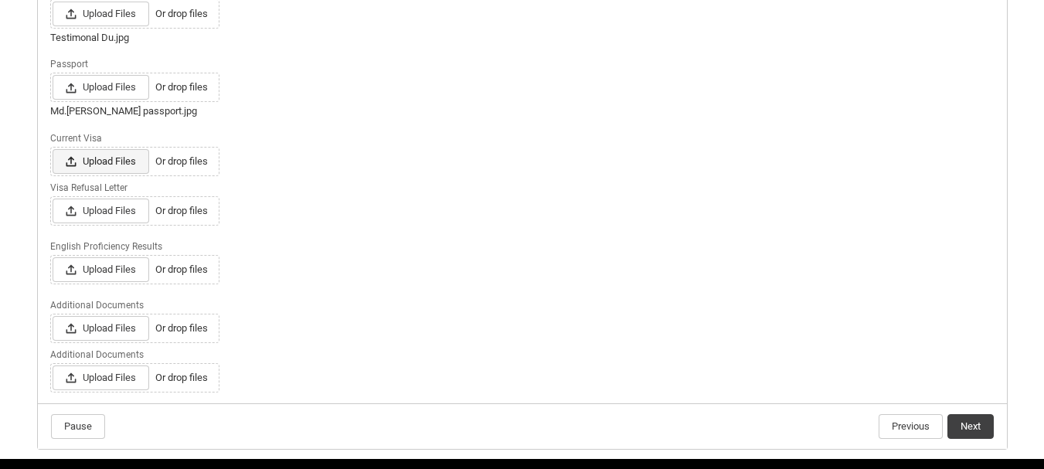
click at [83, 163] on span "Upload Files" at bounding box center [101, 161] width 97 height 25
click at [53, 149] on input "Upload Files Or drop files" at bounding box center [52, 148] width 1 height 1
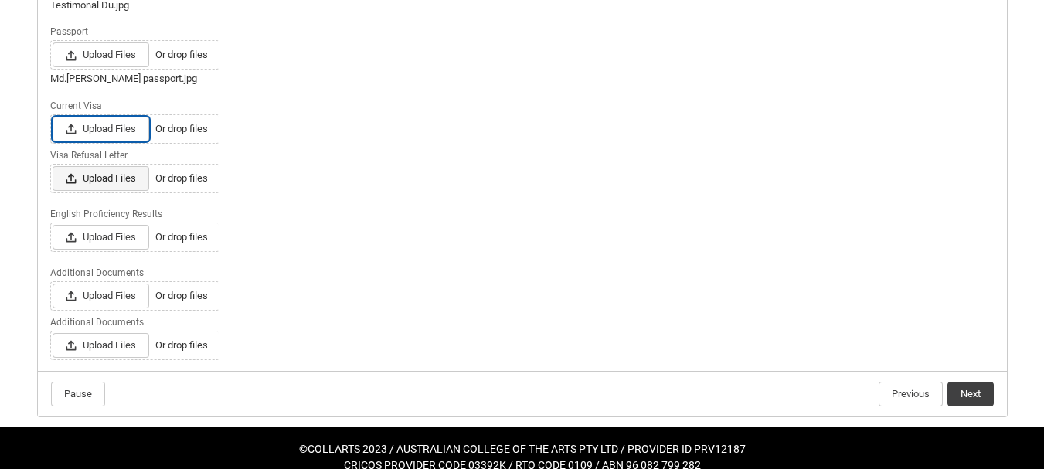
scroll to position [549, 0]
click at [111, 229] on span "Upload Files" at bounding box center [101, 236] width 97 height 25
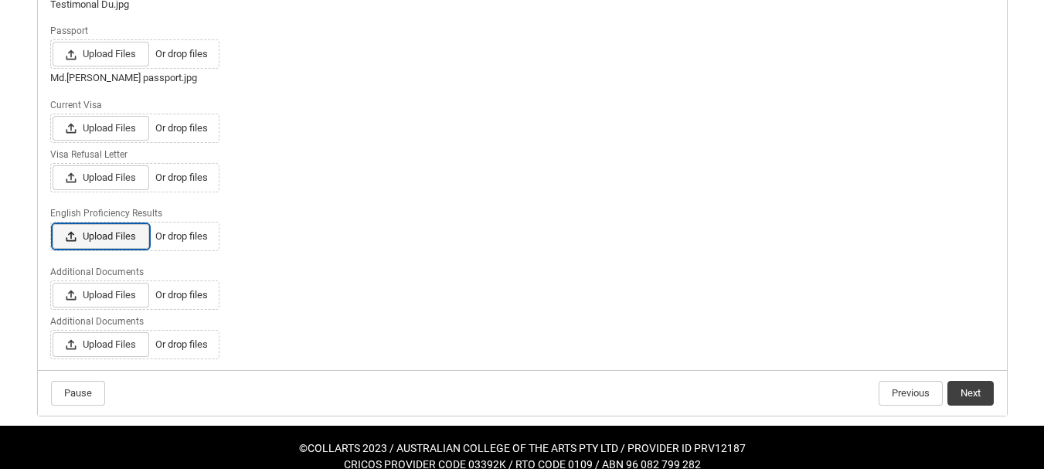
click at [53, 224] on input "Upload Files Or drop files" at bounding box center [52, 223] width 1 height 1
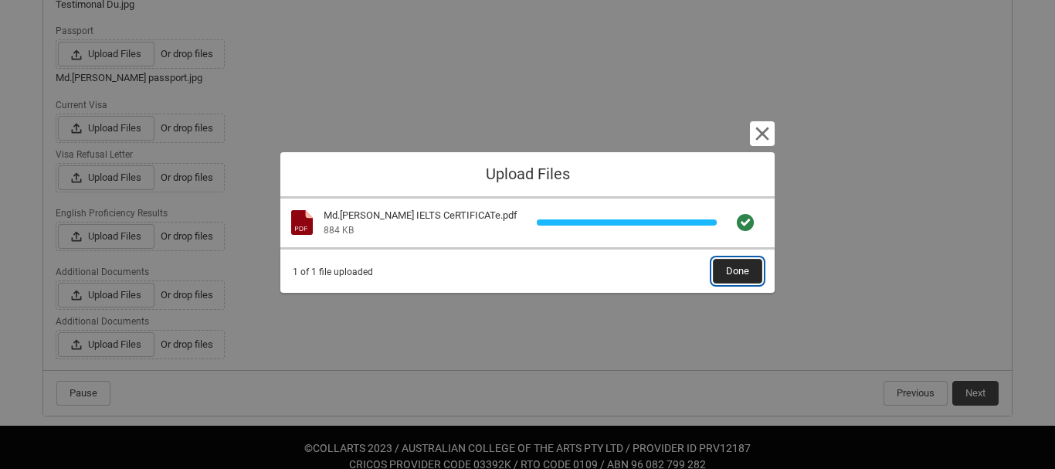
click at [735, 274] on span "Done" at bounding box center [737, 271] width 23 height 23
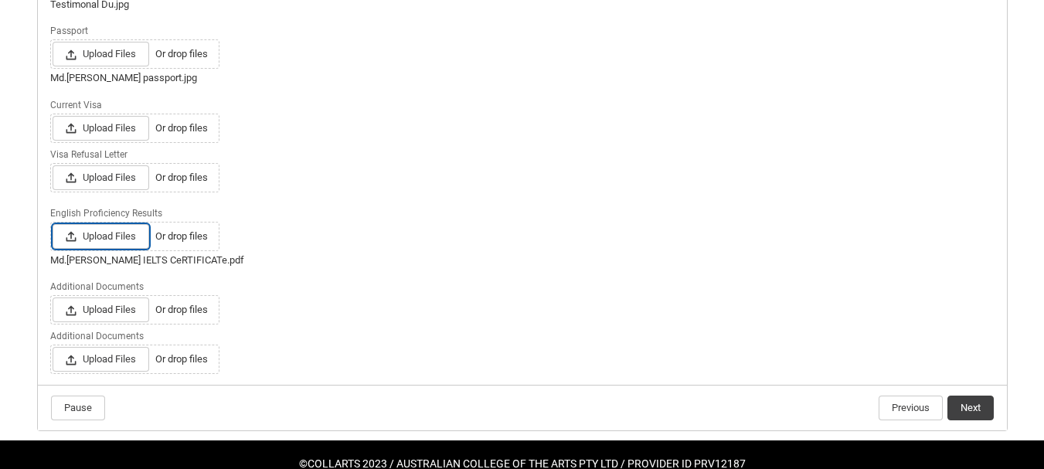
scroll to position [583, 0]
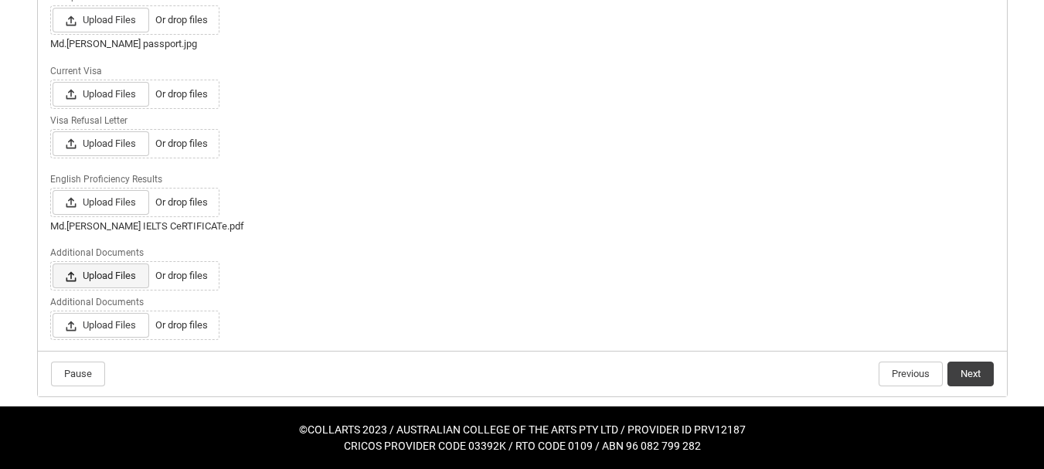
click at [94, 282] on span "Upload Files" at bounding box center [101, 275] width 97 height 25
click at [53, 263] on input "Upload Files Or drop files" at bounding box center [52, 263] width 1 height 1
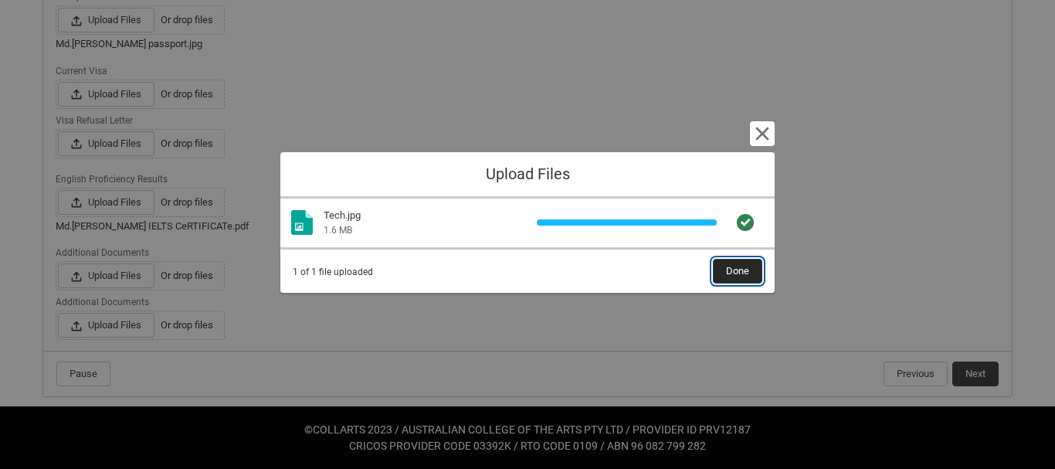
click at [731, 274] on span "Done" at bounding box center [737, 271] width 23 height 23
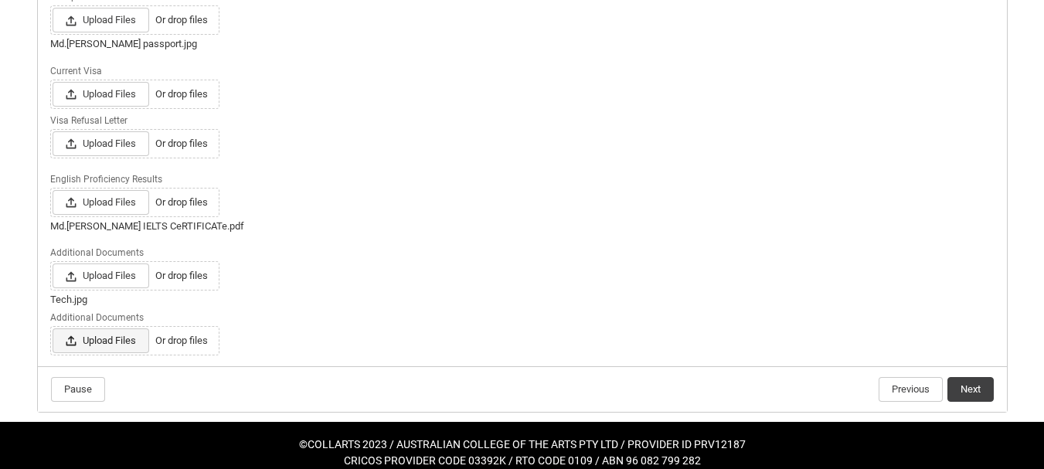
click at [92, 338] on span "Upload Files" at bounding box center [101, 340] width 97 height 25
click at [53, 328] on input "Upload Files Or drop files" at bounding box center [52, 328] width 1 height 1
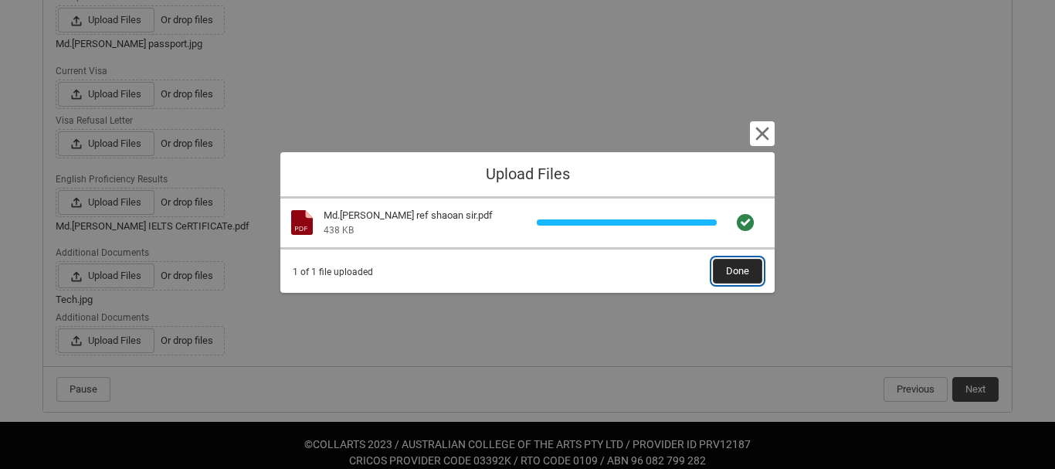
click at [737, 278] on span "Done" at bounding box center [737, 271] width 23 height 23
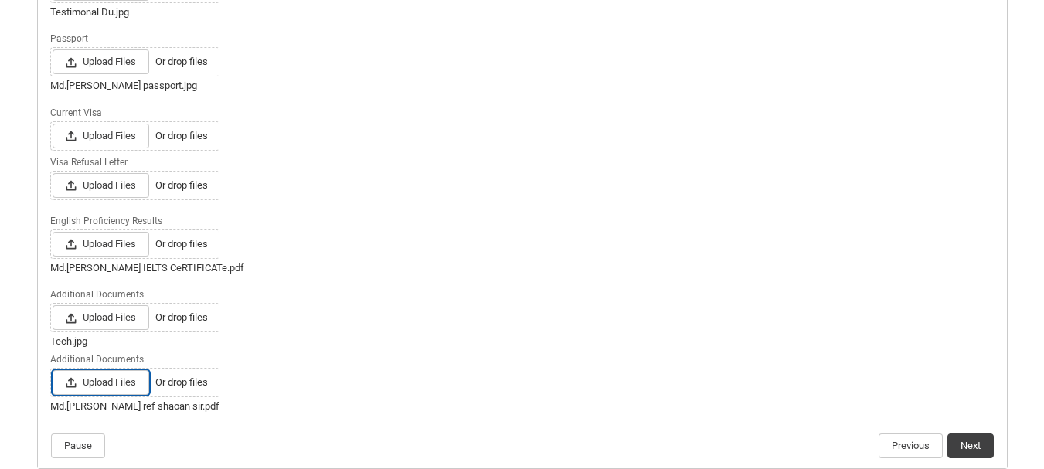
scroll to position [613, 0]
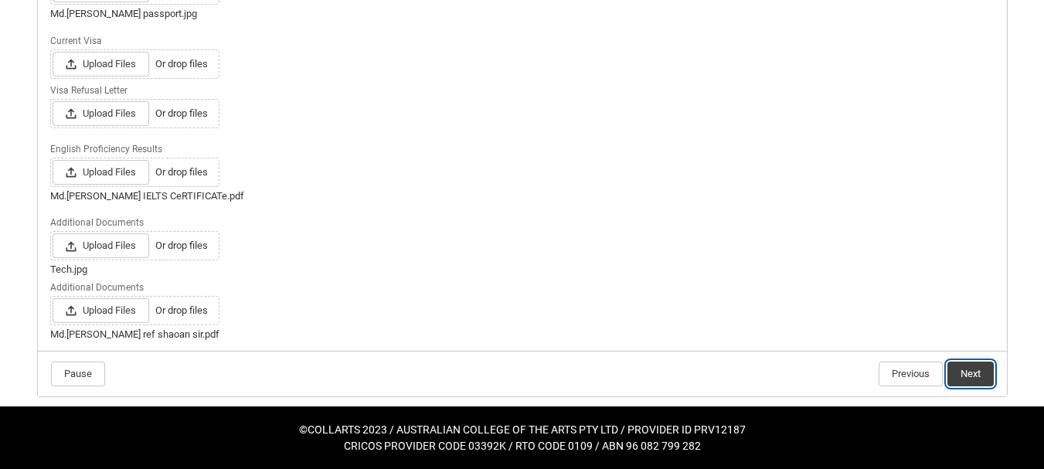
click at [958, 370] on button "Next" at bounding box center [970, 374] width 46 height 25
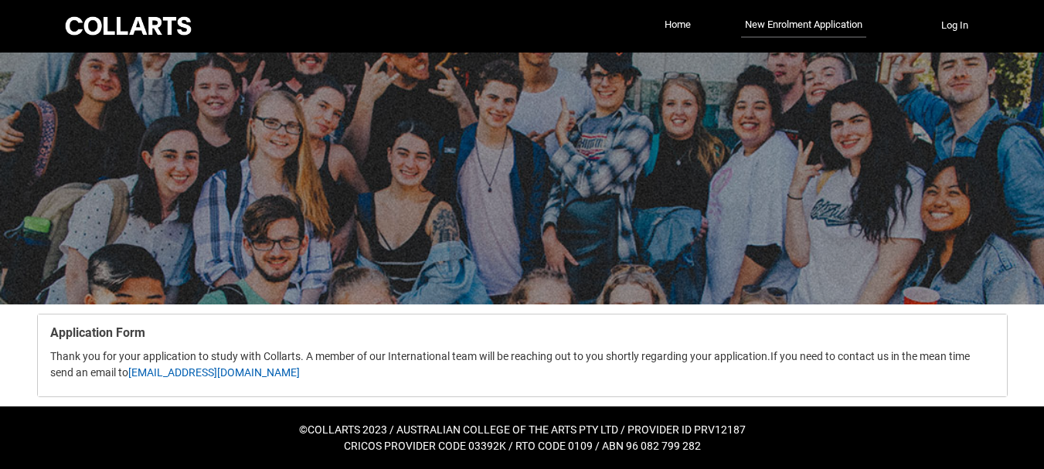
scroll to position [0, 0]
